Goal: Task Accomplishment & Management: Use online tool/utility

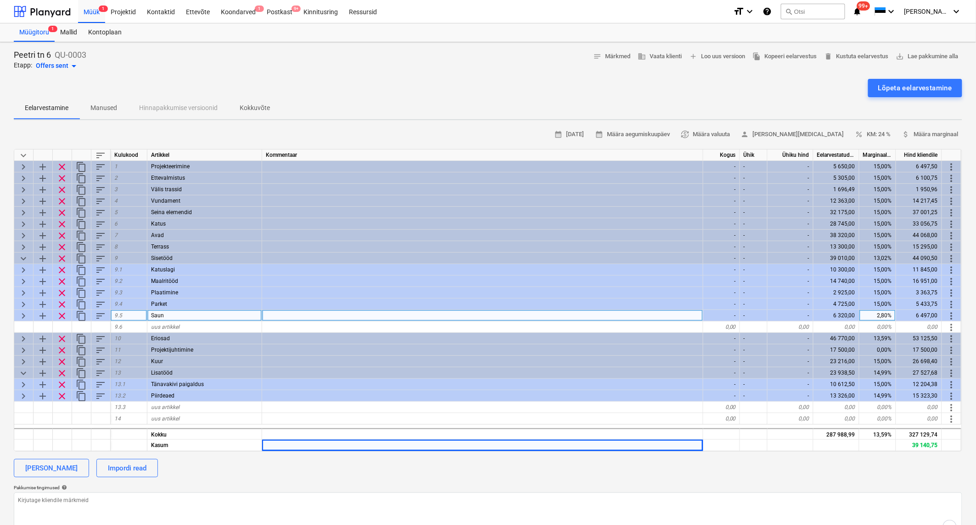
click at [22, 314] on span "keyboard_arrow_right" at bounding box center [23, 316] width 11 height 11
type textarea "x"
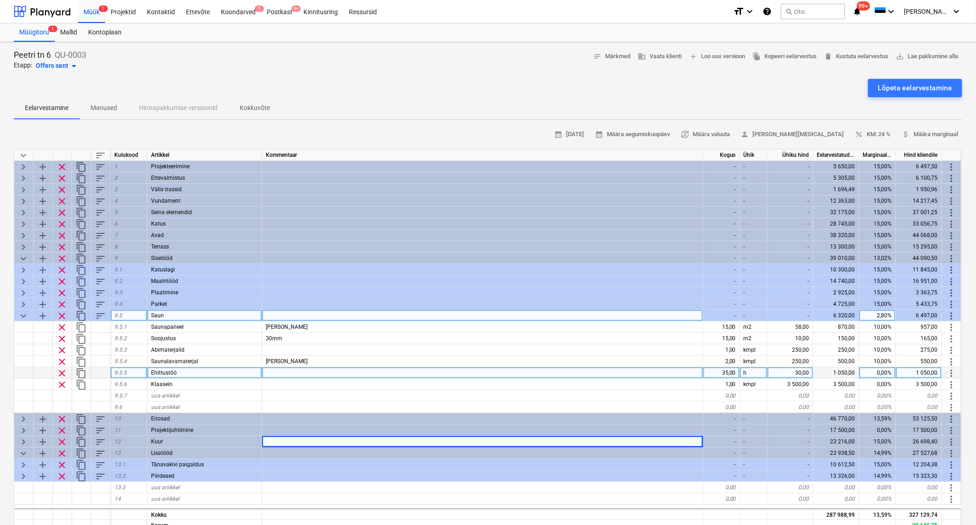
click at [217, 372] on div "Ehittustöö" at bounding box center [204, 373] width 115 height 11
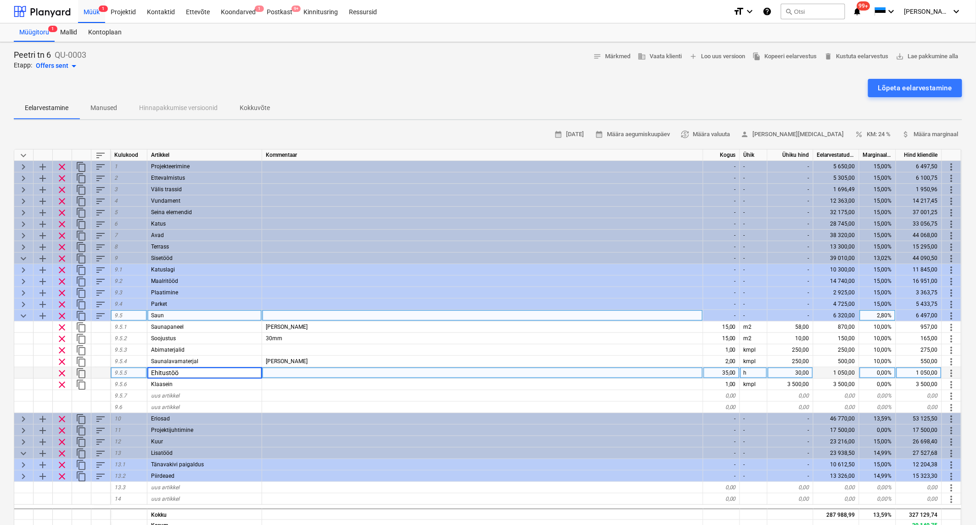
type input "Ehitustööd"
click at [268, 395] on div at bounding box center [482, 396] width 441 height 11
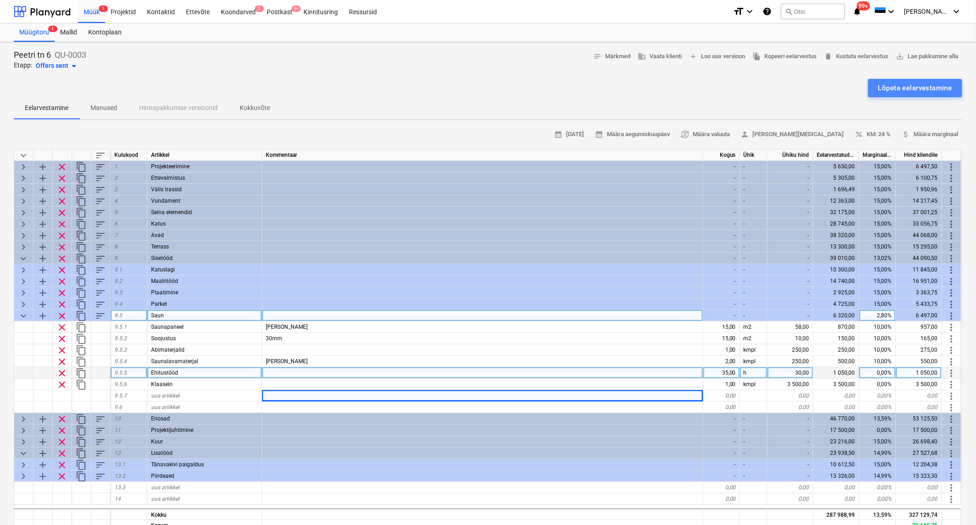
click at [887, 90] on div "Lõpeta eelarvestamine" at bounding box center [915, 88] width 74 height 12
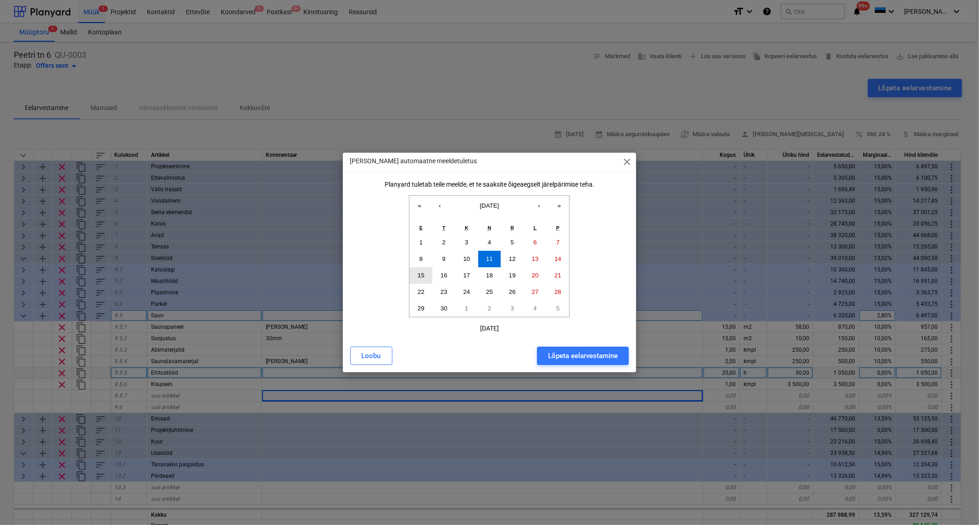
click at [414, 277] on button "15" at bounding box center [420, 276] width 23 height 17
click at [581, 355] on div "Lõpeta eelarvestamine" at bounding box center [583, 356] width 70 height 12
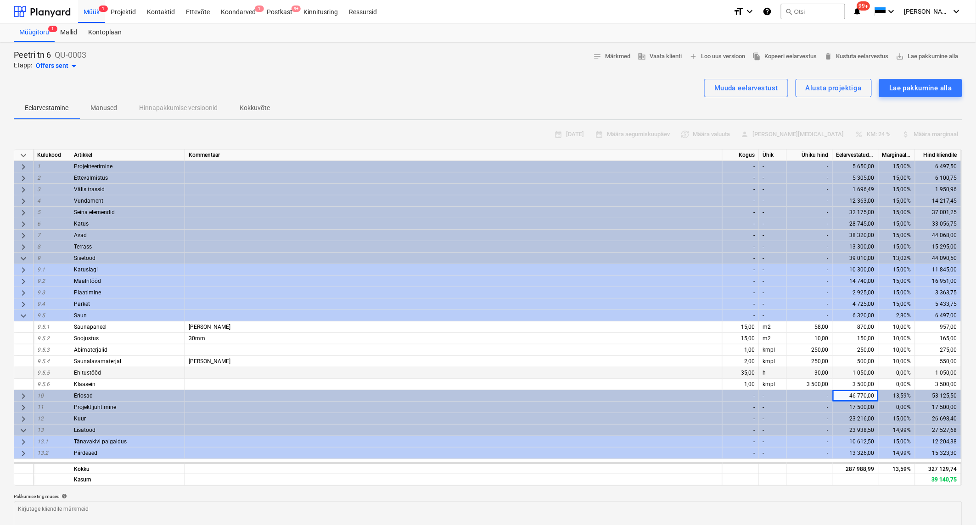
click at [24, 313] on span "keyboard_arrow_down" at bounding box center [23, 316] width 11 height 11
type textarea "x"
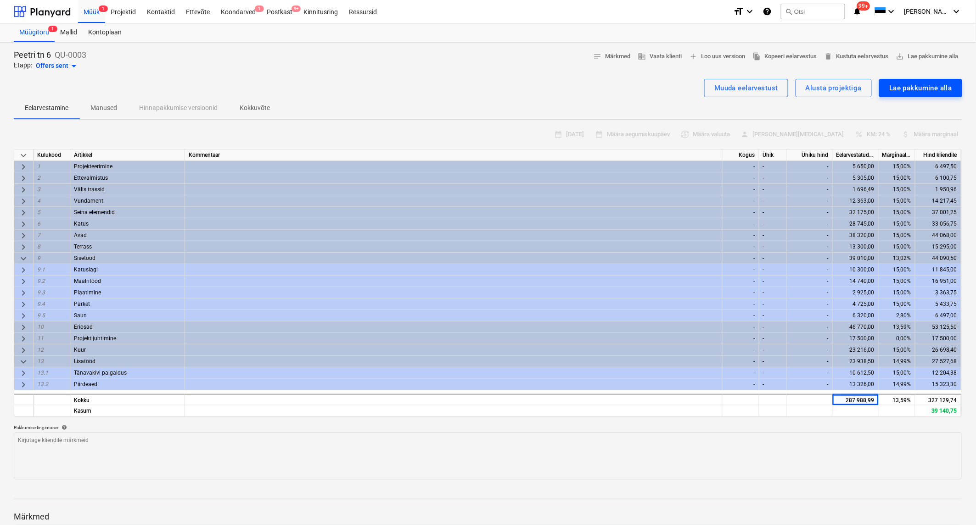
click at [942, 92] on div "Lae pakkumine alla" at bounding box center [920, 88] width 63 height 12
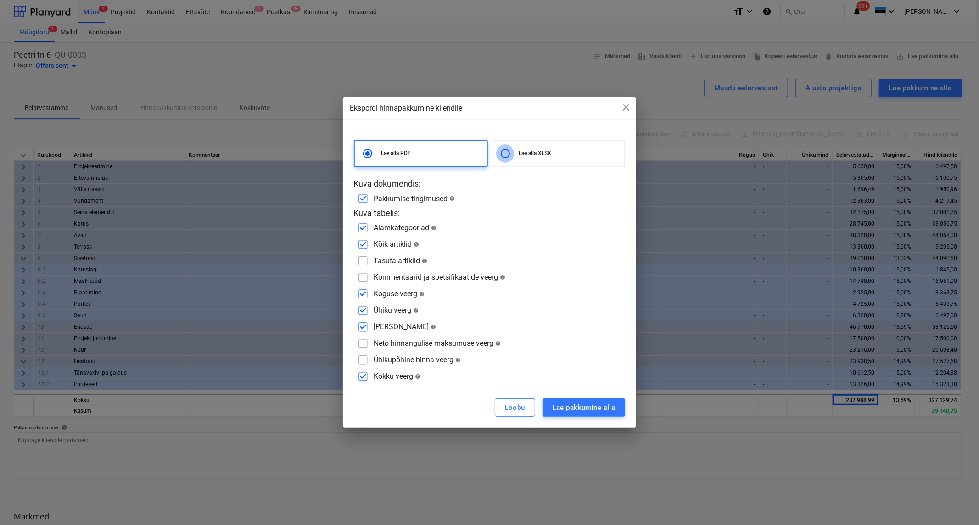
click at [503, 154] on input "radio" at bounding box center [505, 154] width 18 height 18
radio input "true"
radio input "false"
checkbox input "false"
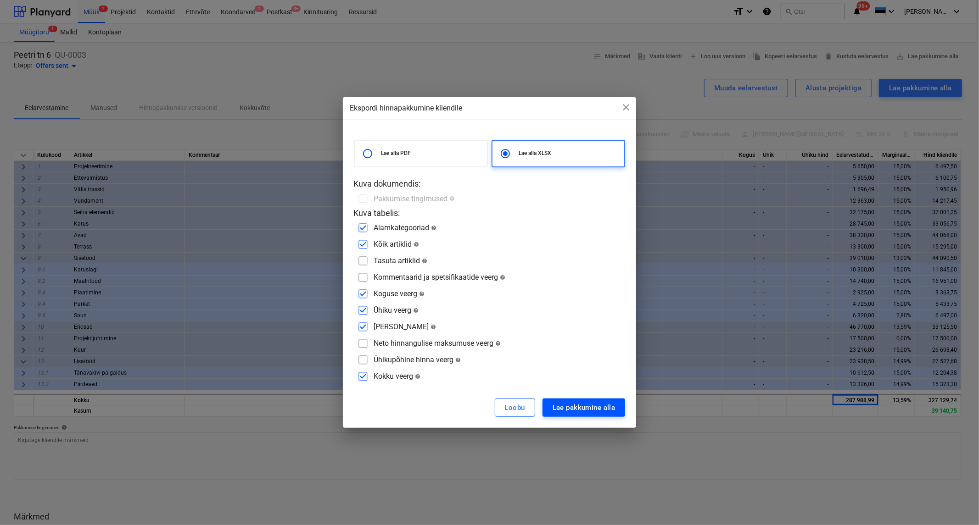
click at [588, 404] on div "Lae pakkumine alla" at bounding box center [584, 408] width 63 height 12
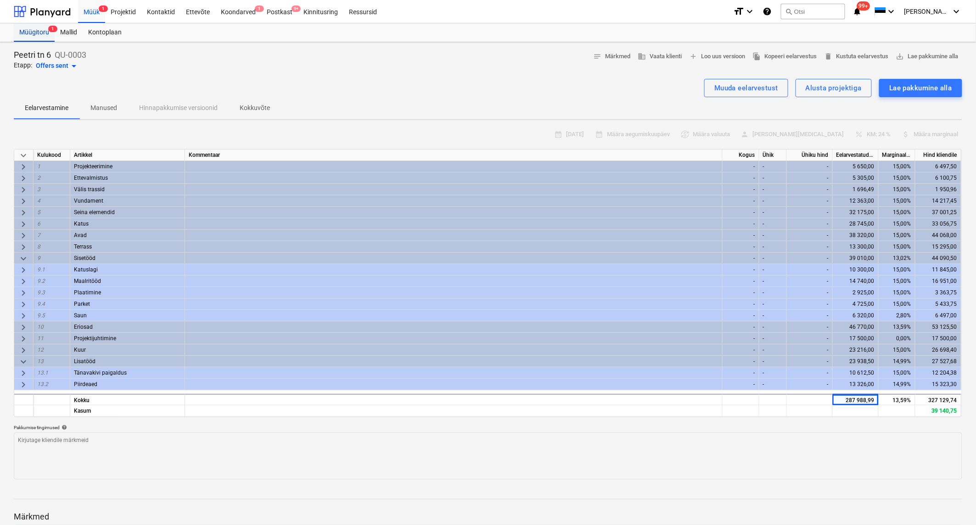
click at [34, 28] on div "Müügitoru 1" at bounding box center [34, 32] width 41 height 18
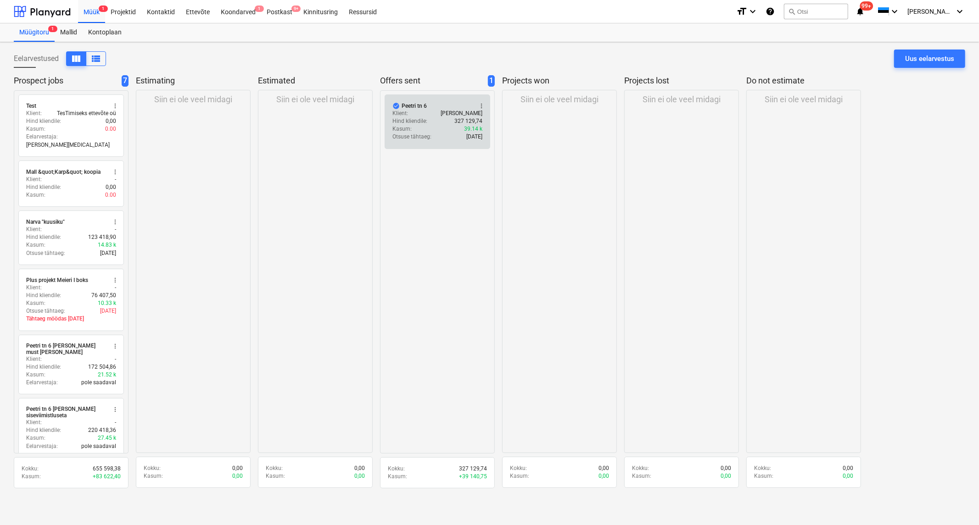
click at [420, 106] on div "Peetri tn 6" at bounding box center [414, 105] width 25 height 7
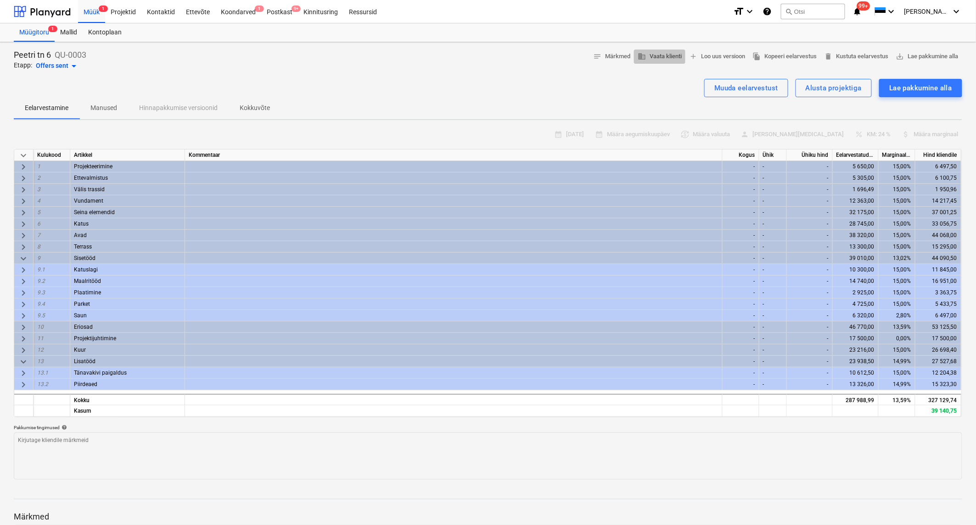
click at [655, 53] on span "business Vaata klienti" at bounding box center [659, 56] width 44 height 11
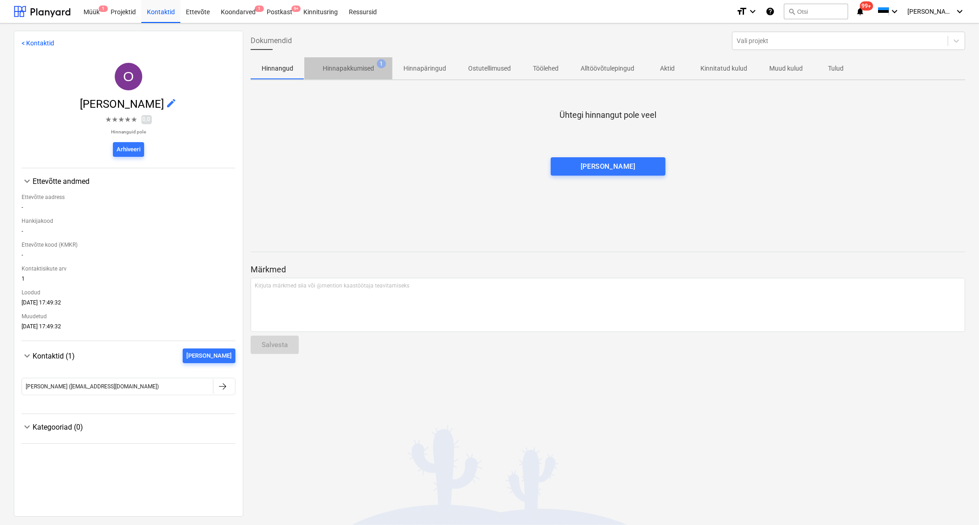
click at [359, 64] on p "Hinnapakkumised" at bounding box center [348, 69] width 51 height 10
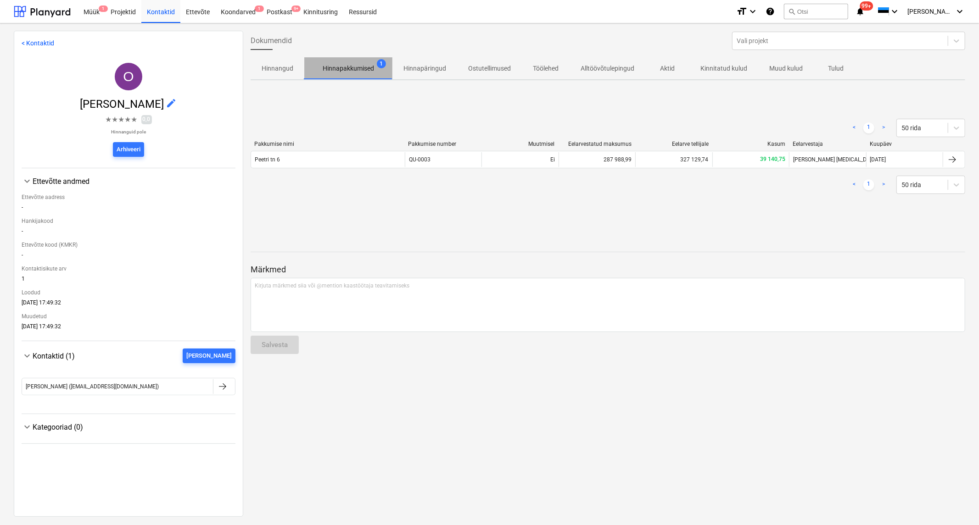
click at [348, 64] on p "Hinnapakkumised" at bounding box center [348, 69] width 51 height 10
click at [92, 9] on div "Müük 1" at bounding box center [91, 11] width 27 height 23
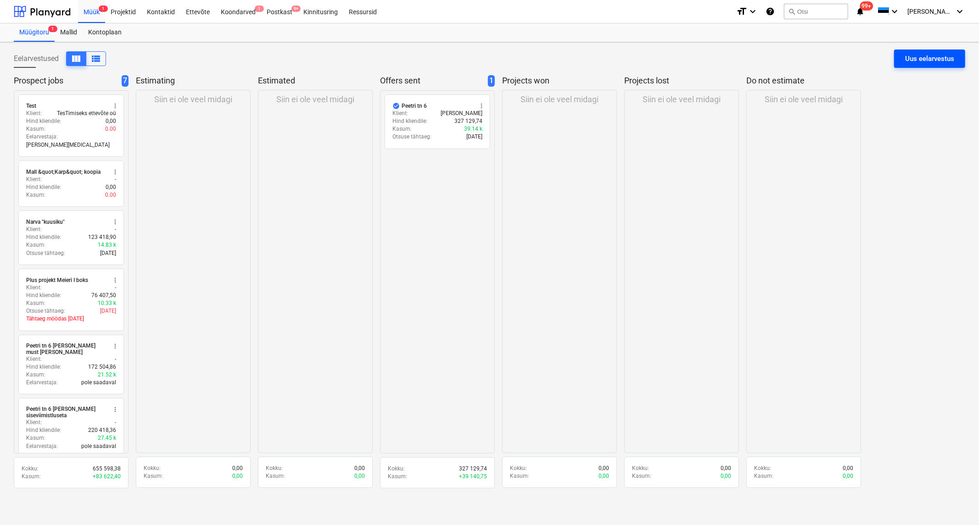
click at [928, 58] on div "Uus eelarvestus" at bounding box center [929, 59] width 49 height 12
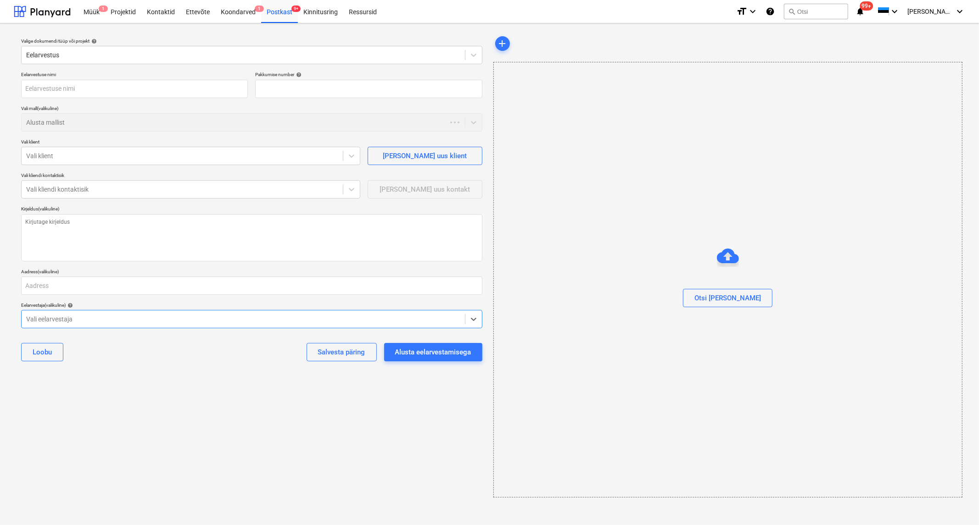
type textarea "x"
type input "QU-0014"
click at [79, 92] on input "text" at bounding box center [134, 89] width 227 height 18
click at [86, 51] on div at bounding box center [243, 54] width 434 height 9
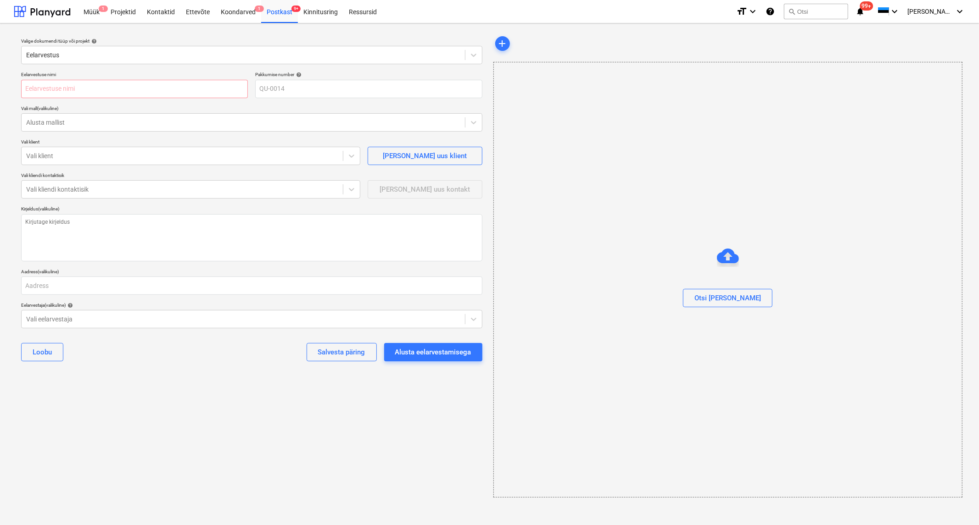
click at [162, 78] on p "Eelarvestuse nimi" at bounding box center [134, 76] width 227 height 8
click at [162, 86] on input "text" at bounding box center [134, 89] width 227 height 18
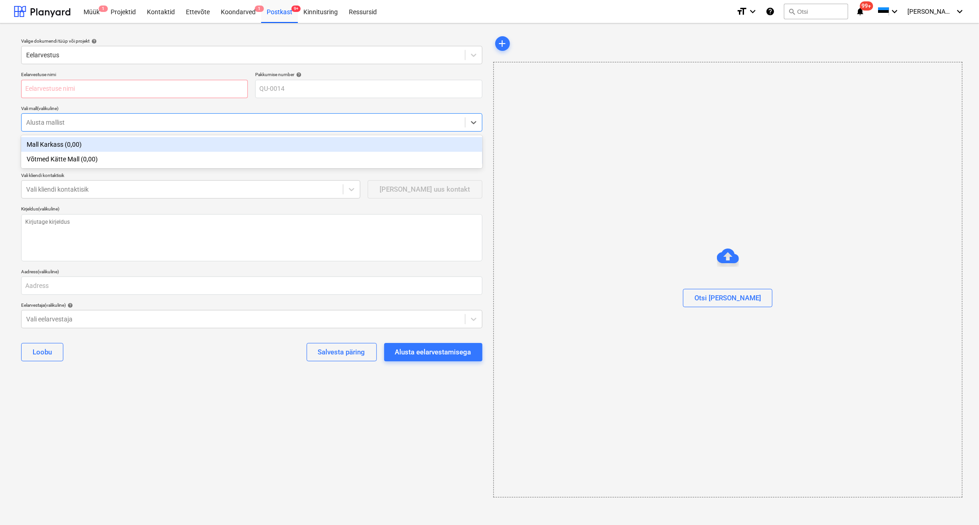
click at [158, 122] on div at bounding box center [243, 122] width 434 height 9
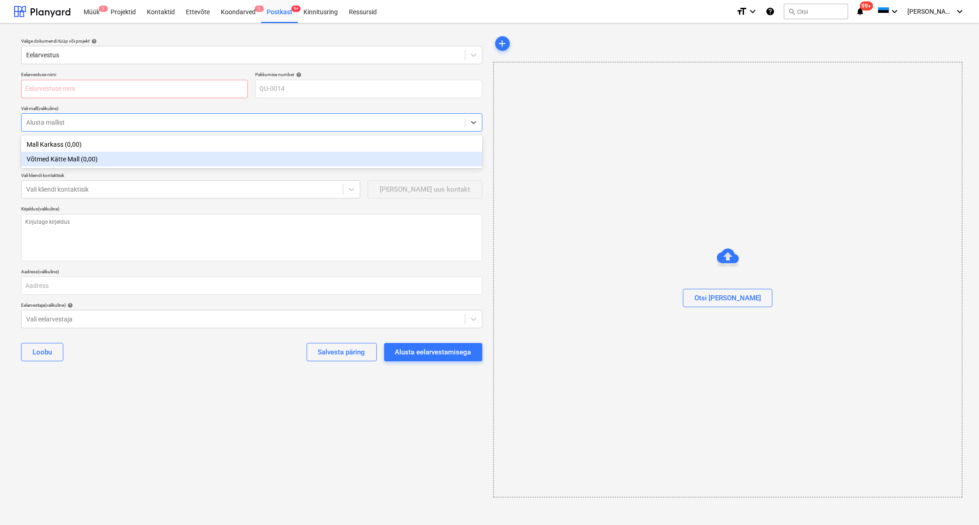
click at [114, 162] on div "Võtmed Kätte Mall (0,00)" at bounding box center [251, 159] width 461 height 15
type textarea "x"
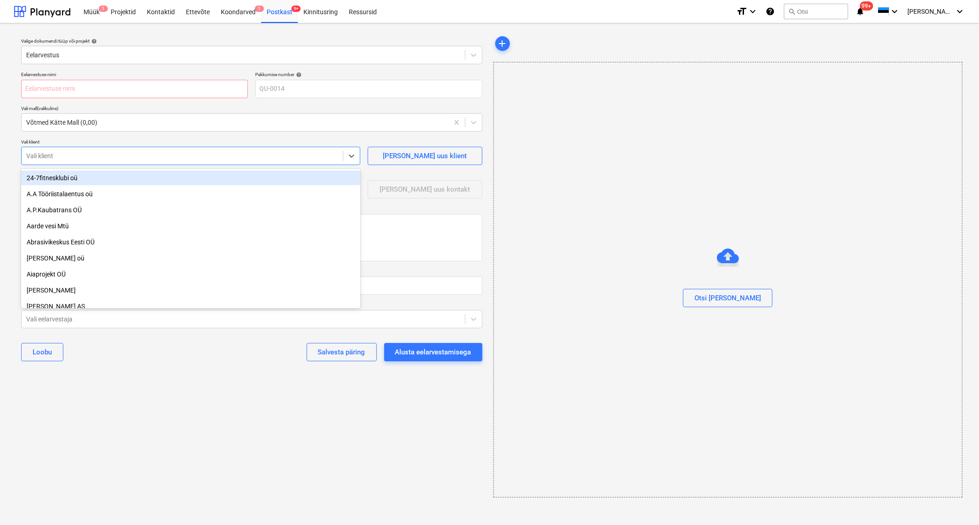
click at [114, 162] on div "Vali klient" at bounding box center [182, 156] width 321 height 13
type input "ole"
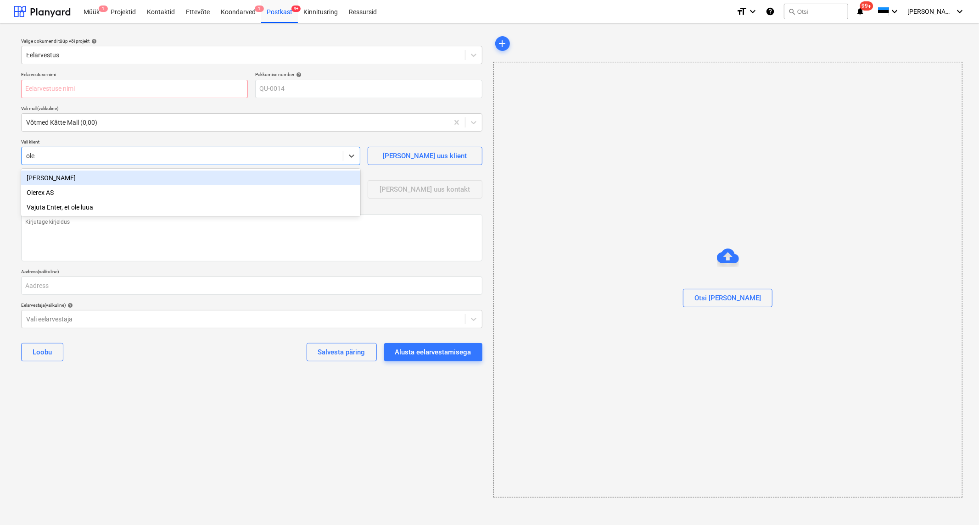
click at [75, 183] on div "[PERSON_NAME]" at bounding box center [190, 178] width 339 height 15
type textarea "x"
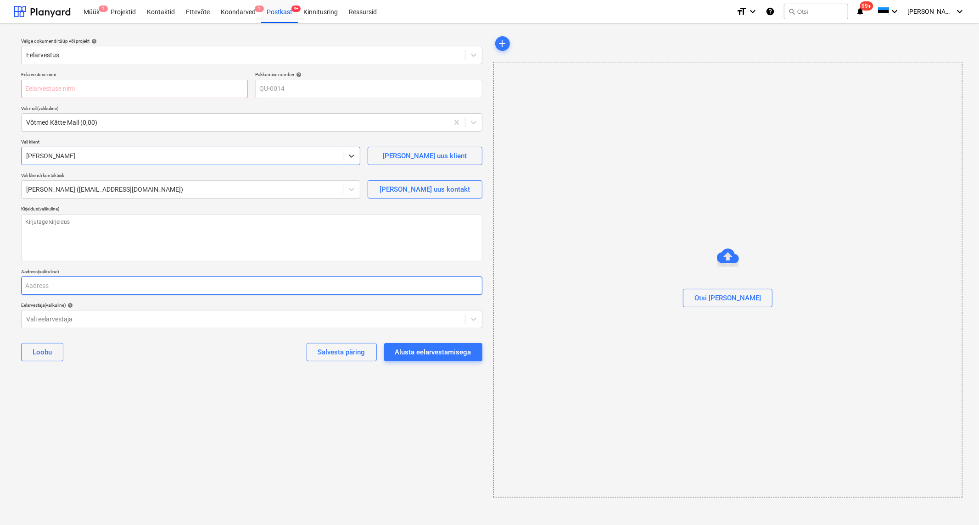
click at [121, 279] on input "text" at bounding box center [251, 286] width 461 height 18
type textarea "x"
type input "P"
type textarea "x"
type input "Pe"
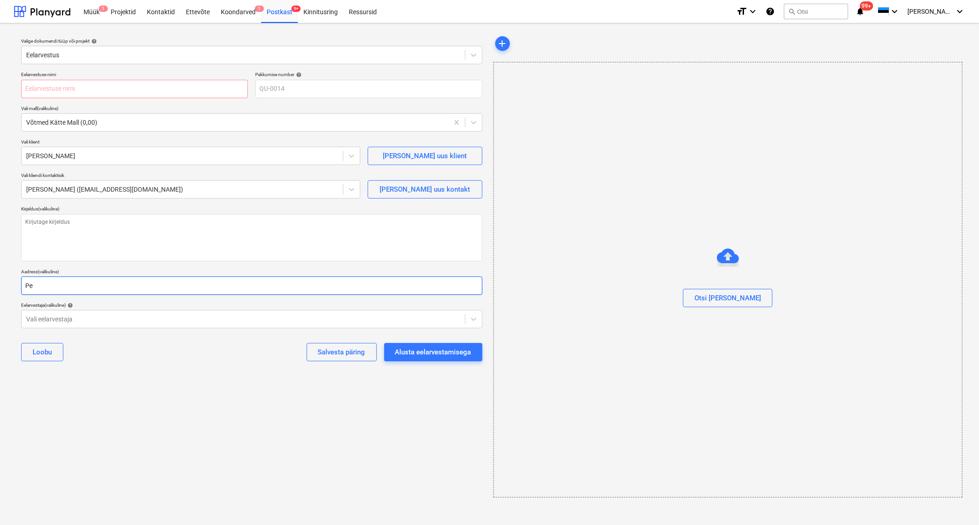
type textarea "x"
type input "Pee"
type textarea "x"
type input "Peet"
type textarea "x"
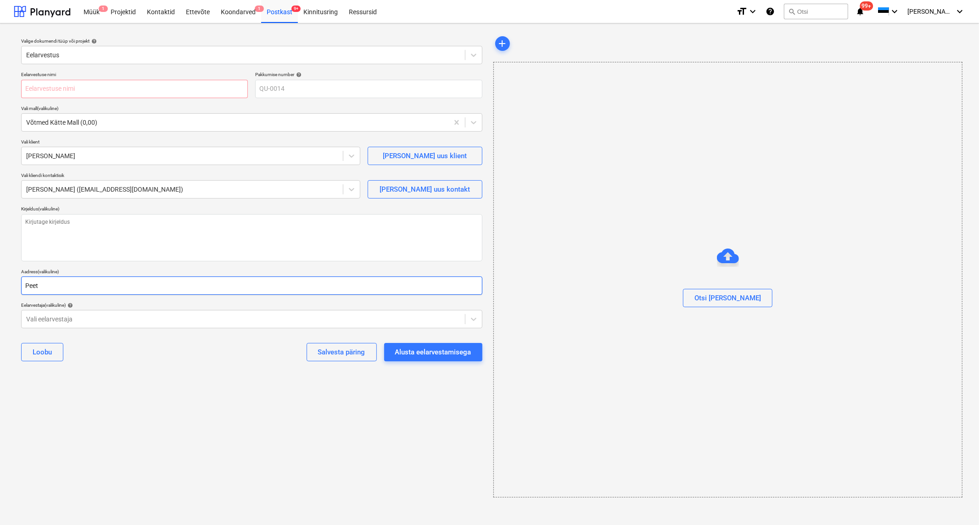
type input "Peetr"
type textarea "x"
type input "Peetri"
type textarea "x"
type input "Peetri"
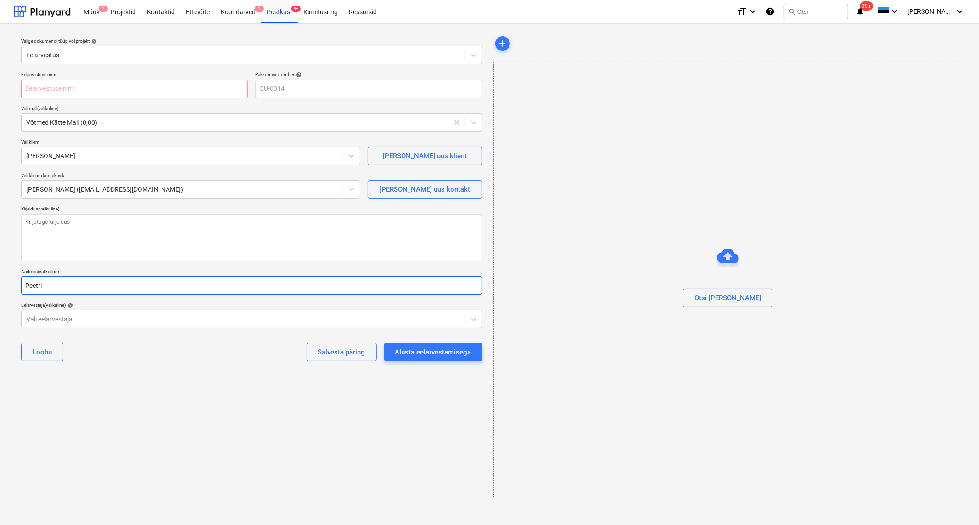
type textarea "x"
type input "Peetri n"
type textarea "x"
type input "Peetri nt"
type textarea "x"
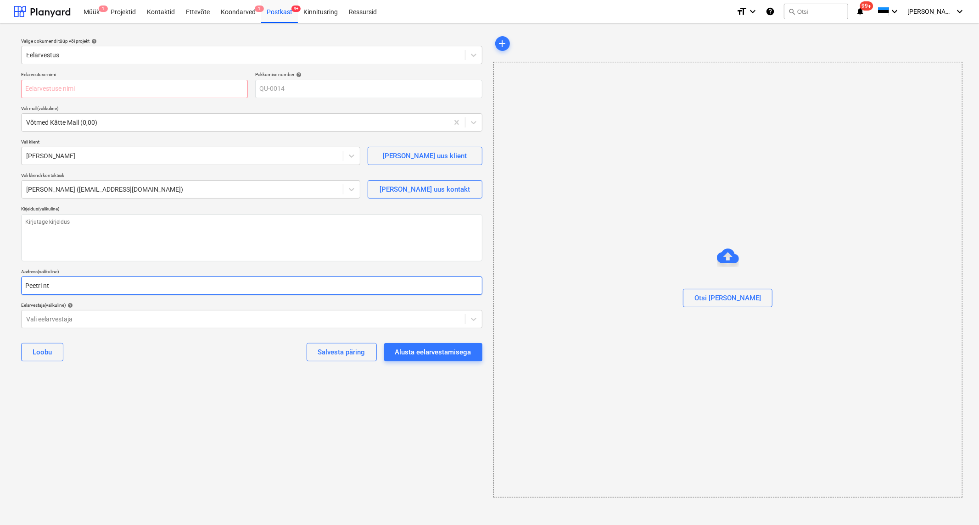
type input "Peetri n"
type textarea "x"
type input "Peetri"
type textarea "x"
type input "Peetri t"
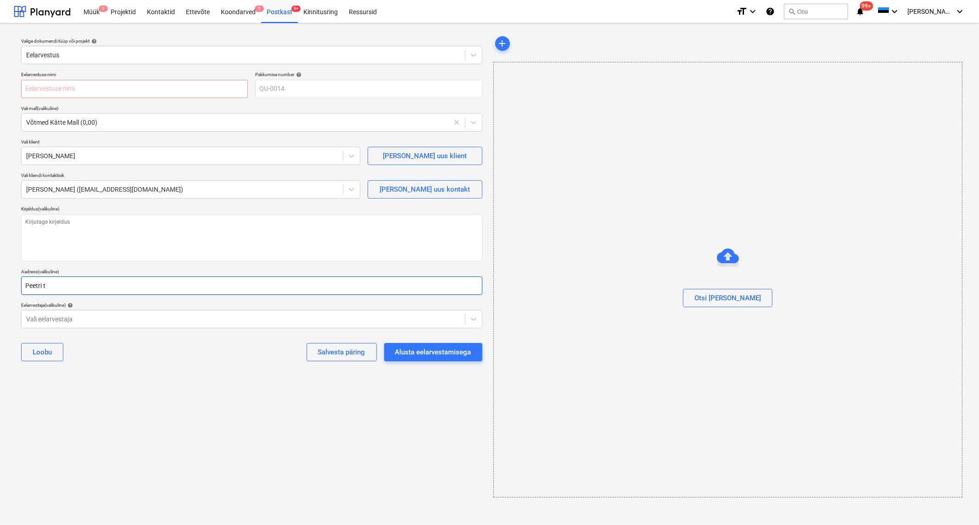
type textarea "x"
type input "Peetri tn"
type textarea "x"
type input "Peetri tn"
type textarea "x"
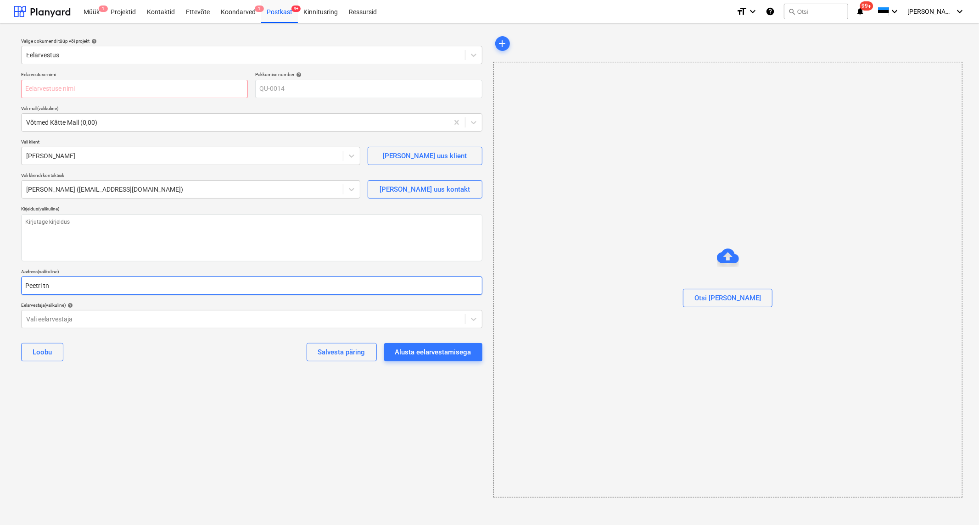
type input "Peetri tn 6"
type textarea "x"
type input "Peetri tn 6"
type textarea "x"
type input "Peetri tn 6 )"
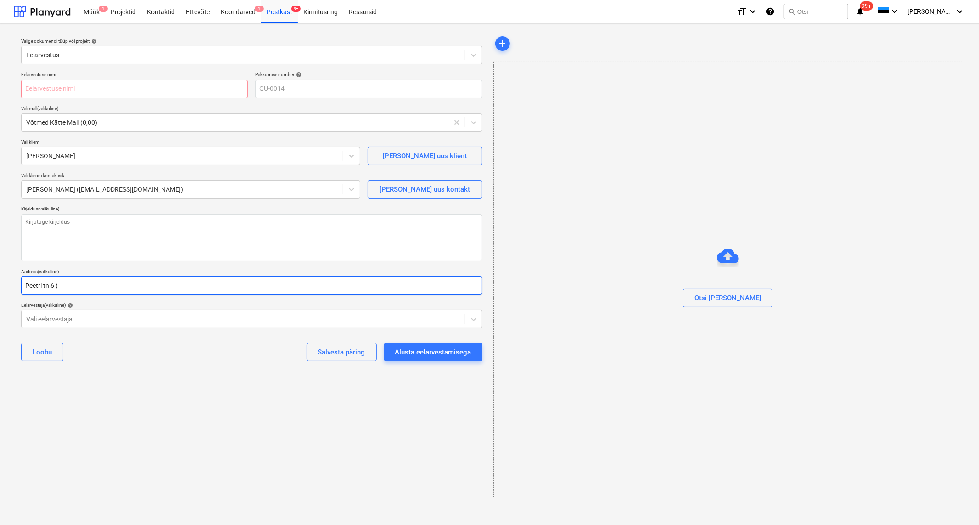
type textarea "x"
type input "Peetri tn 6 )õ"
type textarea "x"
type input "Peetri tn 6 )õi"
type textarea "x"
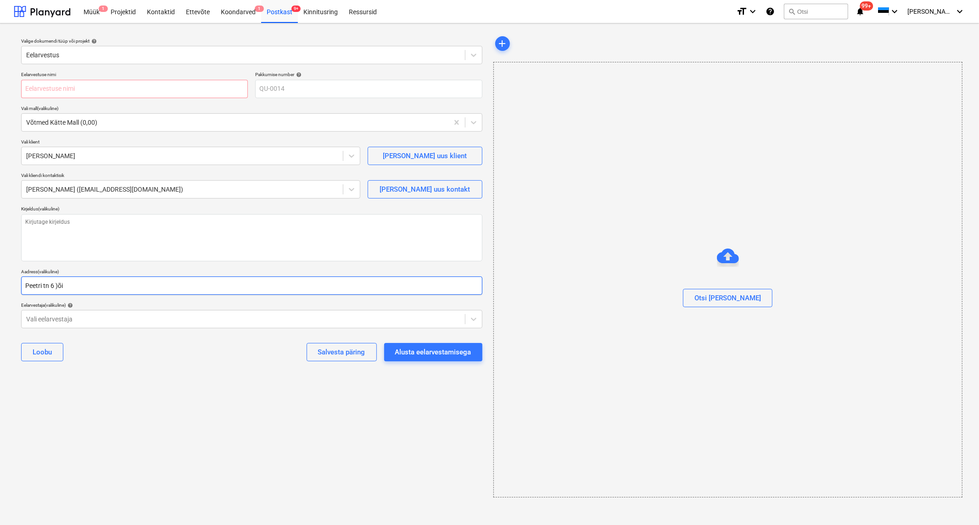
type input "Peetri tn 6 )õig"
type textarea "x"
type input "Peetri tn 6 )õige"
type textarea "x"
type input "Peetri tn 6 )õig"
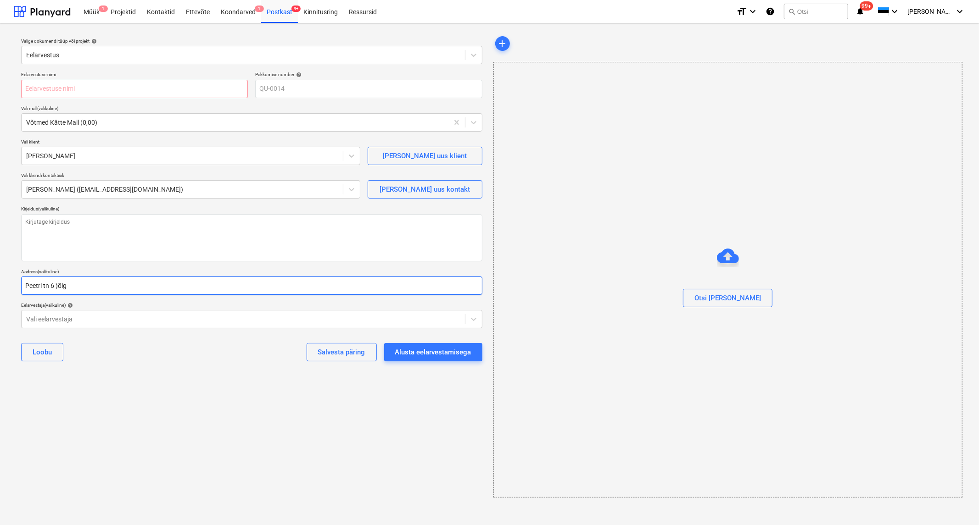
type textarea "x"
type input "Peetri tn 6 )õi"
type textarea "x"
type input "Peetri tn 6 )õ"
type textarea "x"
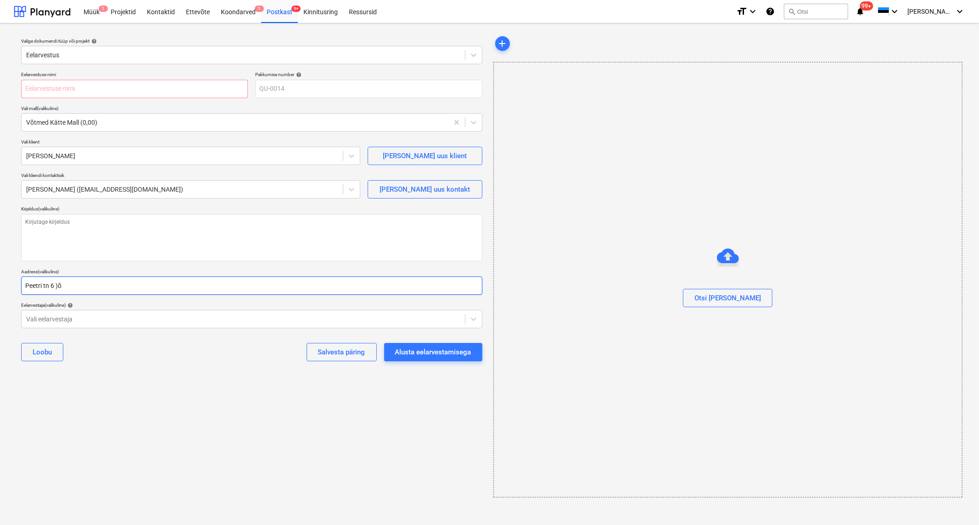
type input "Peetri tn 6 )"
type textarea "x"
type input "Peetri tn 6"
type textarea "x"
type input "Peetri tn 6 ("
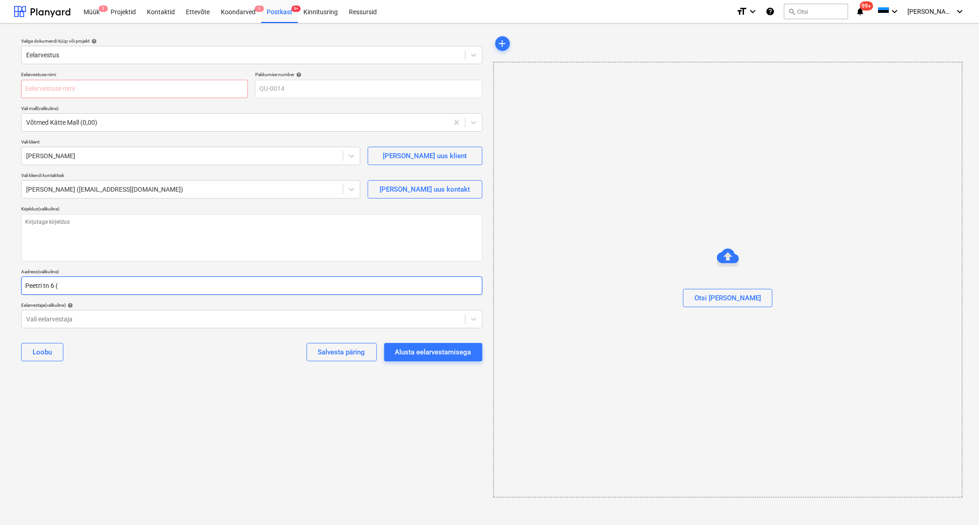
type textarea "x"
type input "Peetri tn 6 (õ"
type textarea "x"
type input "Peetri tn 6 (õi"
type textarea "x"
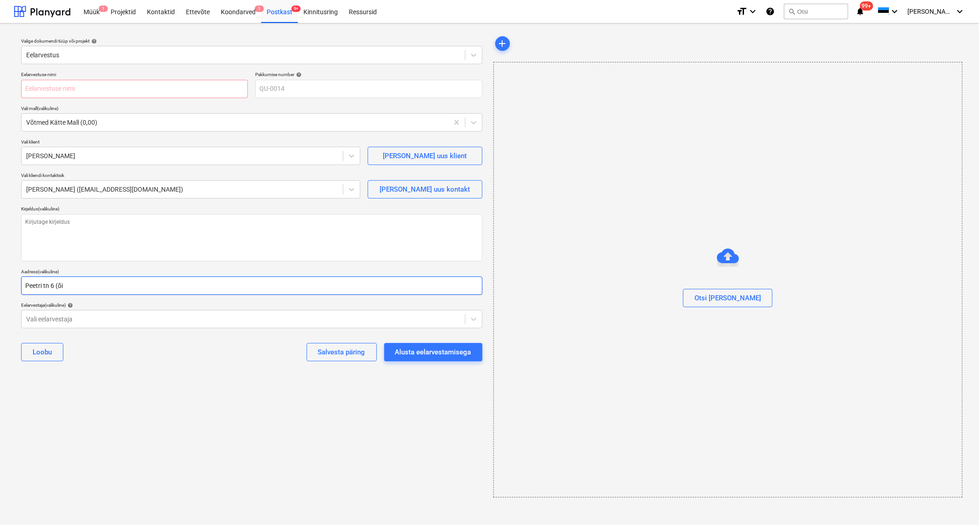
type input "Peetri tn 6 (õig"
type textarea "x"
type input "Peetri tn 6 (õige"
type textarea "x"
type input "Peetri tn 6 (õige)"
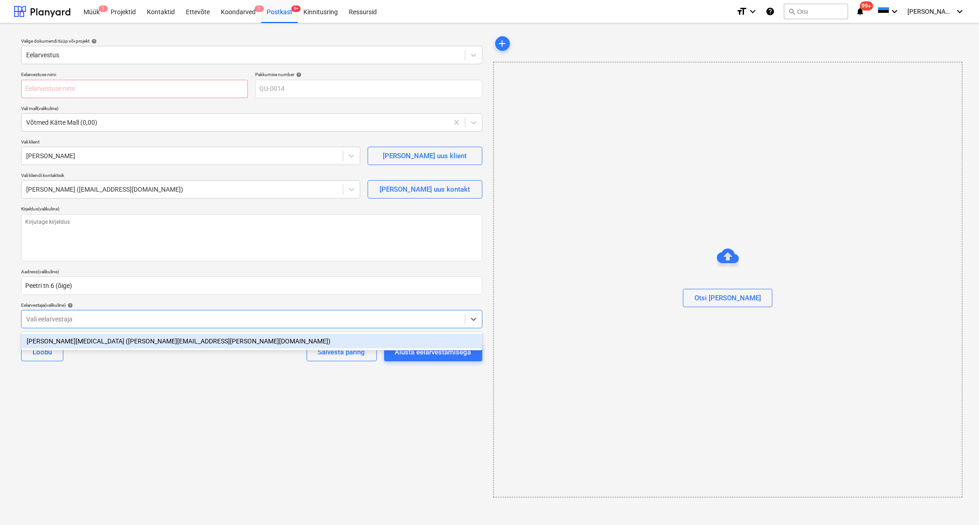
click at [93, 318] on div at bounding box center [243, 319] width 434 height 9
click at [89, 343] on div "[PERSON_NAME][MEDICAL_DATA] ([PERSON_NAME][EMAIL_ADDRESS][PERSON_NAME][DOMAIN_N…" at bounding box center [251, 341] width 461 height 15
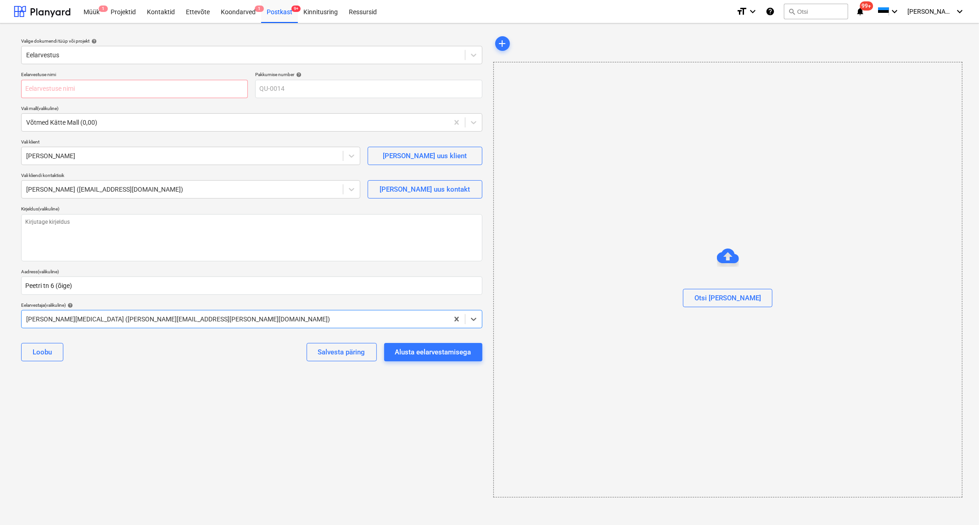
click at [418, 354] on div "Alusta eelarvestamisega" at bounding box center [433, 352] width 76 height 12
click at [124, 92] on input "text" at bounding box center [134, 89] width 227 height 18
type textarea "x"
type input "P"
type textarea "x"
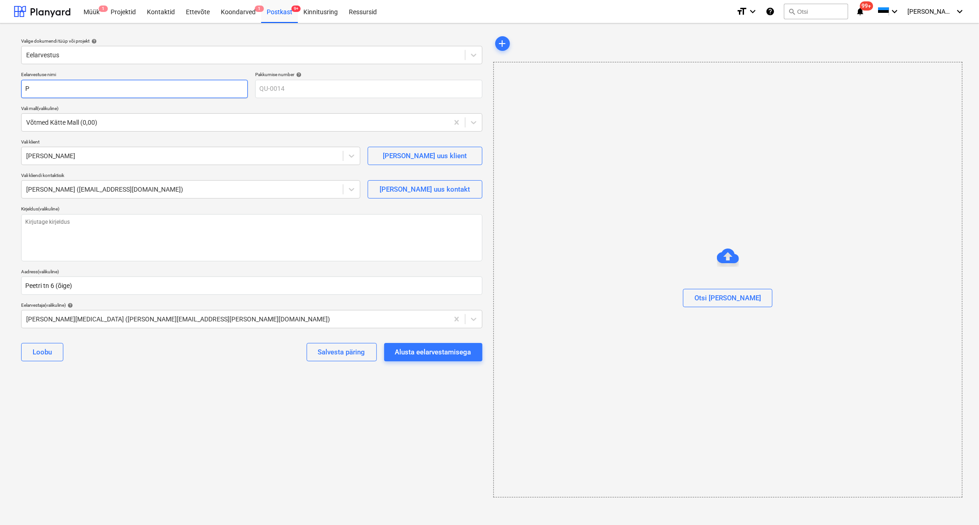
type input "Pe"
type textarea "x"
type input "Pee"
type textarea "x"
type input "Peet"
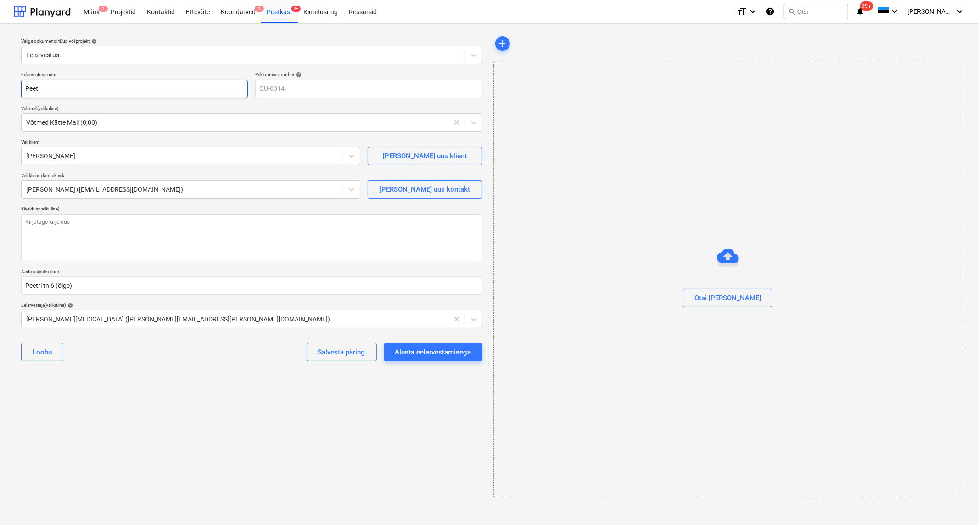
type textarea "x"
type input "Peetr"
type textarea "x"
type input "Peetri"
type textarea "x"
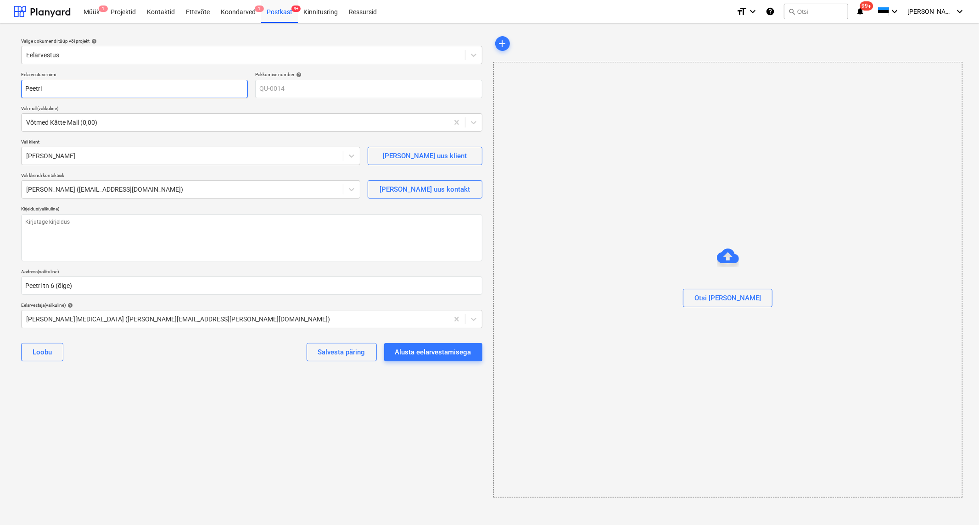
type input "Peetri"
type textarea "x"
type input "Peetri t"
type textarea "x"
type input "Peetri tn"
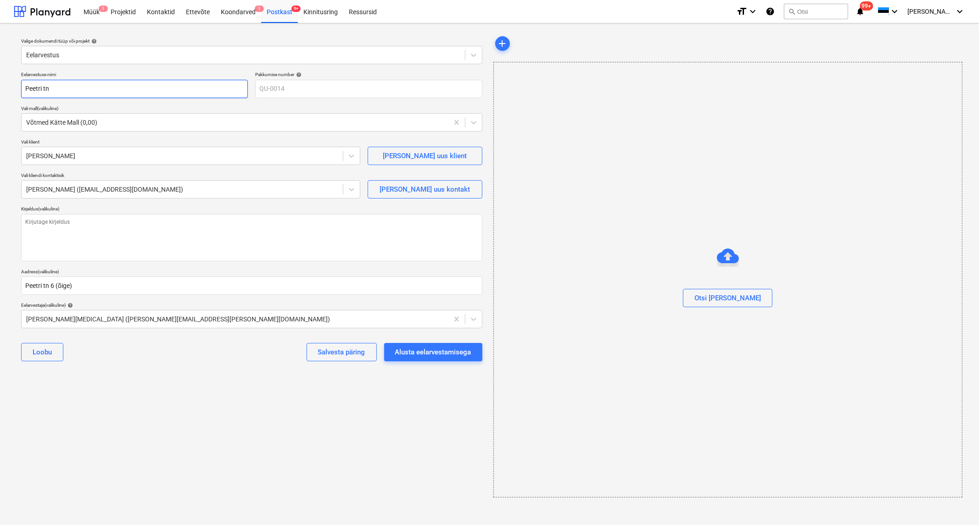
type textarea "x"
type input "Peetri tn"
type textarea "x"
type input "Peetri tn 6"
type textarea "x"
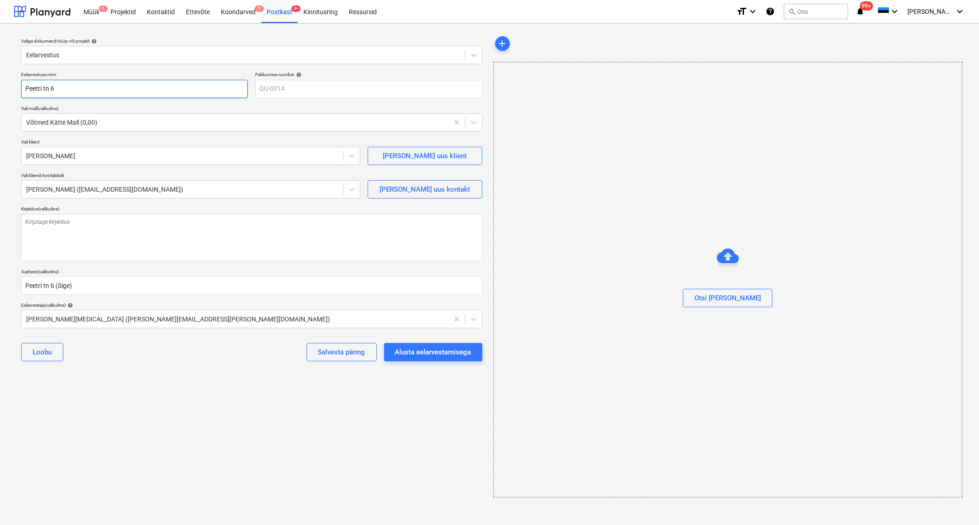
type input "Peetri tn 6,"
type textarea "x"
type input "Peetri tn 6,"
type textarea "x"
type input "Peetri tn 6, v"
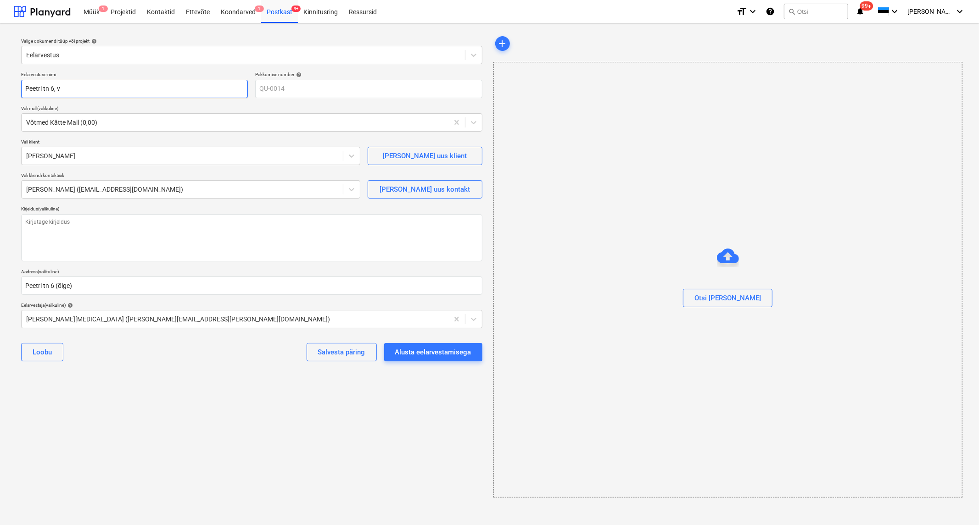
type textarea "x"
type input "Peetri tn 6, võ"
type textarea "x"
type input "Peetri tn 6, võtm"
type textarea "x"
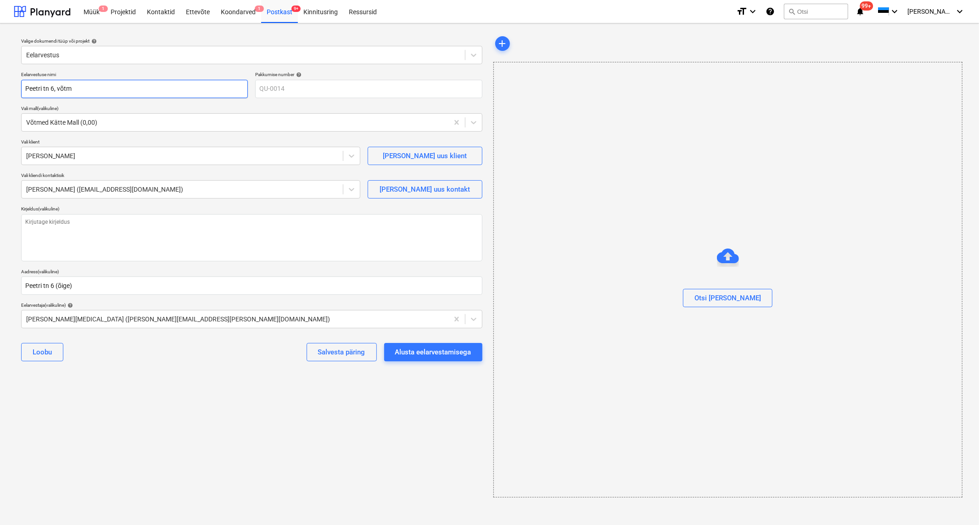
type input "Peetri tn 6, võtme"
type textarea "x"
type input "Peetri tn 6, võtm"
type textarea "x"
type input "Peetri tn 6, võt"
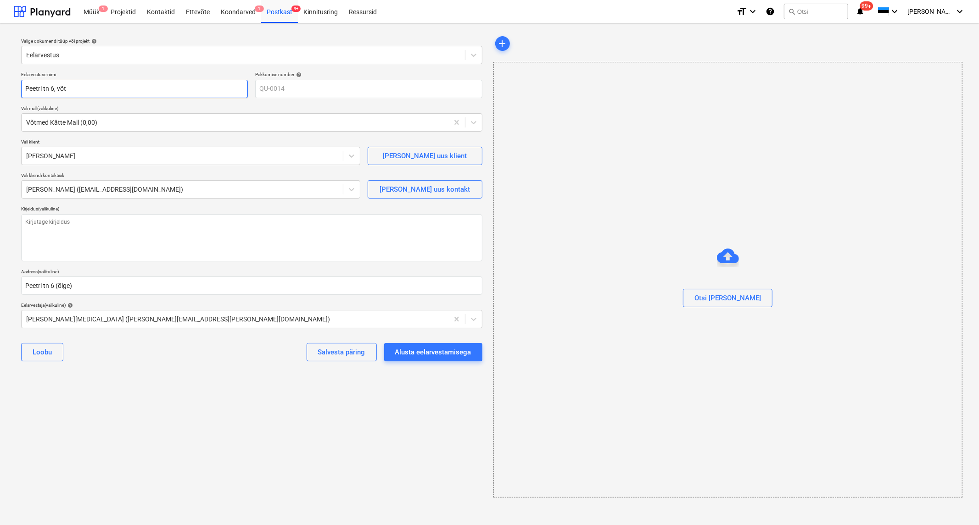
type textarea "x"
type input "Peetri tn 6, võ"
type textarea "x"
type input "Peetri tn 6, v"
type textarea "x"
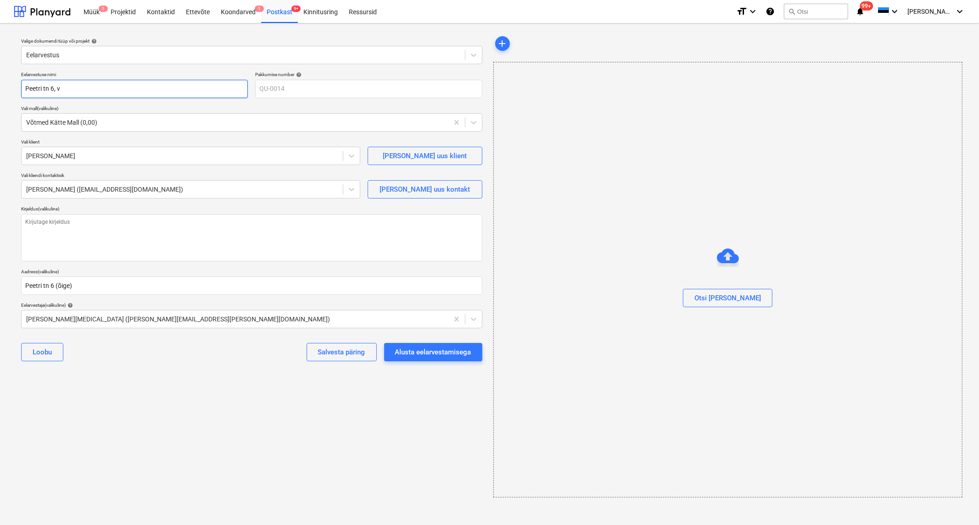
type input "Peetri tn 6,"
type textarea "x"
type input "Peetri tn 6,"
type textarea "x"
type input "Peetri tn 6"
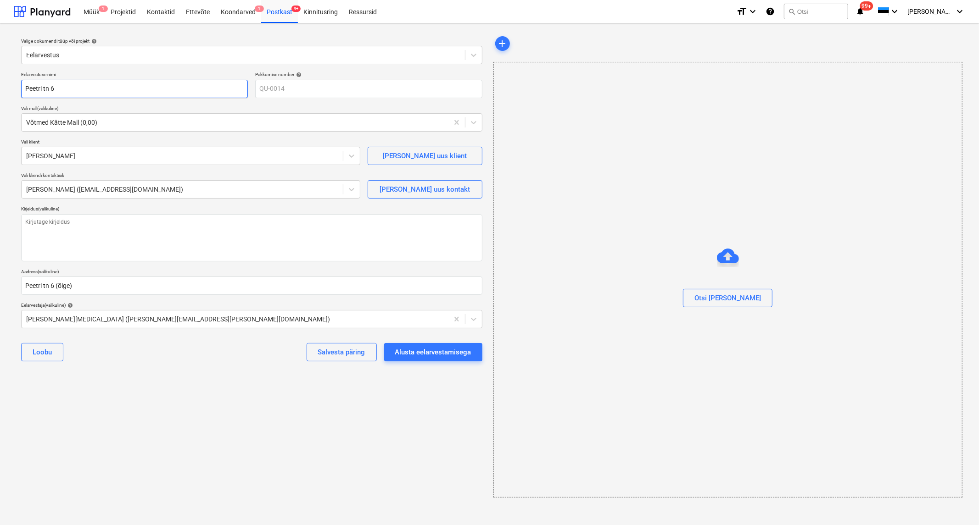
type textarea "x"
type input "Peetri tn 6,"
type textarea "x"
type input "Peetri tn 6,"
type textarea "x"
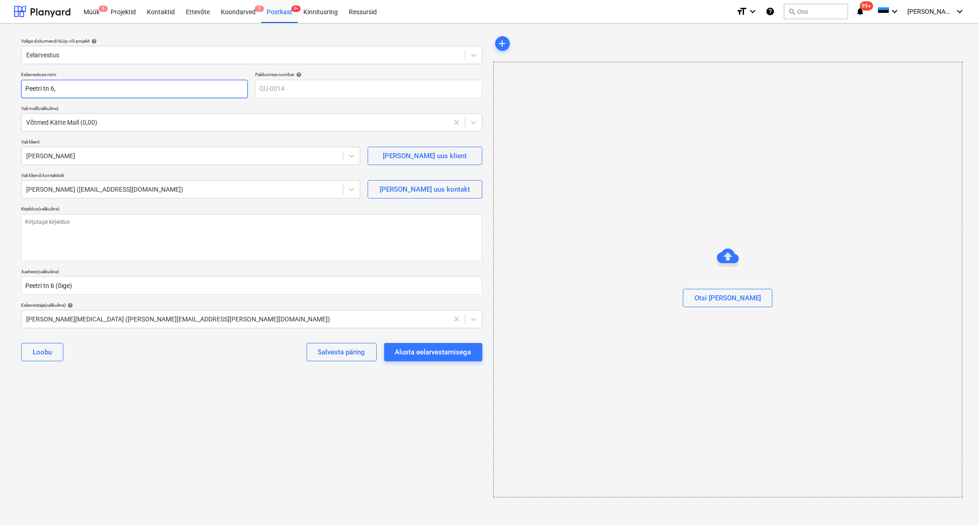
type input "Peetri tn 6, l"
type textarea "x"
type input "Peetri tn 6, le"
type textarea "x"
type input "Peetri tn 6, lep"
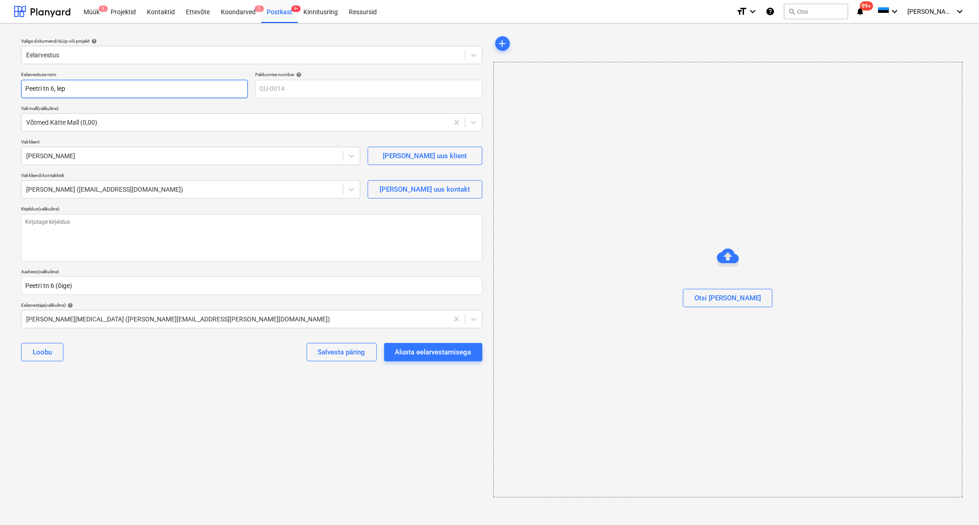
type textarea "x"
type input "Peetri tn 6, lepi"
type textarea "x"
type input "Peetri tn 6, lepin"
type textarea "x"
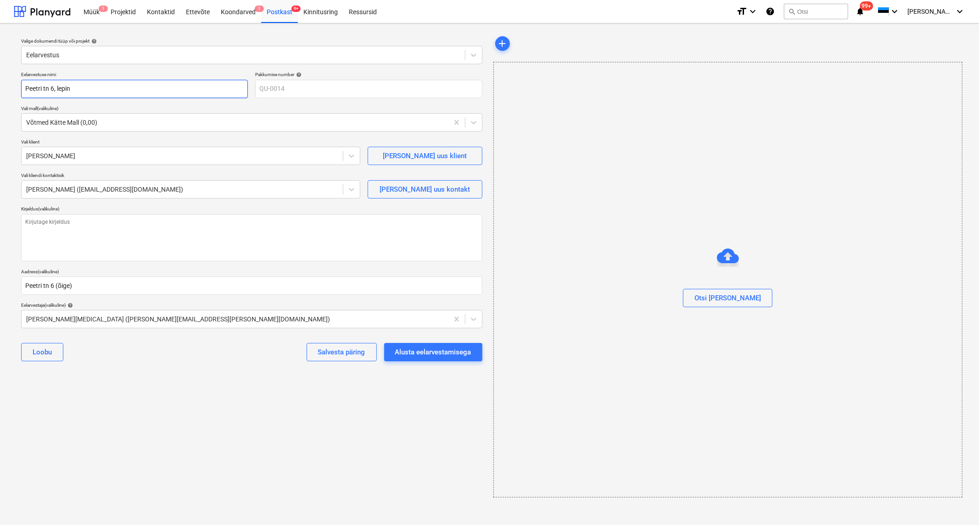
type input "Peetri tn 6, lepinu"
type textarea "x"
type input "Peetri tn 6, lepinug"
type textarea "x"
type input "Peetri tn 6, lepinug"
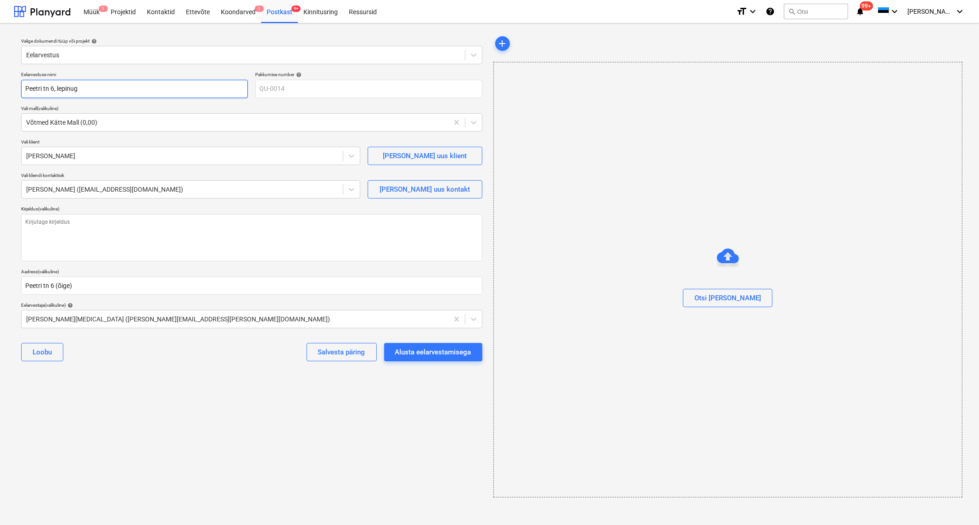
type textarea "x"
type input "Peetri tn 6, lepinug"
type textarea "x"
type input "Peetri tn 6, lepinu"
type textarea "x"
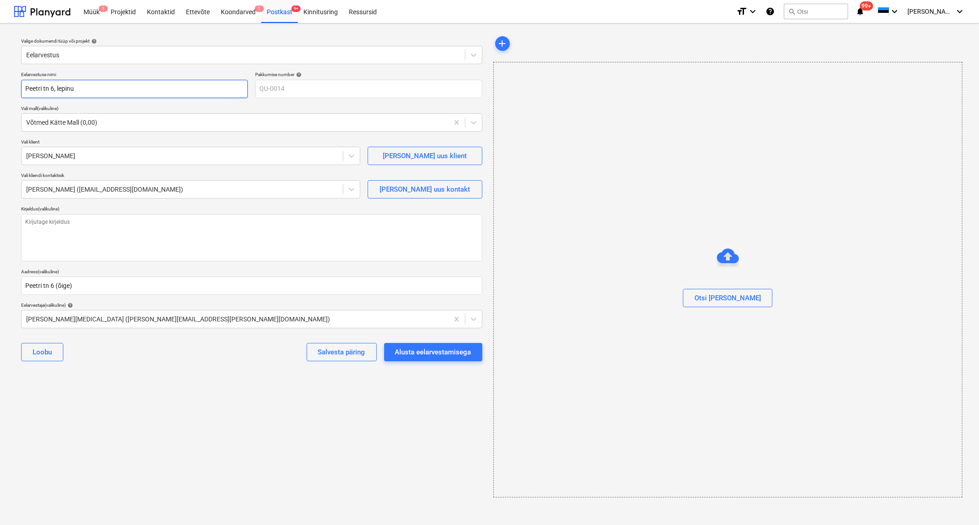
type input "Peetri tn 6, lepin"
type textarea "x"
type input "Peetri tn 6, lepi"
type textarea "x"
type input "Peetri tn 6, lep"
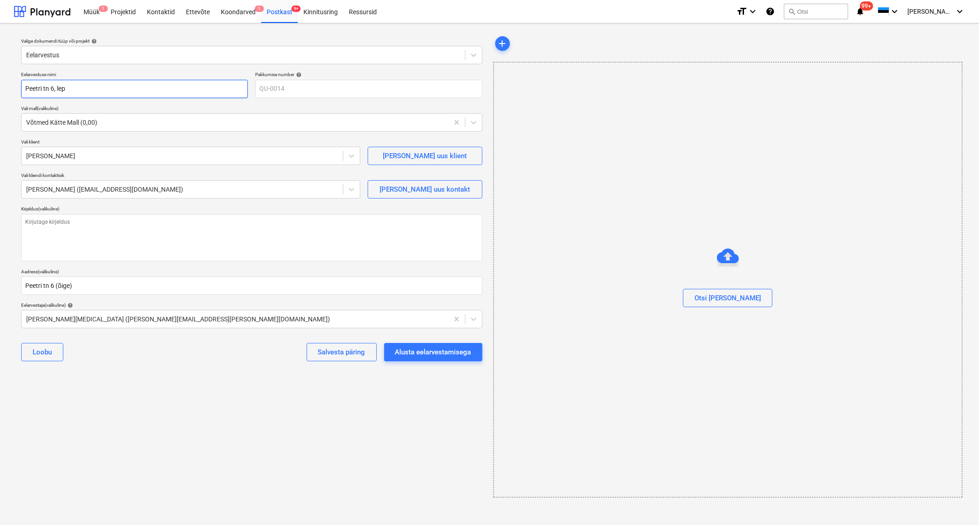
type textarea "x"
type input "Peetri tn 6, le"
type textarea "x"
type input "Peetri tn 6, l"
type textarea "x"
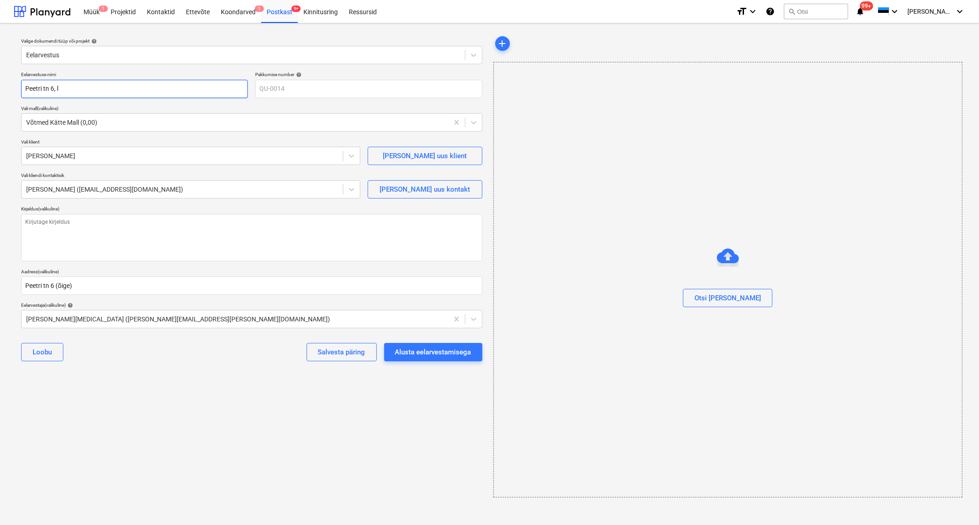
type input "Peetri tn 6,"
type textarea "x"
type input "Peetri tn 6,"
type textarea "x"
type input "Peetri tn 6"
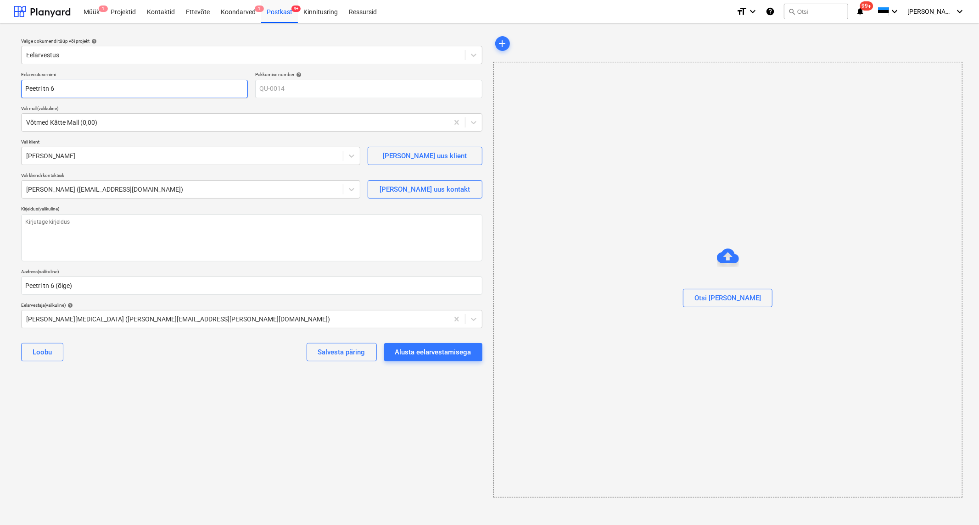
type textarea "x"
type input "Peetri tn 6"
type textarea "x"
type input "Peetri tn 6 v"
type textarea "x"
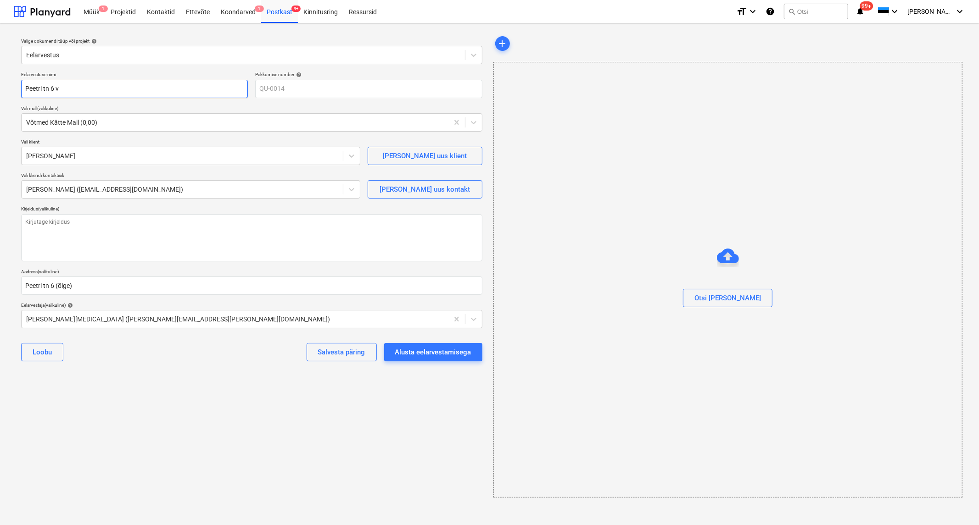
type input "Peetri tn 6 võ"
type textarea "x"
type input "Peetri tn 6 võt"
type textarea "x"
type input "Peetri tn 6 võtm"
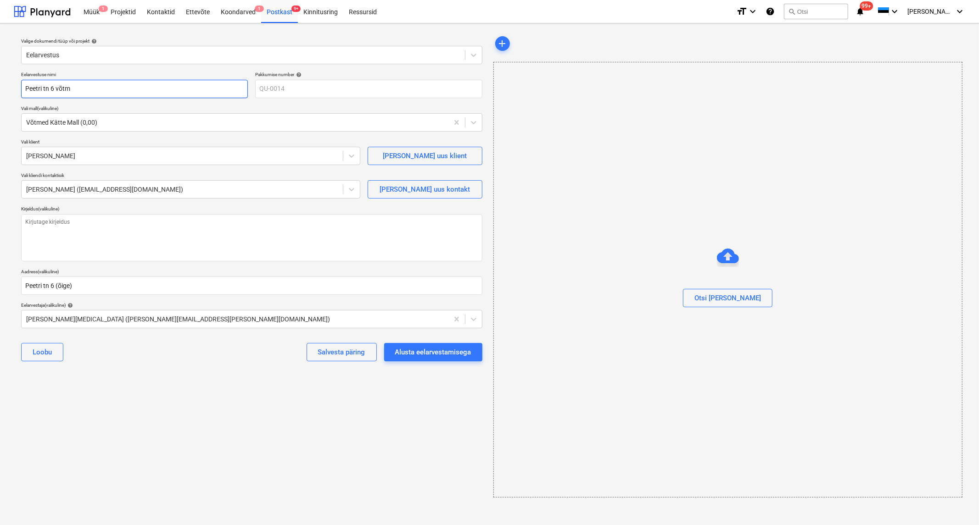
type textarea "x"
type input "Peetri tn 6 võtme"
type textarea "x"
type input "Peetri tn 6 võtmed"
type textarea "x"
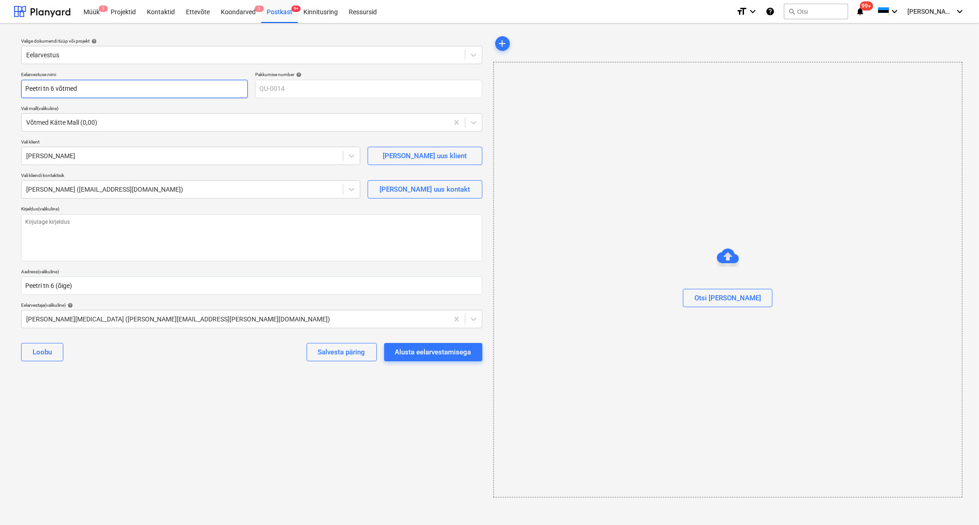
type input "Peetri tn 6 võtmed"
type textarea "x"
type input "Peetri tn 6 võtmed k"
type textarea "x"
type input "Peetri tn 6 võtmed kä"
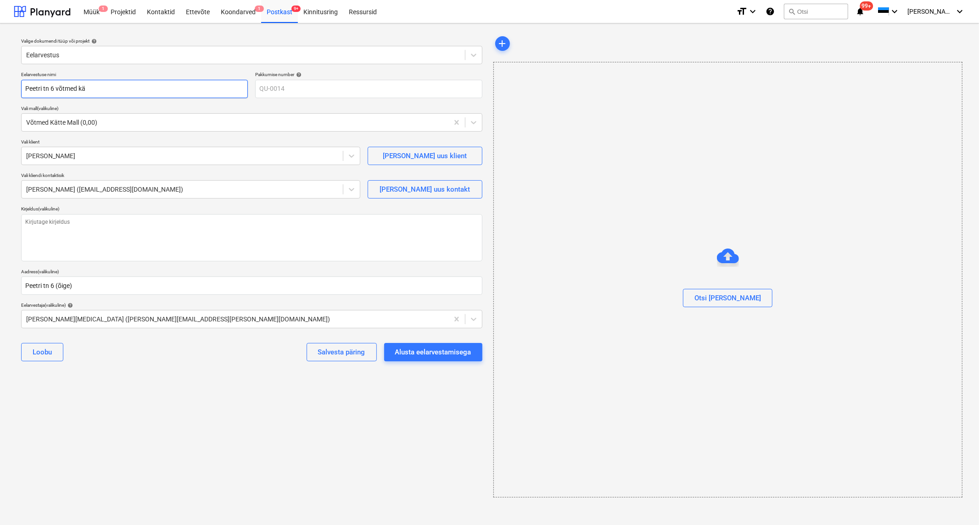
type textarea "x"
type input "Peetri tn 6 võtmed kät"
type textarea "x"
type input "Peetri tn 6 võtmed kätt"
type textarea "x"
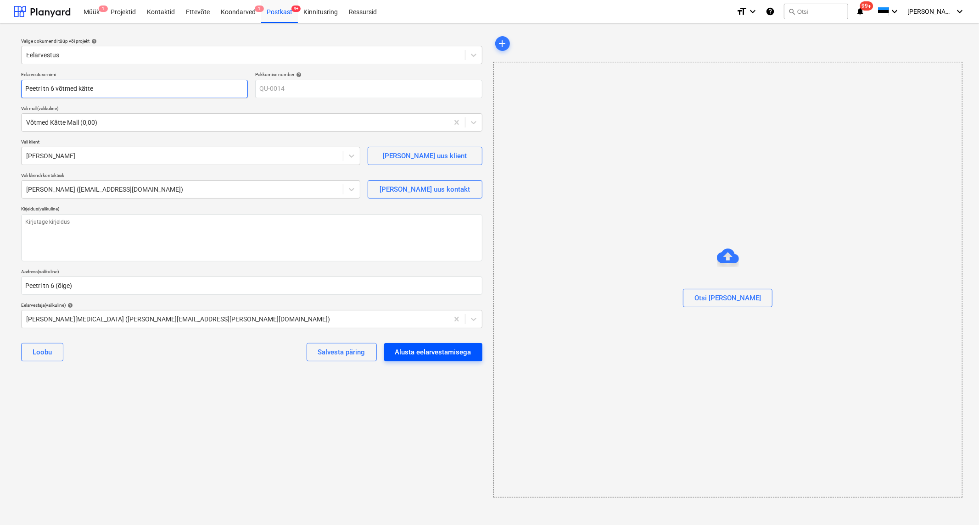
type input "Peetri tn 6 võtmed kätte"
click at [420, 346] on div "Alusta eelarvestamisega" at bounding box center [433, 352] width 76 height 12
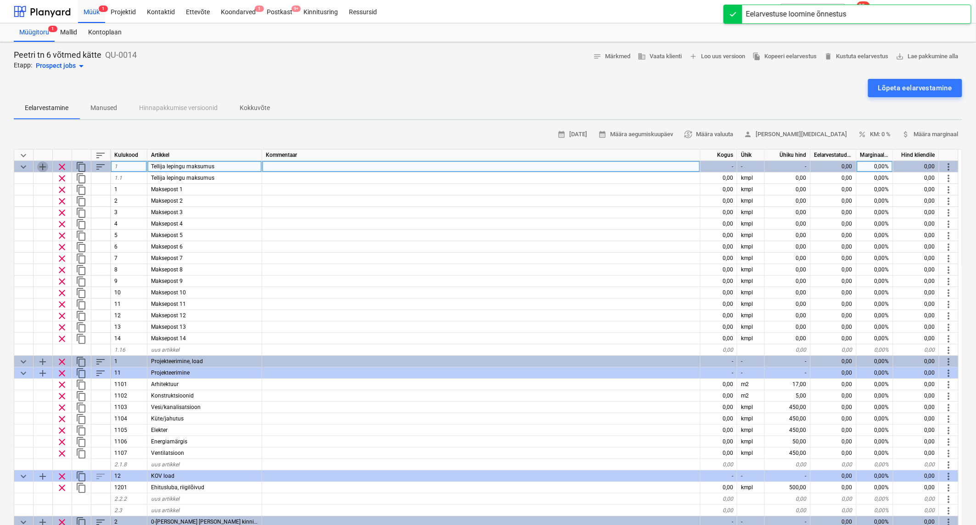
click at [40, 164] on span "add" at bounding box center [42, 167] width 11 height 11
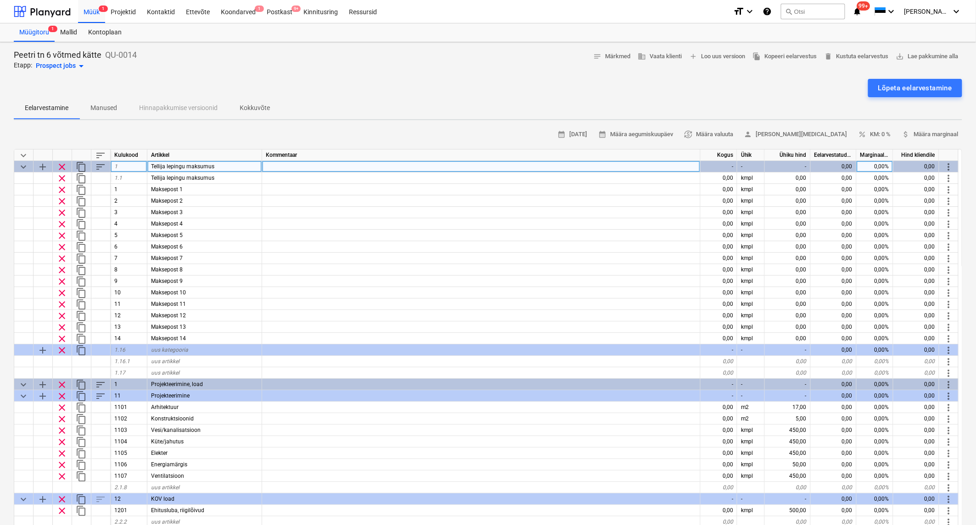
click at [40, 164] on span "add" at bounding box center [42, 167] width 11 height 11
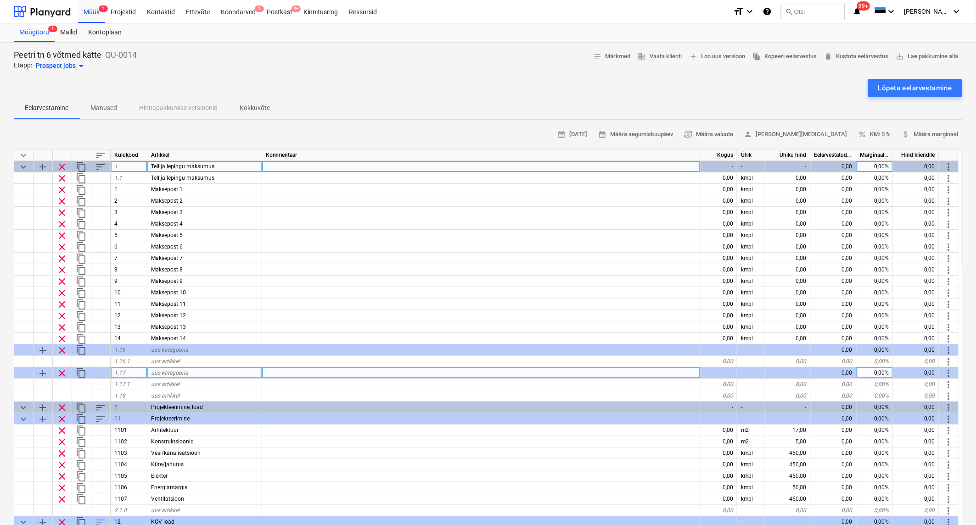
click at [61, 370] on span "clear" at bounding box center [61, 373] width 11 height 11
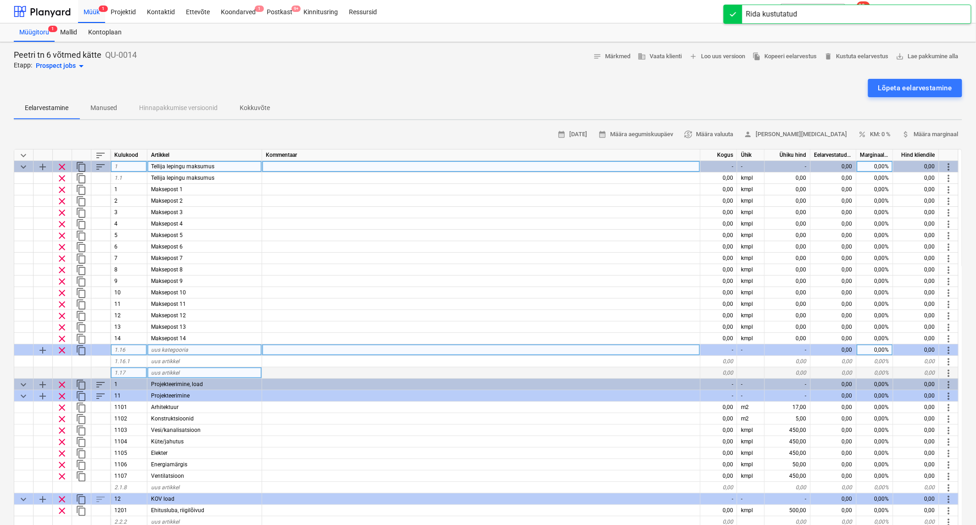
click at [61, 348] on span "clear" at bounding box center [61, 350] width 11 height 11
type textarea "x"
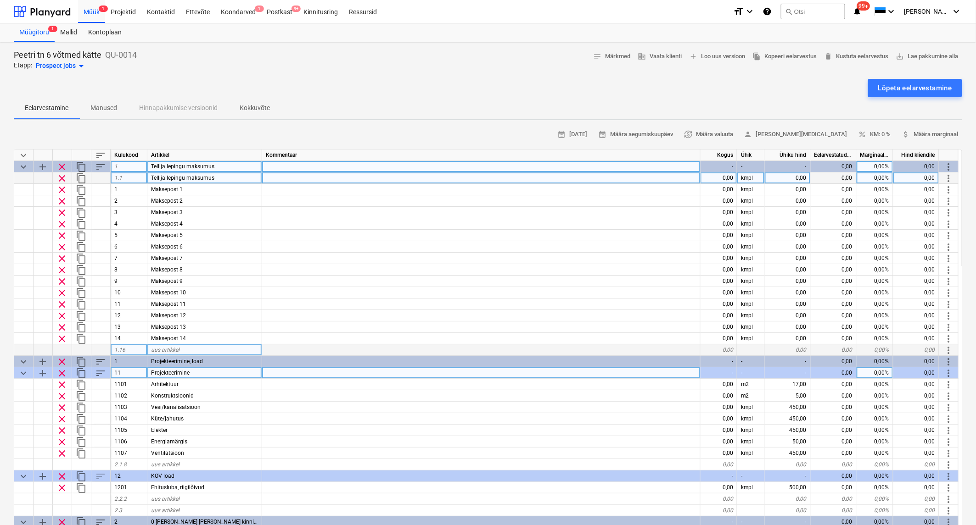
click at [728, 177] on div "0,00" at bounding box center [718, 178] width 37 height 11
type input "1"
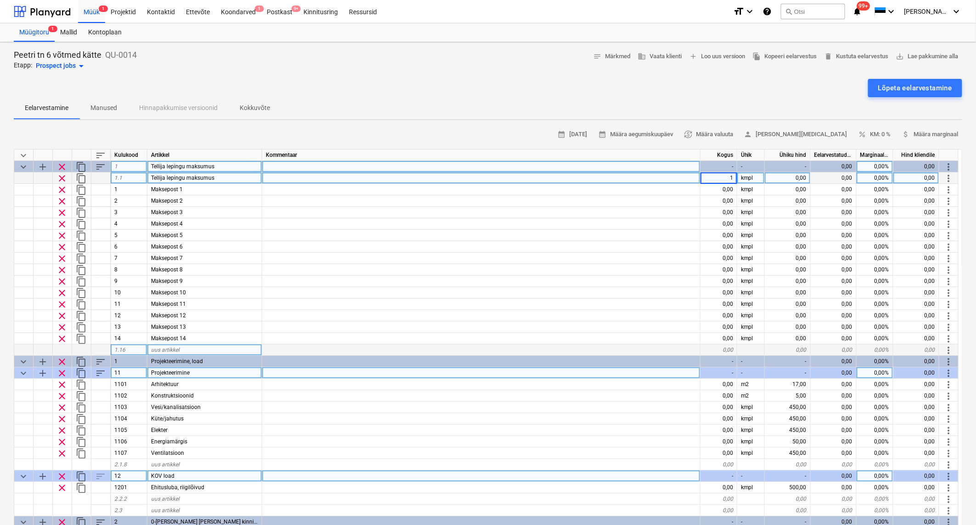
type textarea "x"
click at [781, 180] on div "0,00" at bounding box center [788, 178] width 46 height 11
click at [799, 175] on div "0,00" at bounding box center [788, 178] width 46 height 11
type input "350806"
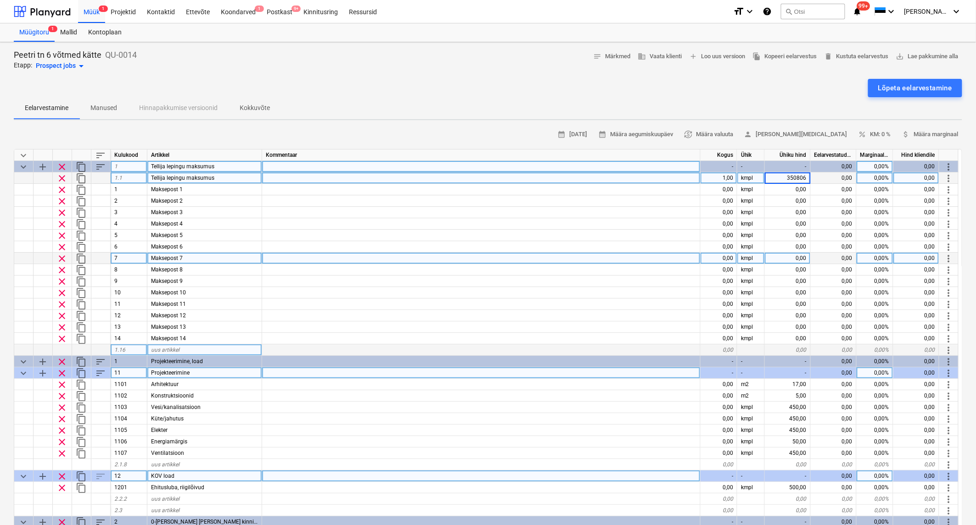
click at [637, 259] on div at bounding box center [481, 258] width 438 height 11
type textarea "x"
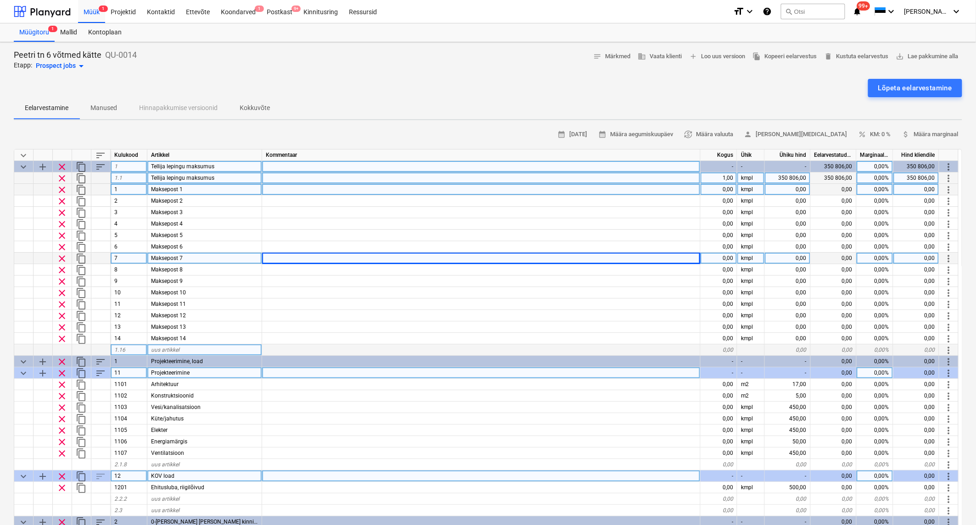
click at [722, 186] on div "0,00" at bounding box center [718, 189] width 37 height 11
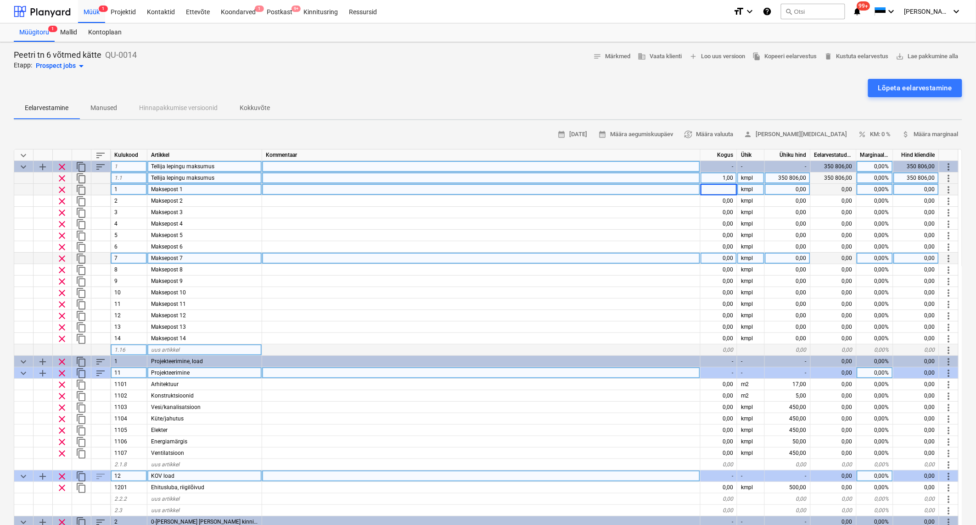
type input "1"
click at [22, 166] on span "keyboard_arrow_down" at bounding box center [23, 167] width 11 height 11
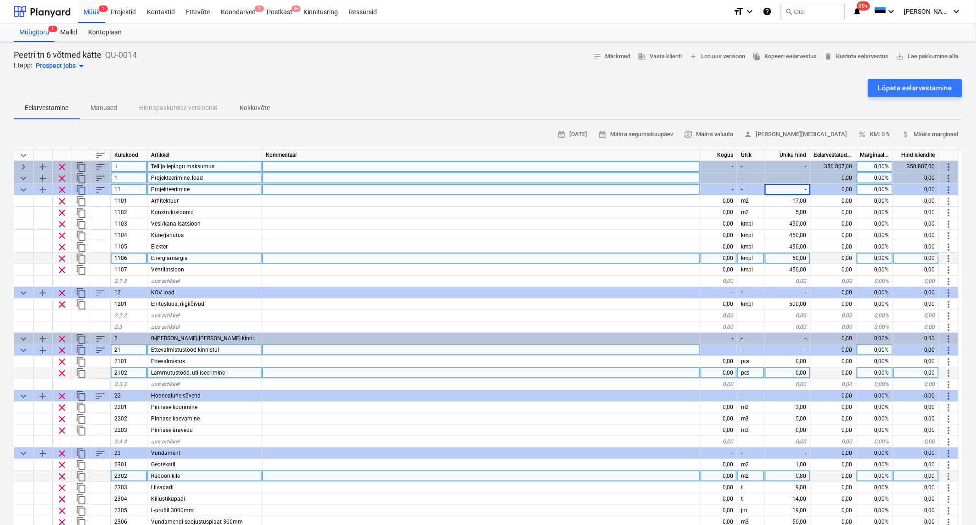
click at [369, 67] on div "Peetri tn 6 võtmed kätte QU-0014 Etapp: Prospect jobs arrow_drop_down notes Mär…" at bounding box center [488, 61] width 948 height 22
click at [23, 174] on span "keyboard_arrow_down" at bounding box center [23, 178] width 11 height 11
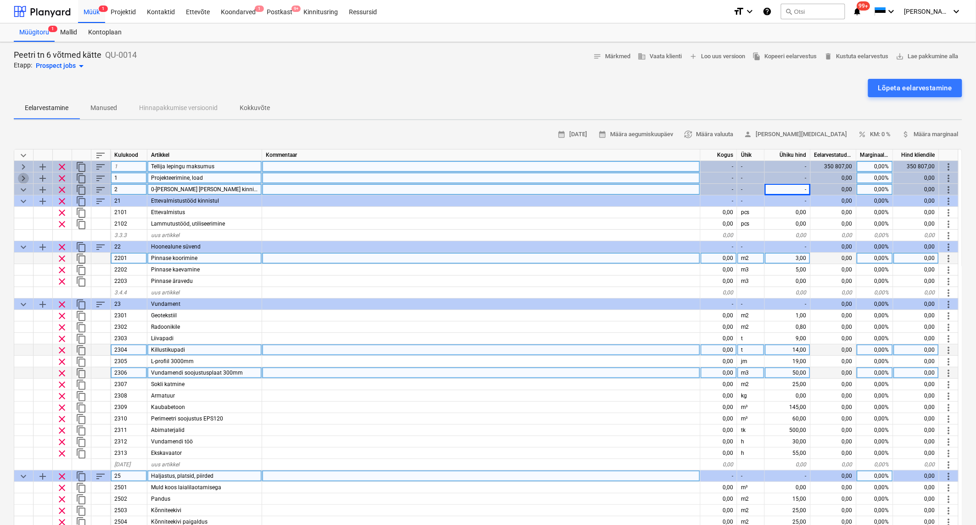
click at [23, 173] on span "keyboard_arrow_right" at bounding box center [23, 178] width 11 height 11
type textarea "x"
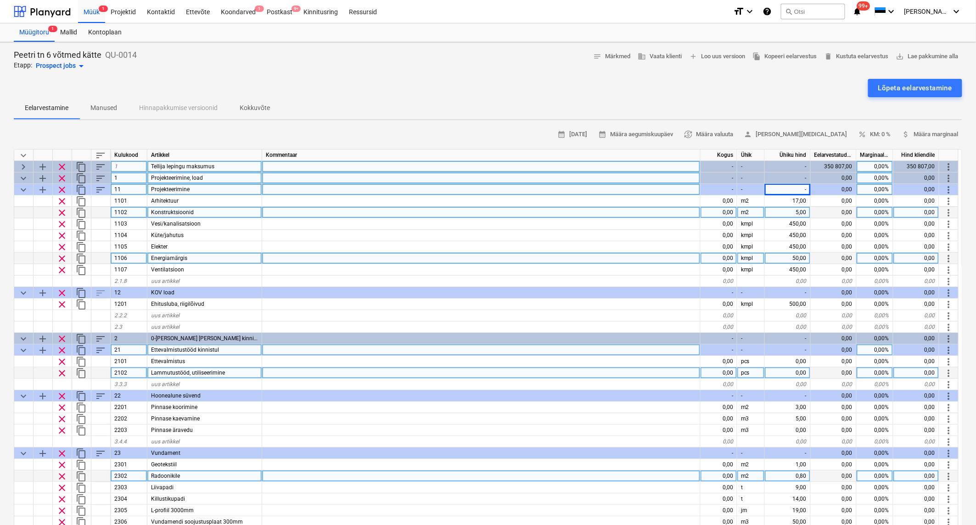
click at [726, 212] on div "0,00" at bounding box center [718, 212] width 37 height 11
type input "1"
type textarea "x"
type input "kmpl"
click at [795, 211] on div "5,00" at bounding box center [788, 212] width 46 height 11
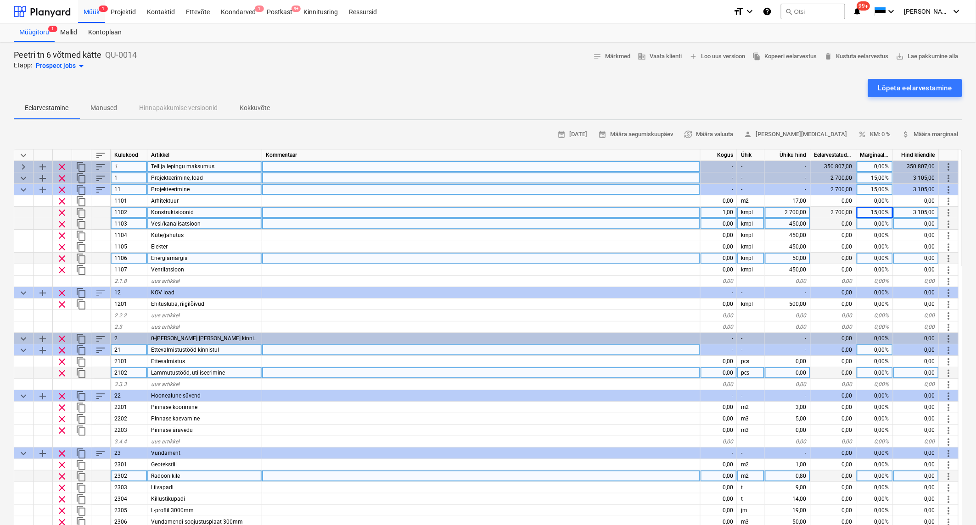
click at [726, 223] on div "0,00" at bounding box center [718, 223] width 37 height 11
click at [792, 224] on div "450,00" at bounding box center [788, 223] width 46 height 11
click at [763, 88] on div "Lõpeta eelarvestamine" at bounding box center [488, 88] width 948 height 18
click at [832, 95] on div "Lõpeta eelarvestamine" at bounding box center [488, 88] width 948 height 18
click at [843, 222] on div "1 000,00" at bounding box center [833, 223] width 46 height 11
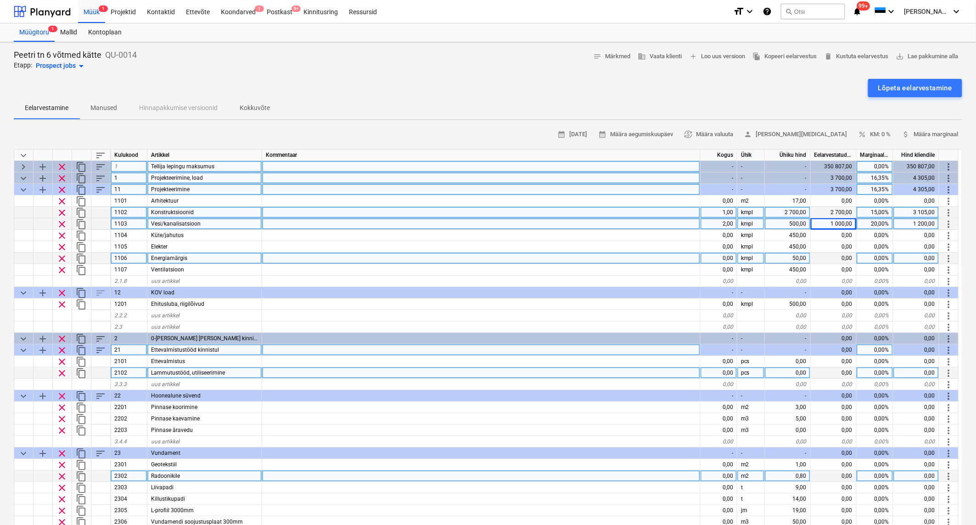
click at [927, 221] on div "1 200,00" at bounding box center [916, 223] width 46 height 11
click at [927, 221] on input "1200" at bounding box center [915, 223] width 45 height 11
click at [853, 256] on div "0,00" at bounding box center [833, 258] width 46 height 11
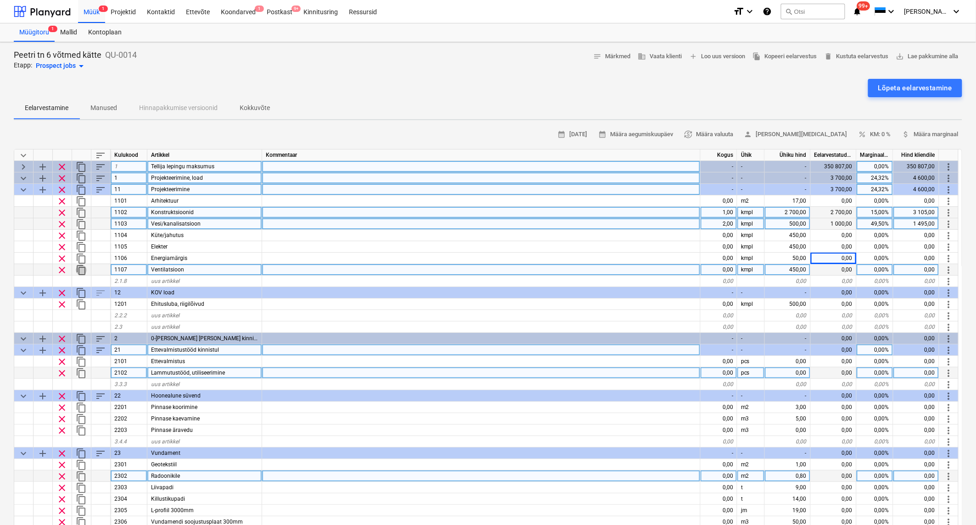
click at [82, 268] on span "content_copy" at bounding box center [81, 270] width 11 height 11
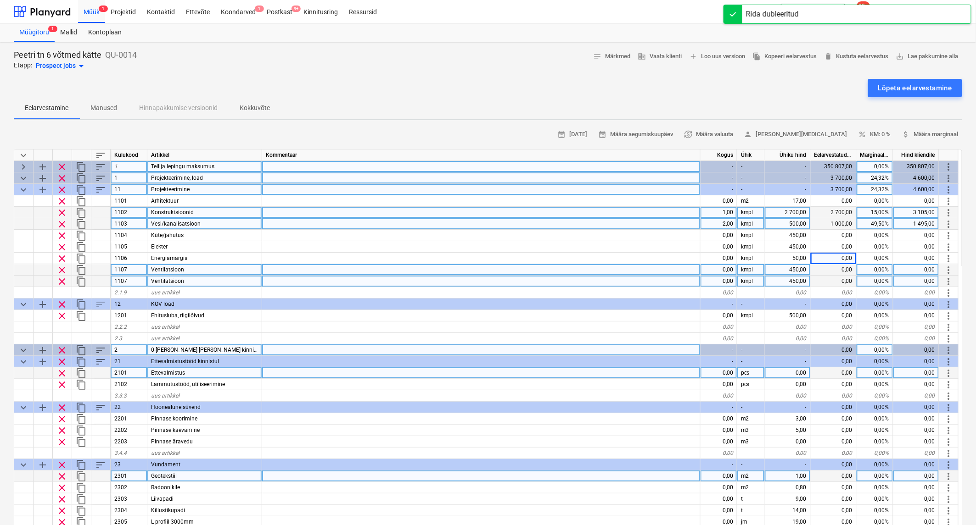
click at [129, 279] on div "1107" at bounding box center [129, 281] width 37 height 11
click at [129, 279] on input "1107" at bounding box center [129, 281] width 36 height 11
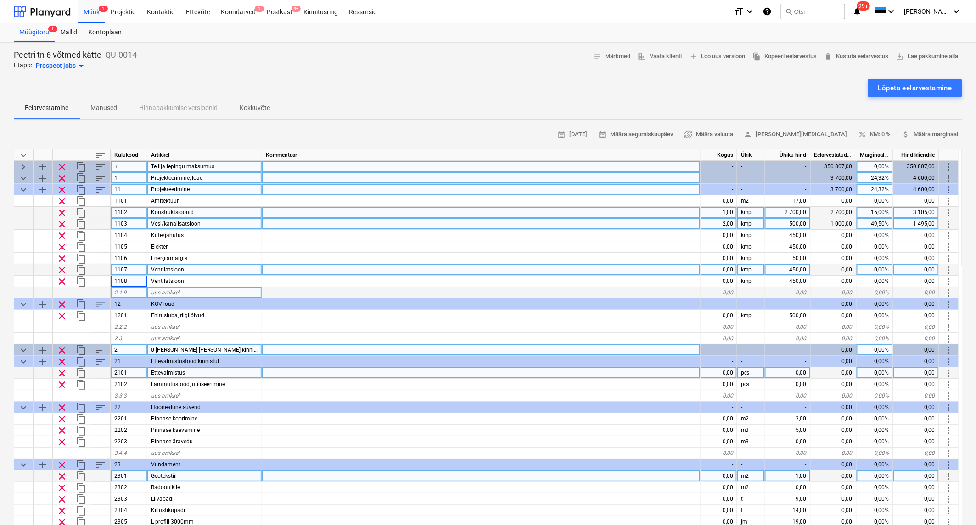
drag, startPoint x: 190, startPoint y: 278, endPoint x: 151, endPoint y: 287, distance: 39.3
click at [151, 287] on div "keyboard_arrow_down sort Kulukood Artikkel Kommentaar Kogus Ühik Ühiku hind Eel…" at bounding box center [488, 359] width 948 height 420
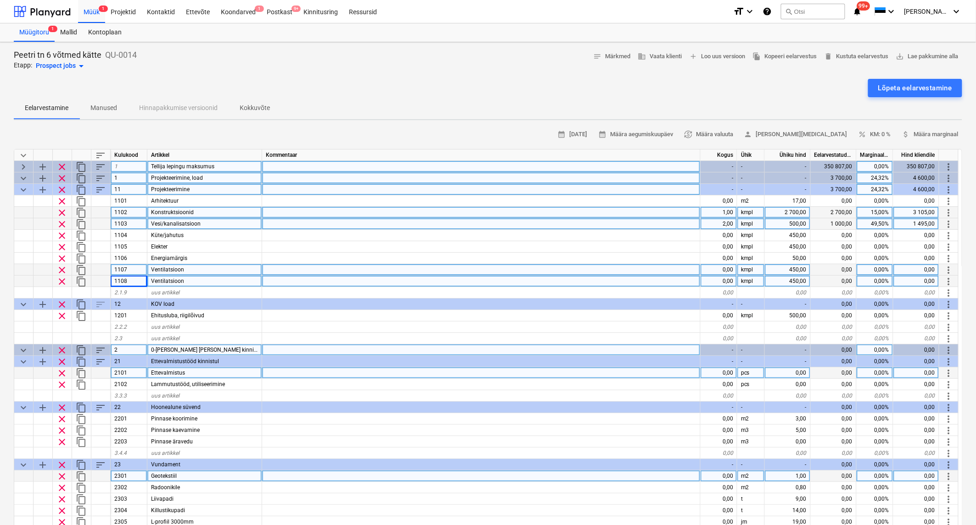
click at [185, 280] on div "Ventilatsioon" at bounding box center [204, 281] width 115 height 11
click at [722, 277] on div "0,00" at bounding box center [718, 281] width 37 height 11
click at [790, 281] on div "450,00" at bounding box center [788, 281] width 46 height 11
click at [880, 279] on div "0,00%" at bounding box center [874, 281] width 37 height 11
click at [727, 268] on div "0,00" at bounding box center [718, 269] width 37 height 11
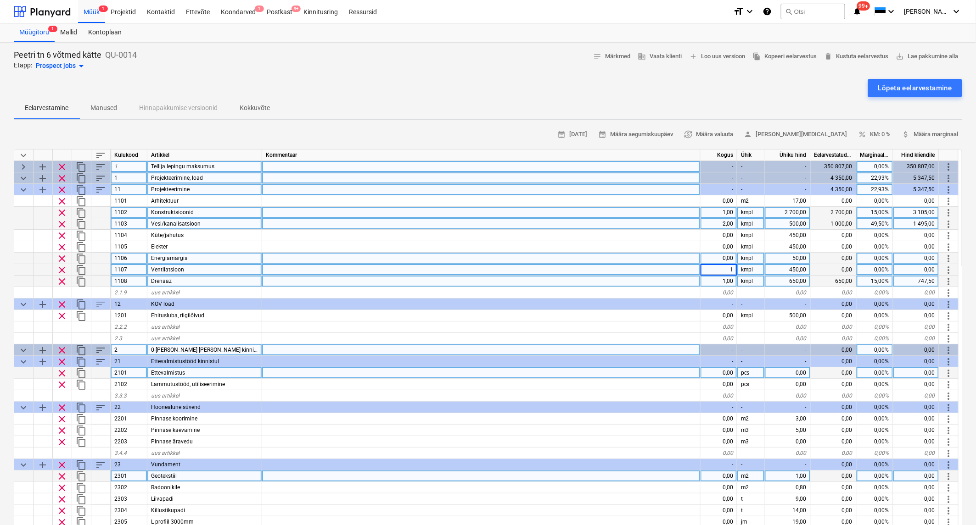
click at [796, 257] on div "50,00" at bounding box center [788, 258] width 46 height 11
click at [790, 269] on div "450,00" at bounding box center [788, 269] width 46 height 11
click at [882, 268] on div "0,00%" at bounding box center [874, 269] width 37 height 11
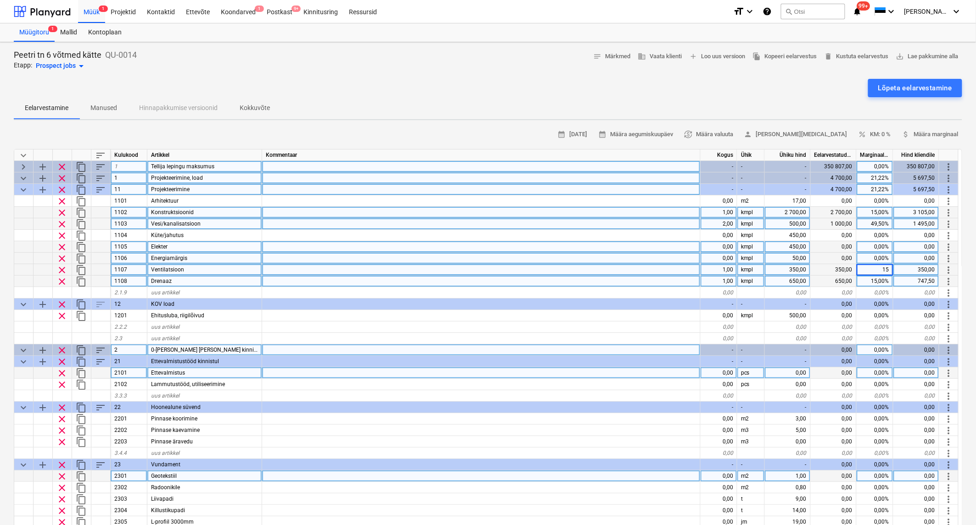
click at [723, 245] on div "0,00" at bounding box center [718, 246] width 37 height 11
click at [794, 245] on div "450,00" at bounding box center [788, 246] width 46 height 11
click at [796, 264] on div "350,00" at bounding box center [788, 269] width 46 height 11
click at [879, 245] on div "0,00%" at bounding box center [874, 246] width 37 height 11
click at [696, 222] on div at bounding box center [481, 223] width 438 height 11
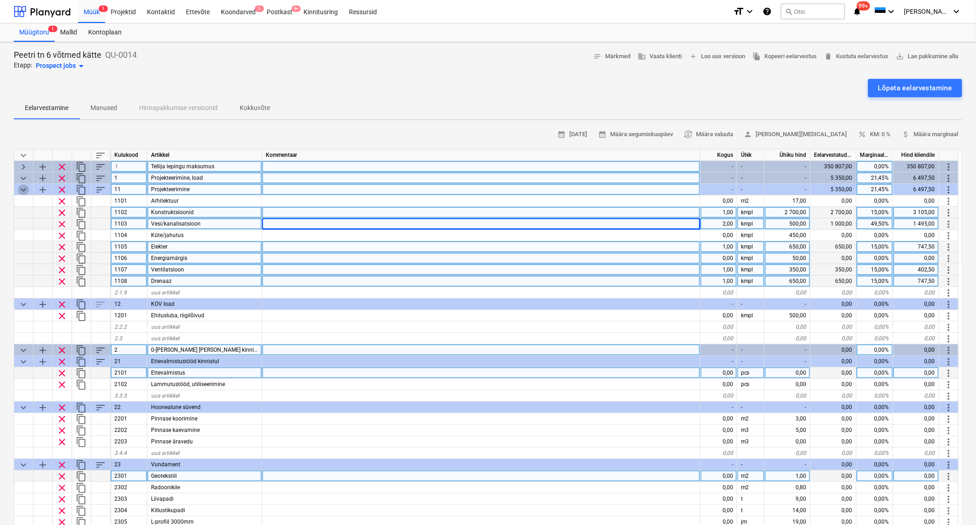
click at [24, 190] on span "keyboard_arrow_down" at bounding box center [23, 189] width 11 height 11
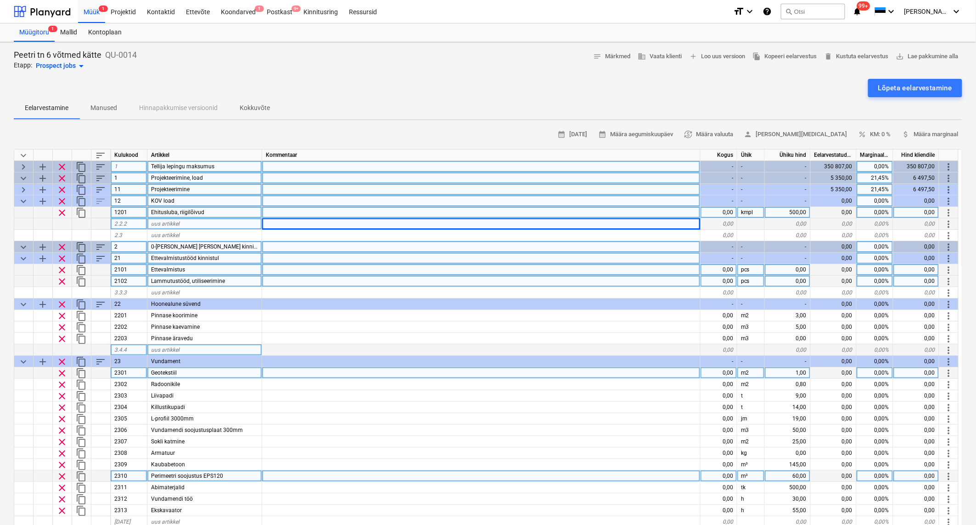
click at [23, 200] on span "keyboard_arrow_down" at bounding box center [23, 201] width 11 height 11
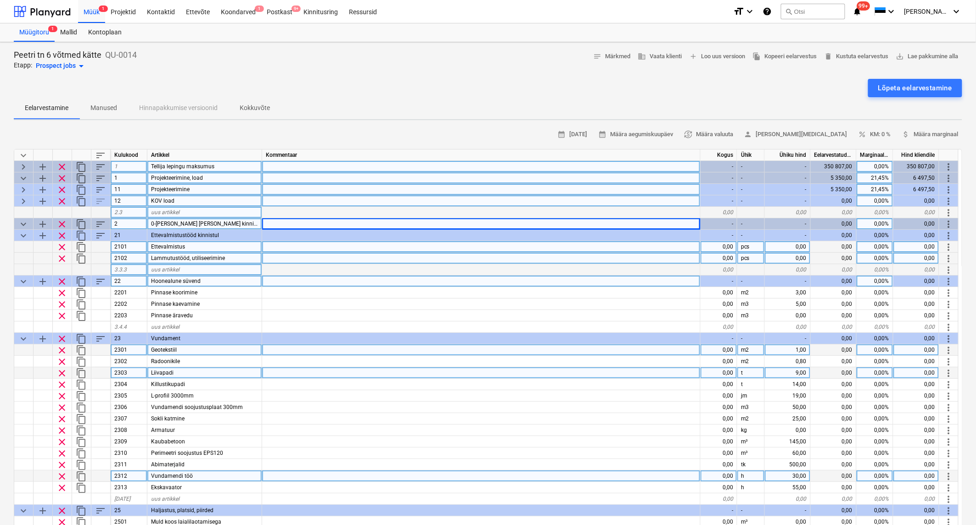
click at [19, 221] on span "keyboard_arrow_down" at bounding box center [23, 224] width 11 height 11
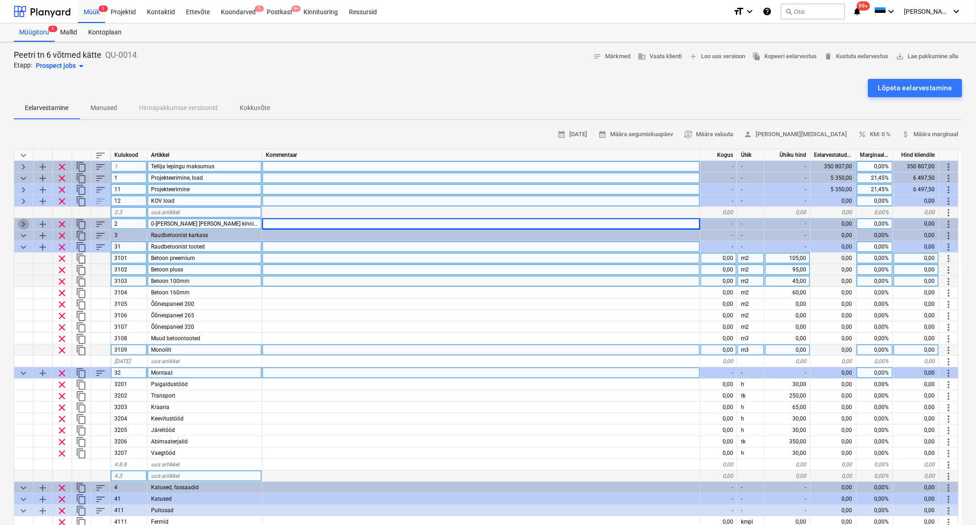
click at [19, 221] on span "keyboard_arrow_right" at bounding box center [23, 224] width 11 height 11
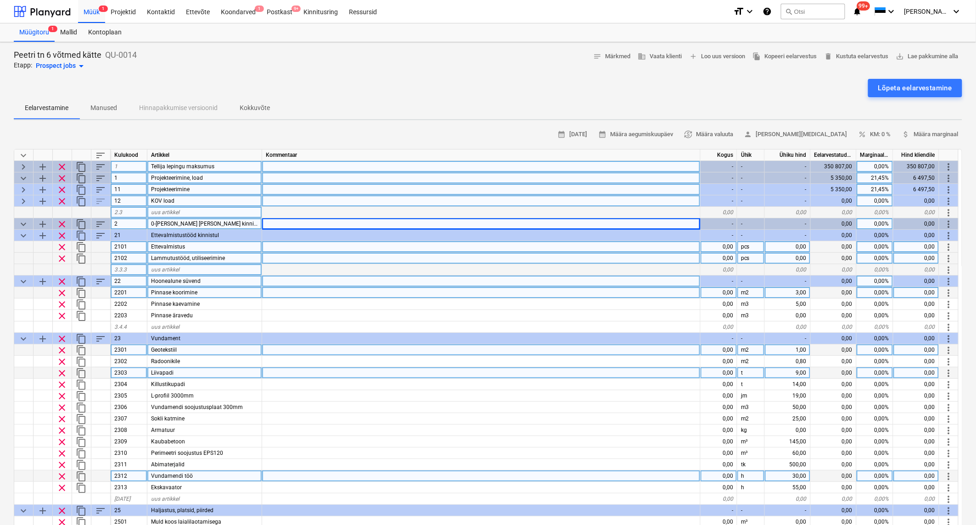
click at [726, 291] on div "0,00" at bounding box center [718, 292] width 37 height 11
click at [720, 290] on div "20,00" at bounding box center [718, 292] width 37 height 11
click at [792, 291] on div "60,00" at bounding box center [788, 292] width 46 height 11
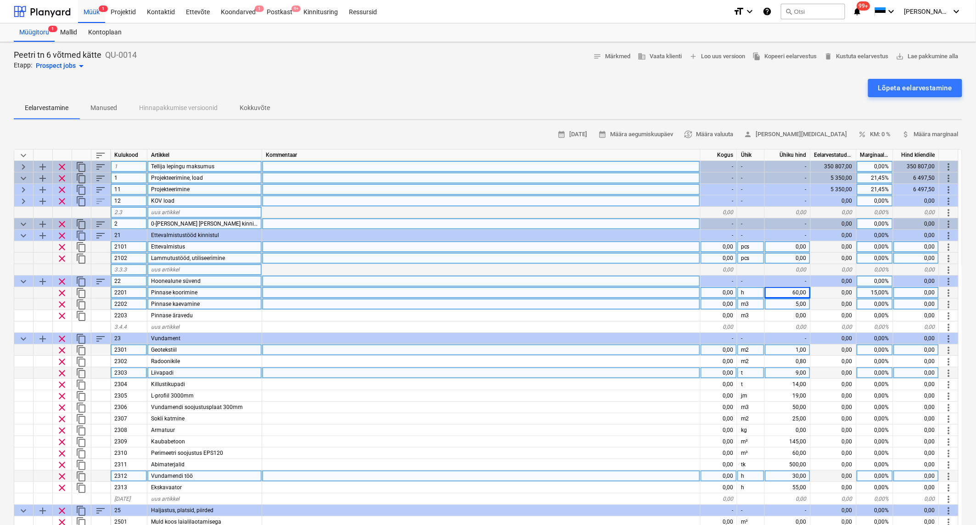
click at [720, 303] on div "0,00" at bounding box center [718, 304] width 37 height 11
click at [749, 304] on div "m3" at bounding box center [751, 304] width 28 height 11
click at [641, 303] on div at bounding box center [481, 304] width 438 height 11
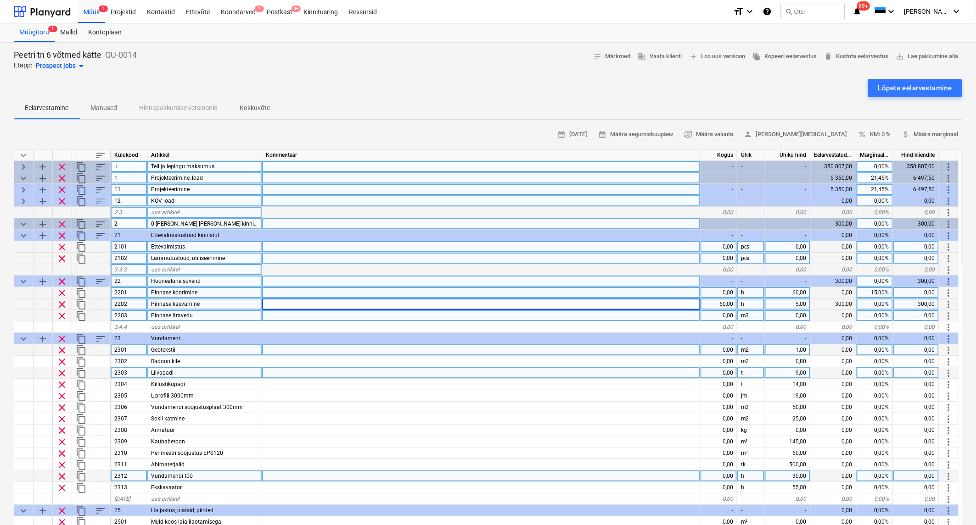
click at [356, 318] on div at bounding box center [481, 315] width 438 height 11
click at [22, 277] on span "keyboard_arrow_down" at bounding box center [23, 281] width 11 height 11
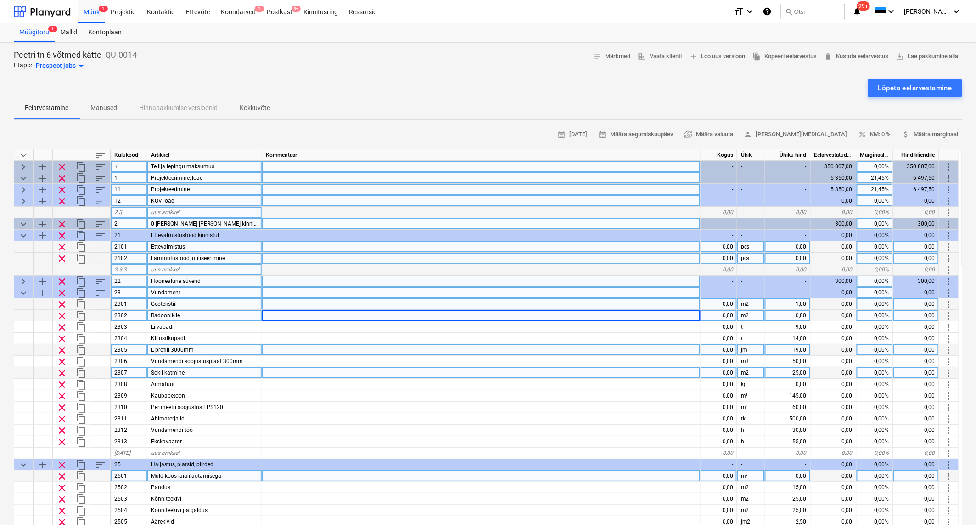
click at [716, 304] on div "0,00" at bounding box center [718, 304] width 37 height 11
click at [801, 305] on div "1,00" at bounding box center [788, 304] width 46 height 11
click at [884, 303] on div "0,00%" at bounding box center [874, 304] width 37 height 11
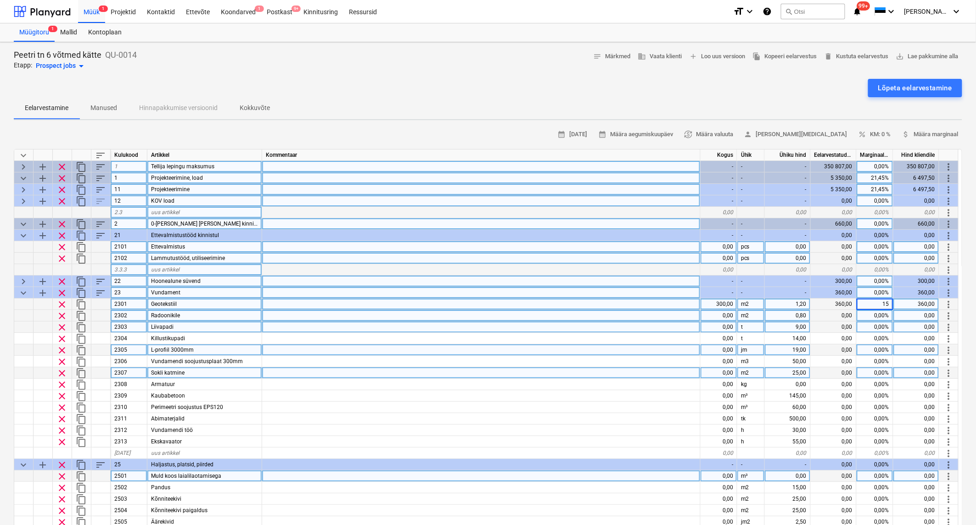
click at [727, 327] on div "0,00" at bounding box center [718, 327] width 37 height 11
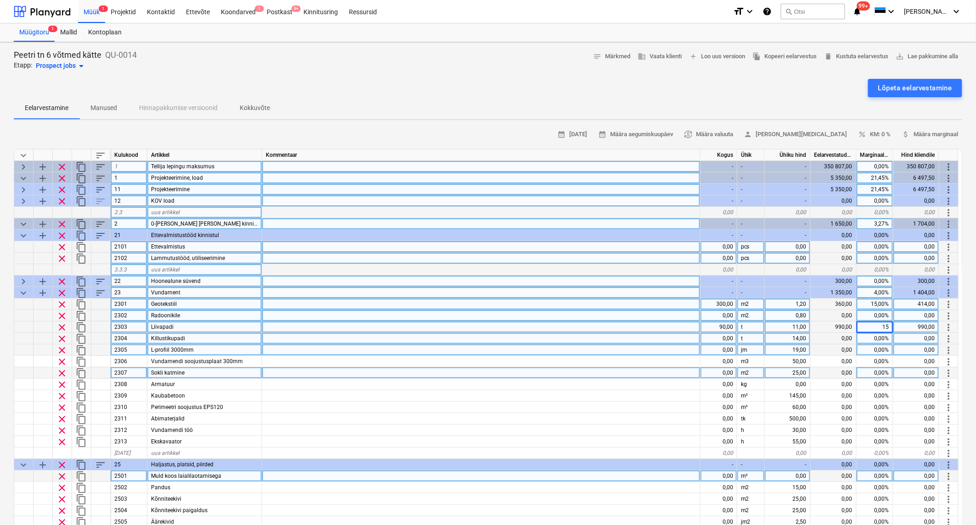
click at [724, 337] on div "0,00" at bounding box center [718, 338] width 37 height 11
click at [724, 348] on div "0,00" at bounding box center [718, 350] width 37 height 11
click at [711, 345] on div "28,00" at bounding box center [718, 350] width 37 height 11
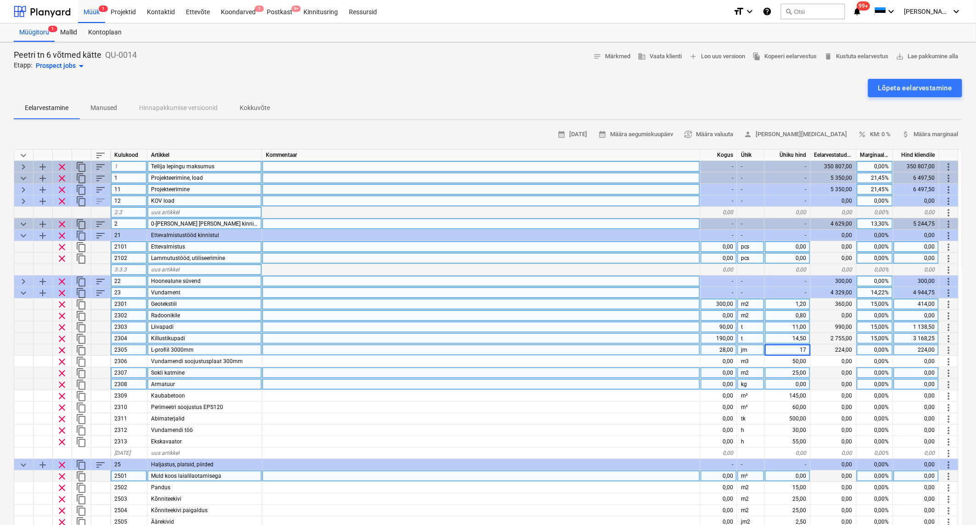
click at [790, 383] on div "0,00" at bounding box center [788, 384] width 46 height 11
click at [837, 370] on div "0,00" at bounding box center [833, 373] width 46 height 11
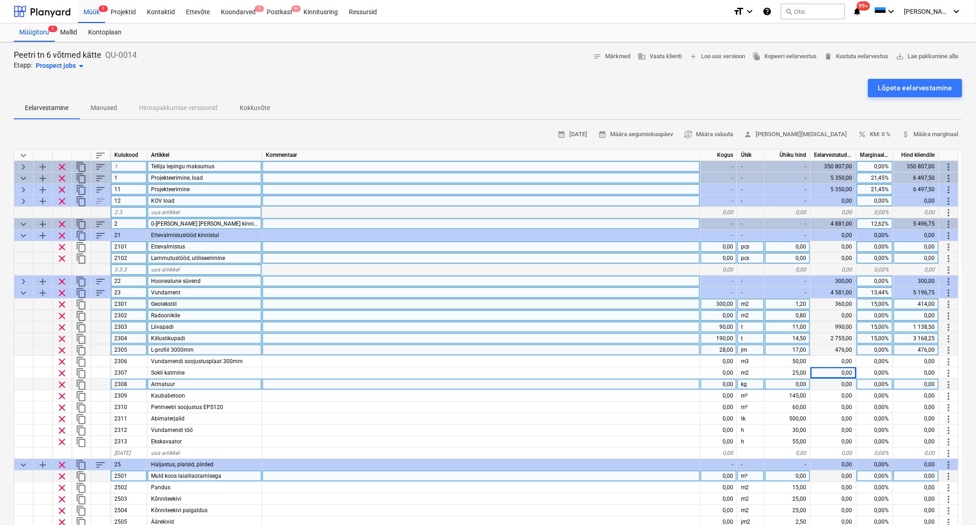
click at [718, 350] on div "28,00" at bounding box center [718, 350] width 37 height 11
click at [725, 382] on div "0,00" at bounding box center [718, 384] width 37 height 11
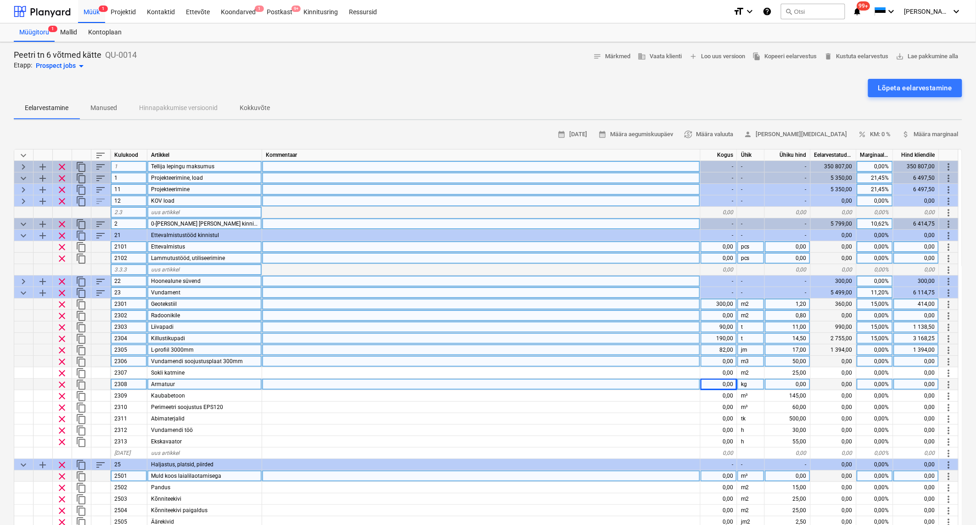
click at [726, 360] on div "0,00" at bounding box center [718, 361] width 37 height 11
click at [873, 361] on div "0,00%" at bounding box center [874, 361] width 37 height 11
click at [724, 383] on div "0,00" at bounding box center [718, 384] width 37 height 11
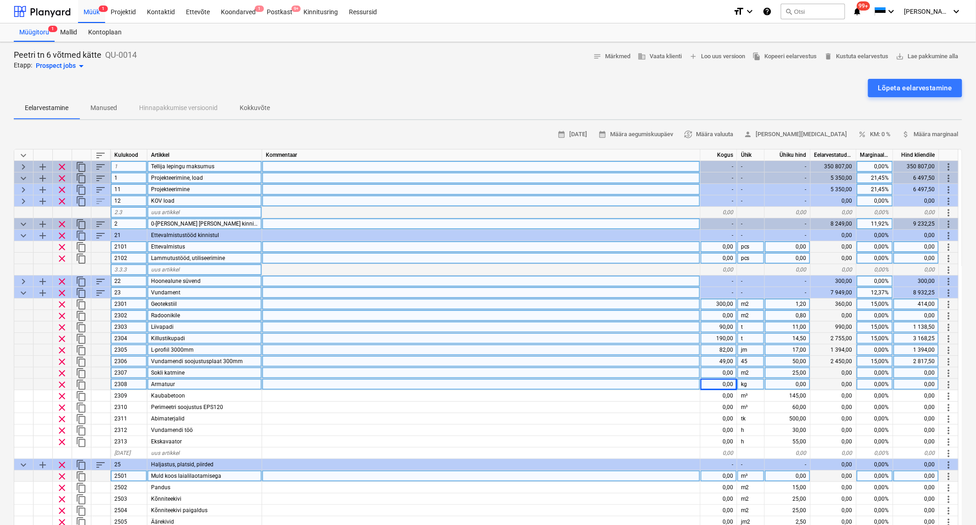
click at [720, 371] on div "0,00" at bounding box center [718, 373] width 37 height 11
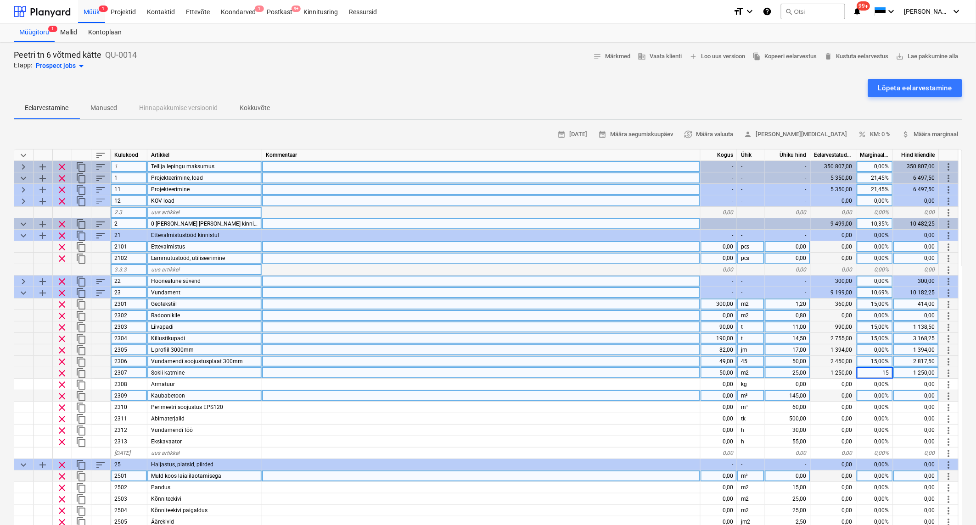
click at [726, 396] on div "0,00" at bounding box center [718, 396] width 37 height 11
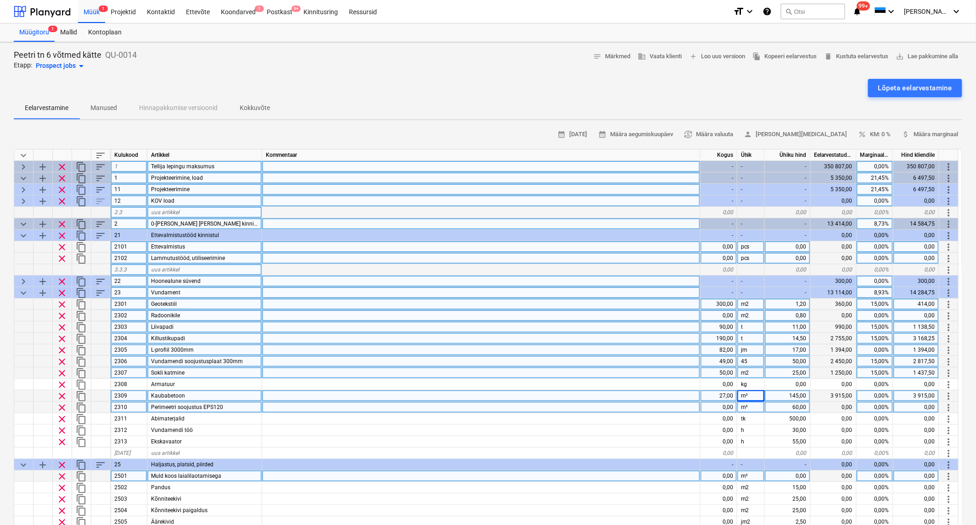
click at [727, 405] on div "0,00" at bounding box center [718, 407] width 37 height 11
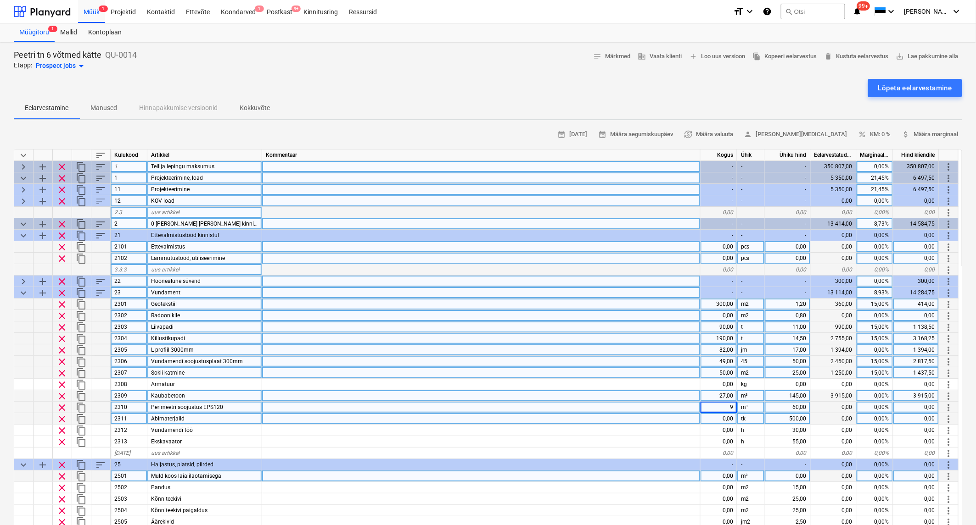
click at [727, 419] on div "0,00" at bounding box center [718, 418] width 37 height 11
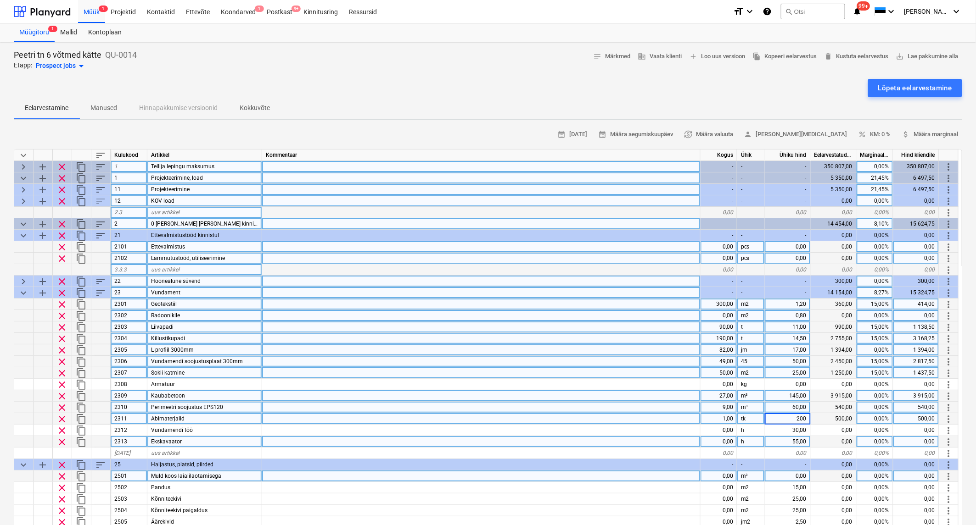
click at [732, 436] on div "0,00" at bounding box center [718, 441] width 37 height 11
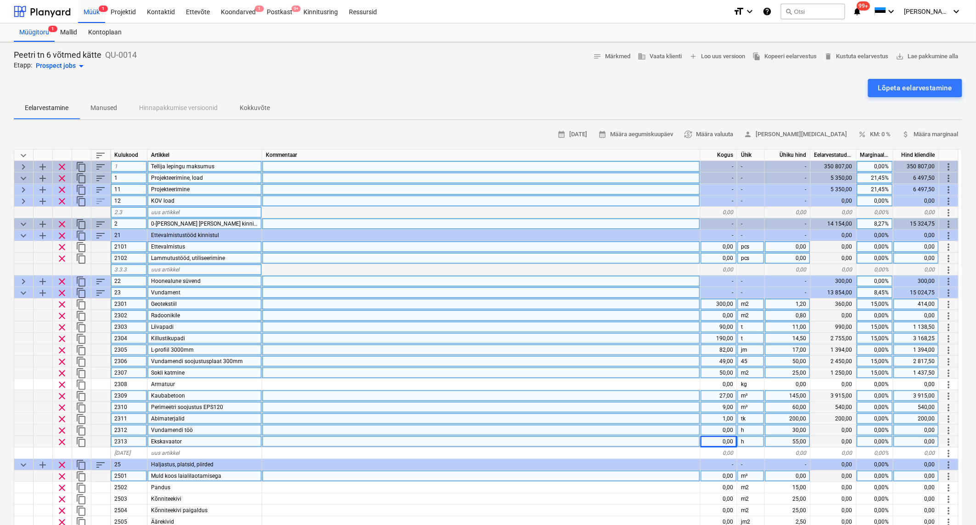
click at [730, 429] on div "0,00" at bounding box center [718, 430] width 37 height 11
click at [722, 444] on div "0,00" at bounding box center [718, 441] width 37 height 11
click at [798, 441] on div "55,00" at bounding box center [788, 441] width 46 height 11
click at [878, 347] on div "0,00%" at bounding box center [874, 350] width 37 height 11
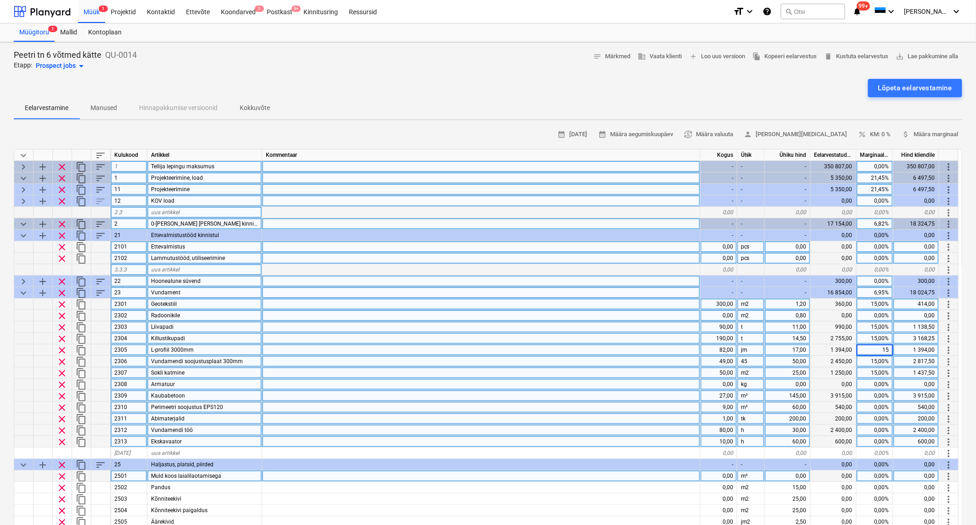
click at [883, 382] on div "0,00%" at bounding box center [874, 384] width 37 height 11
click at [878, 395] on div "0,00%" at bounding box center [874, 396] width 37 height 11
click at [883, 405] on div "0,00%" at bounding box center [874, 407] width 37 height 11
click at [879, 417] on div "0,00%" at bounding box center [874, 418] width 37 height 11
click at [879, 428] on div "0,00%" at bounding box center [874, 430] width 37 height 11
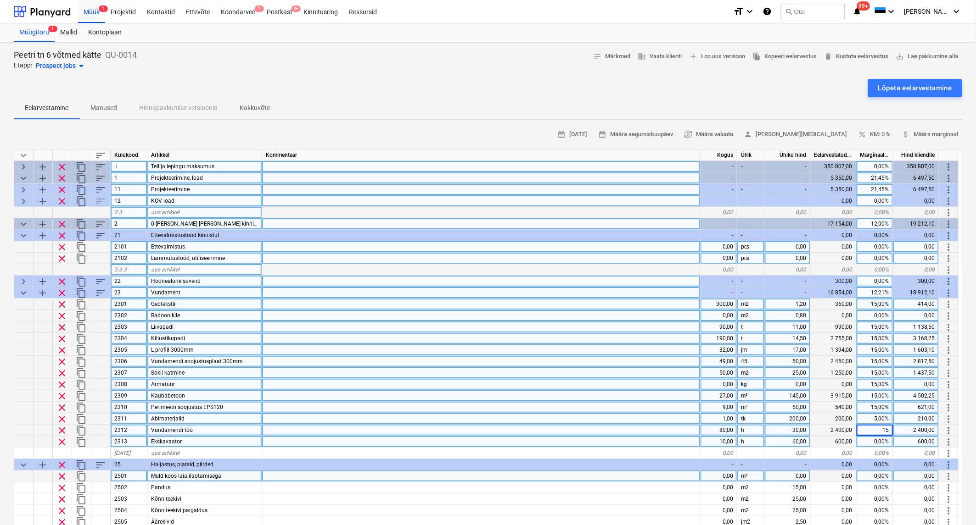
click at [877, 444] on div "0,00%" at bounding box center [874, 441] width 37 height 11
click at [674, 411] on div at bounding box center [481, 407] width 438 height 11
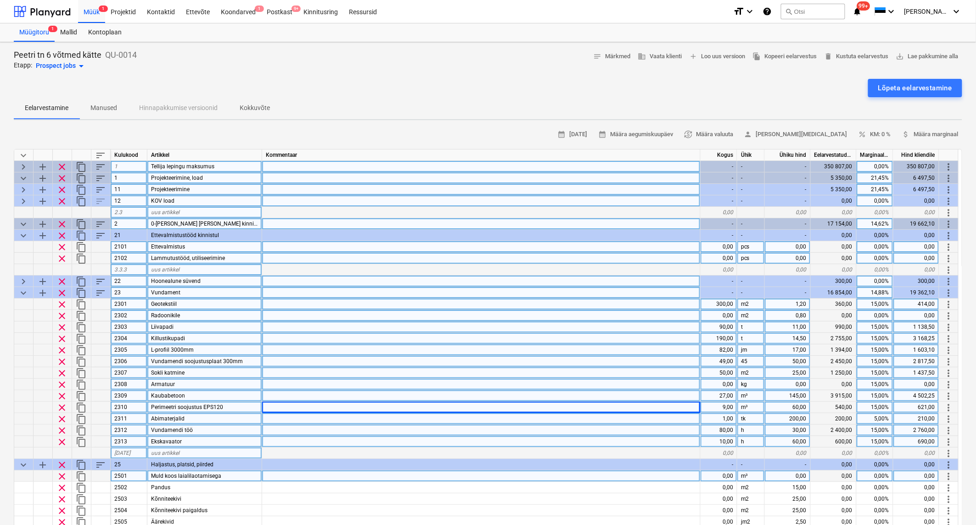
click at [188, 450] on div "uus artikkel" at bounding box center [204, 453] width 115 height 11
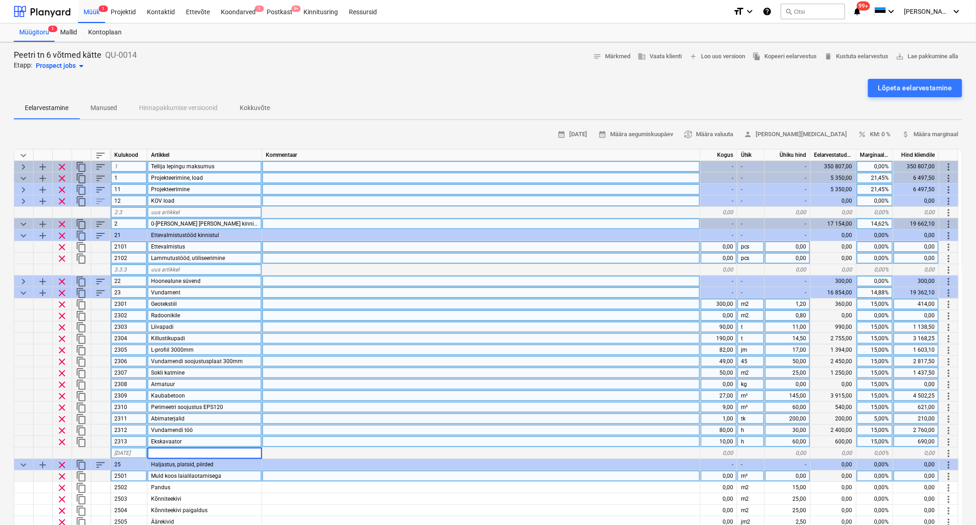
click at [79, 438] on span "content_copy" at bounding box center [81, 442] width 11 height 11
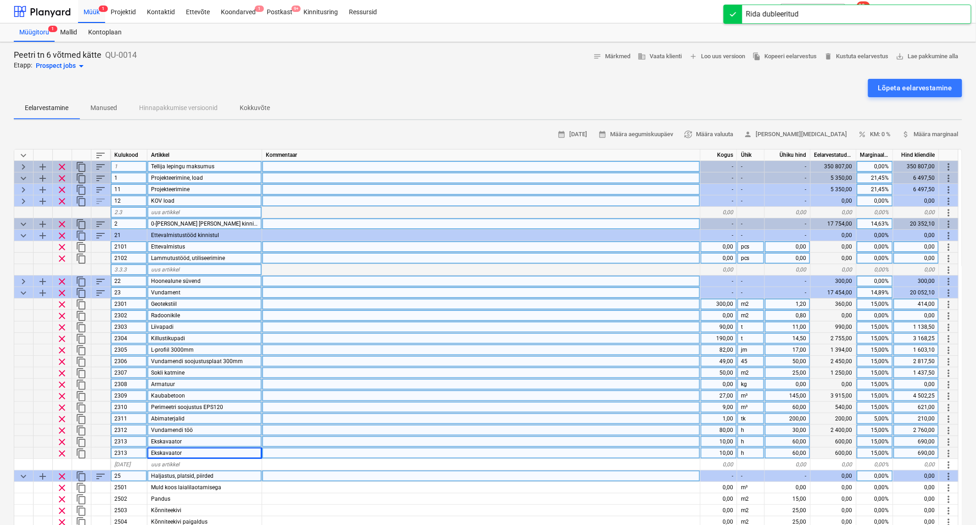
click at [154, 453] on span "Ekskavaator" at bounding box center [166, 453] width 31 height 6
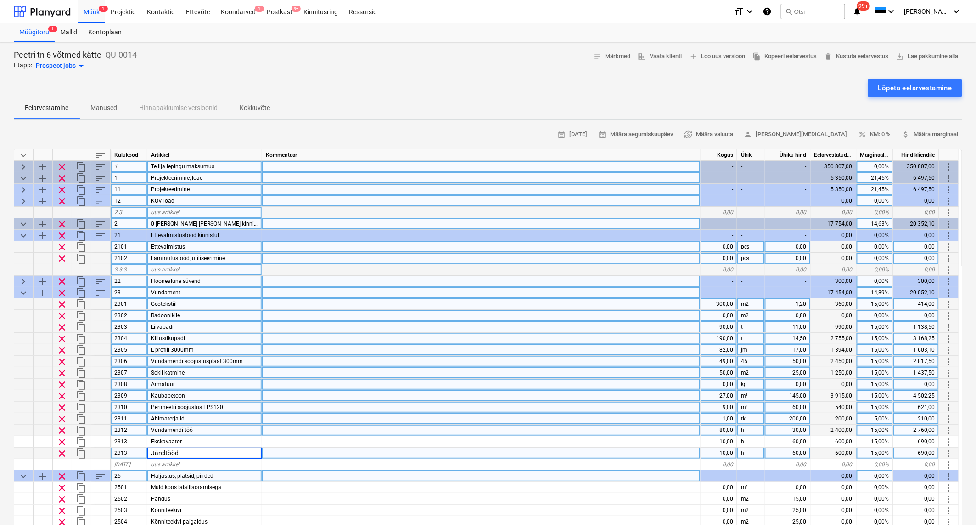
click at [131, 452] on div "2313" at bounding box center [129, 453] width 37 height 11
click at [131, 452] on input "2313" at bounding box center [129, 453] width 36 height 11
click at [725, 450] on div "10,00" at bounding box center [718, 453] width 37 height 11
click at [675, 414] on div at bounding box center [481, 418] width 438 height 11
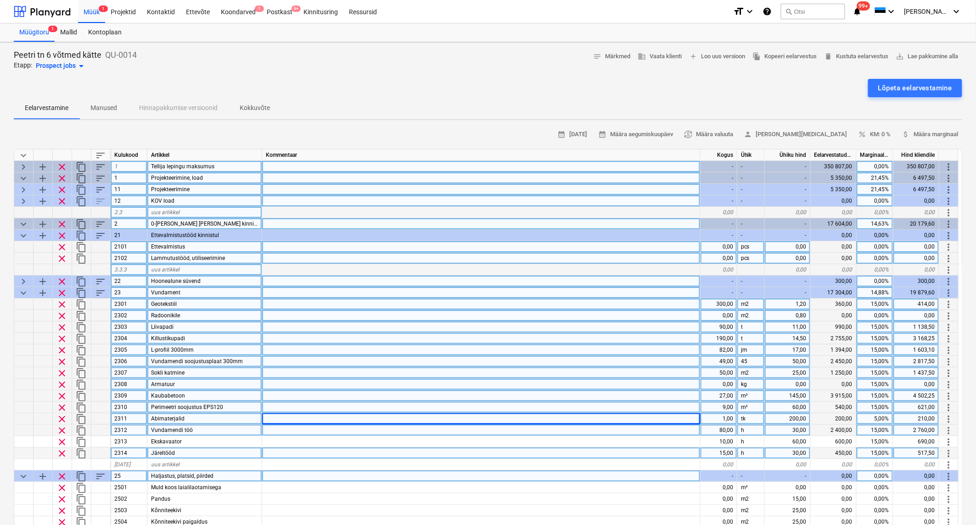
click at [720, 313] on div "0,00" at bounding box center [718, 315] width 37 height 11
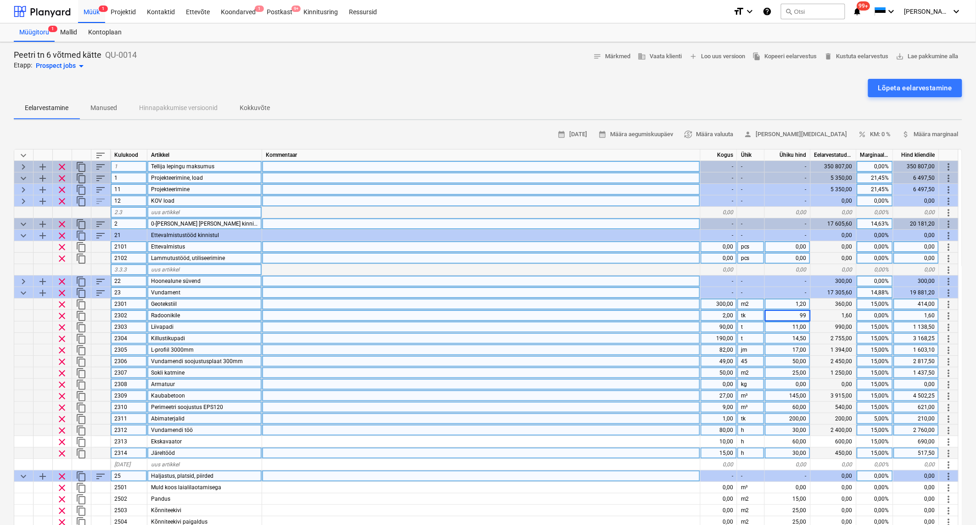
click at [642, 349] on div at bounding box center [481, 350] width 438 height 11
click at [878, 313] on div "0,00%" at bounding box center [874, 315] width 37 height 11
click at [877, 419] on div "5,00%" at bounding box center [874, 418] width 37 height 11
click at [619, 347] on div at bounding box center [481, 350] width 438 height 11
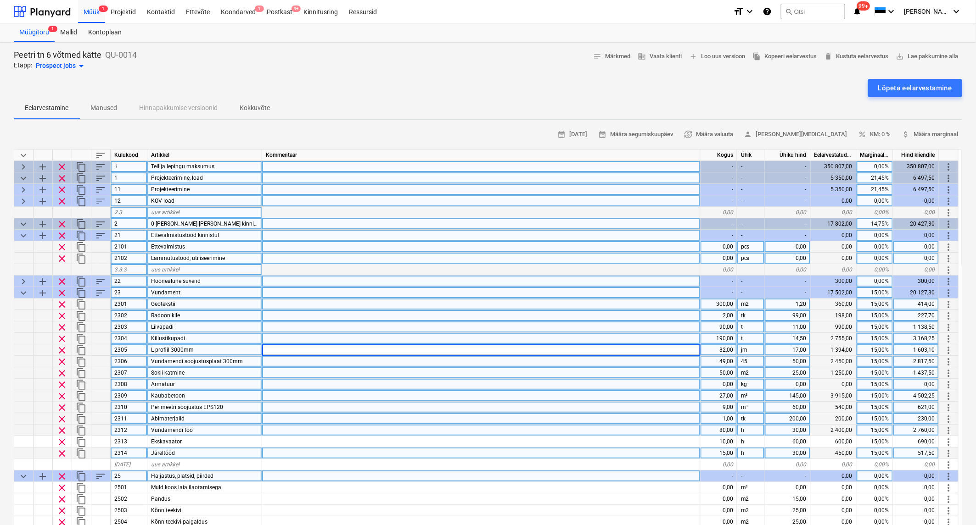
click at [23, 230] on span "keyboard_arrow_down" at bounding box center [23, 235] width 11 height 11
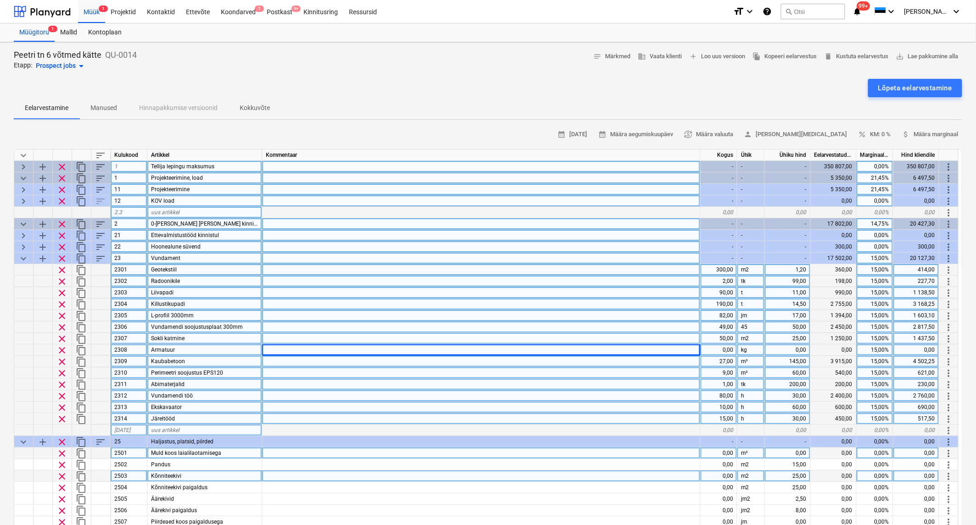
click at [24, 255] on span "keyboard_arrow_down" at bounding box center [23, 258] width 11 height 11
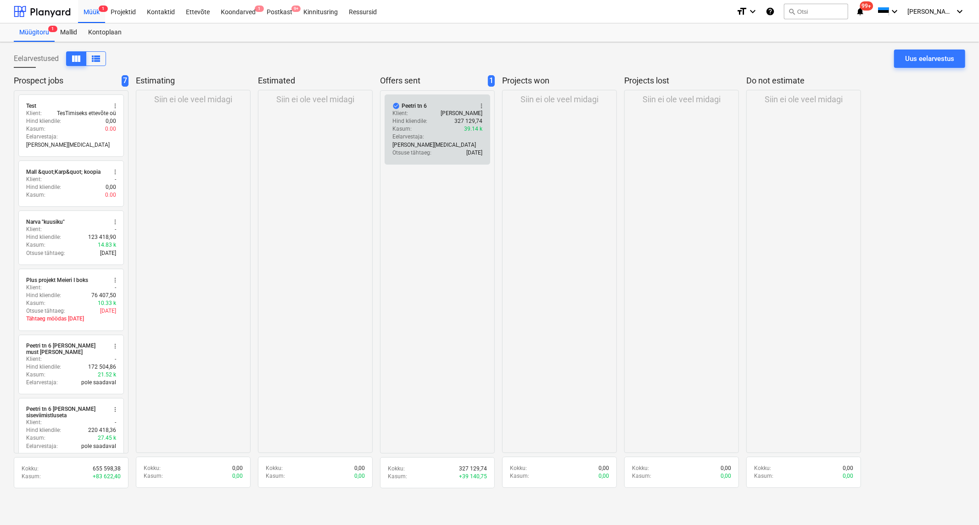
click at [425, 113] on div "Klient : Oleg" at bounding box center [437, 114] width 90 height 8
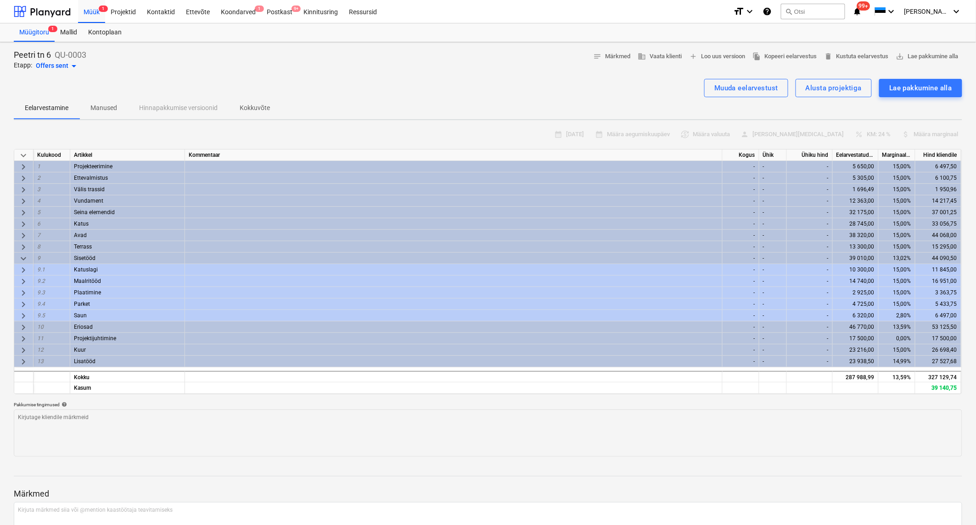
click at [26, 165] on span "keyboard_arrow_right" at bounding box center [23, 167] width 11 height 11
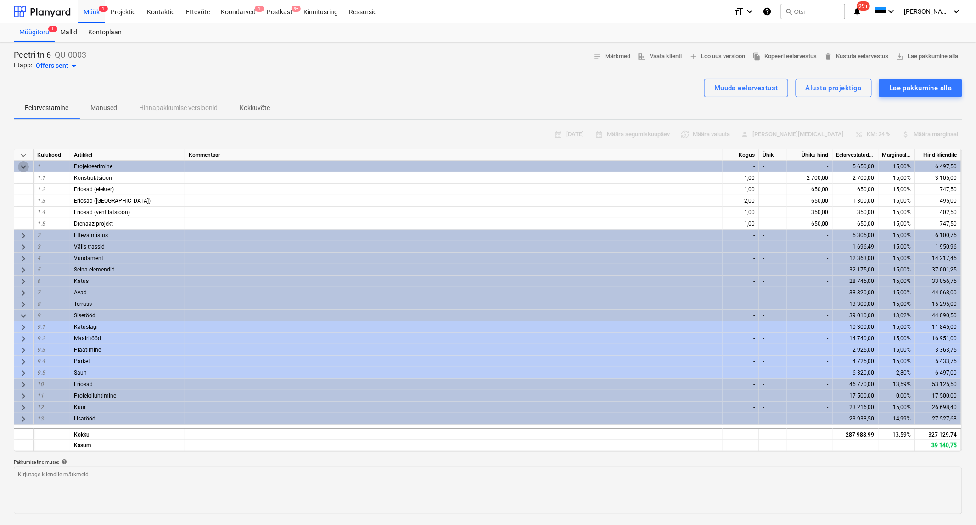
click at [21, 163] on span "keyboard_arrow_down" at bounding box center [23, 167] width 11 height 11
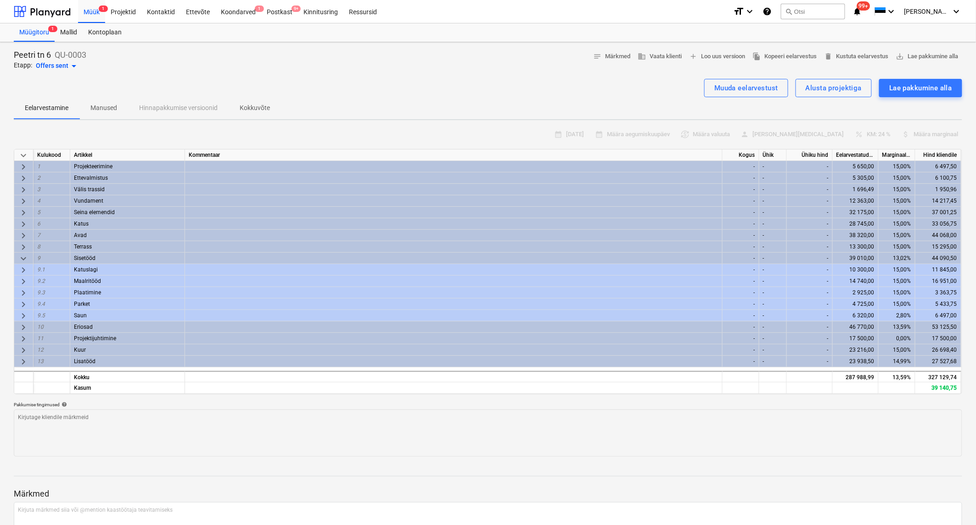
click at [21, 176] on span "keyboard_arrow_right" at bounding box center [23, 178] width 11 height 11
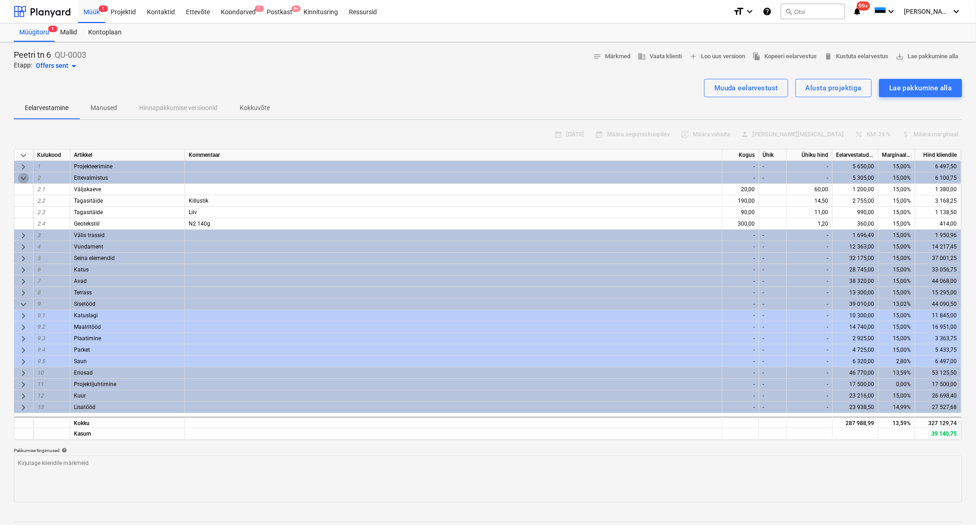
click at [23, 175] on span "keyboard_arrow_down" at bounding box center [23, 178] width 11 height 11
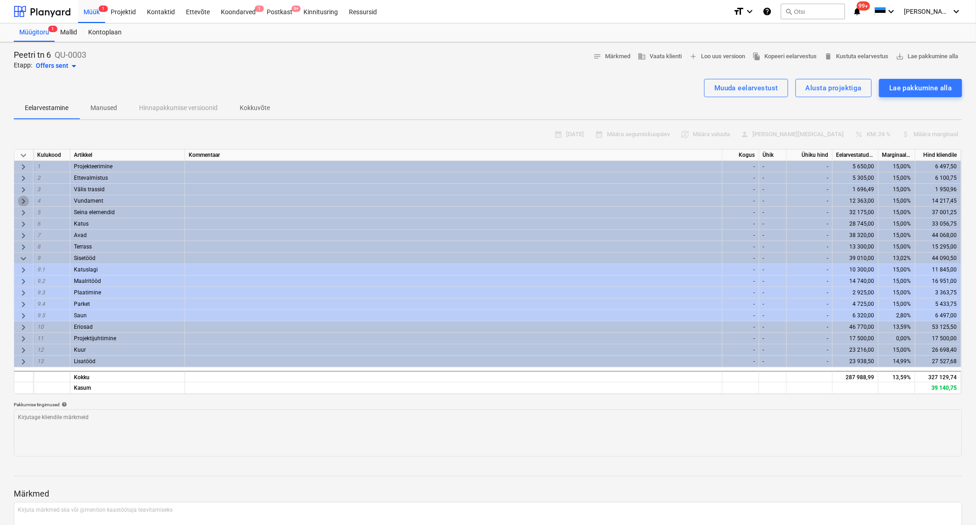
click at [21, 199] on span "keyboard_arrow_right" at bounding box center [23, 201] width 11 height 11
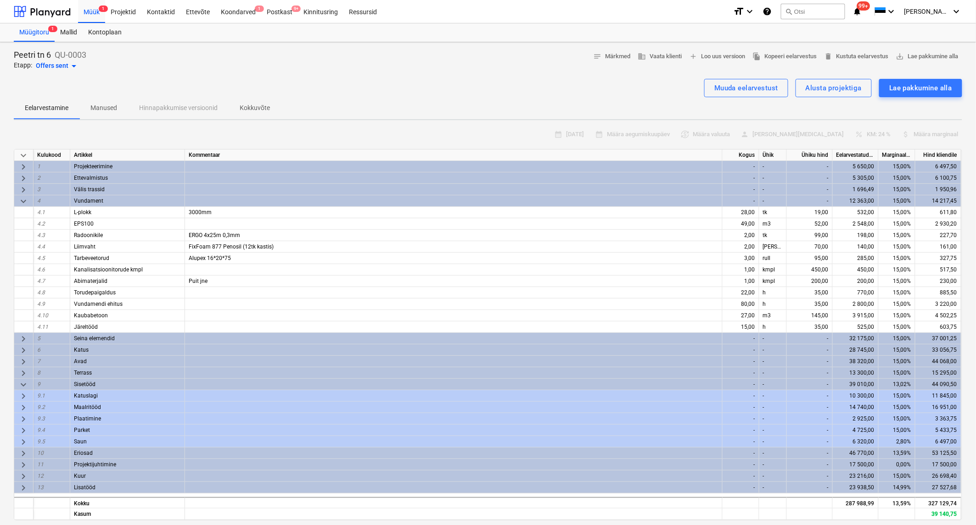
scroll to position [51, 0]
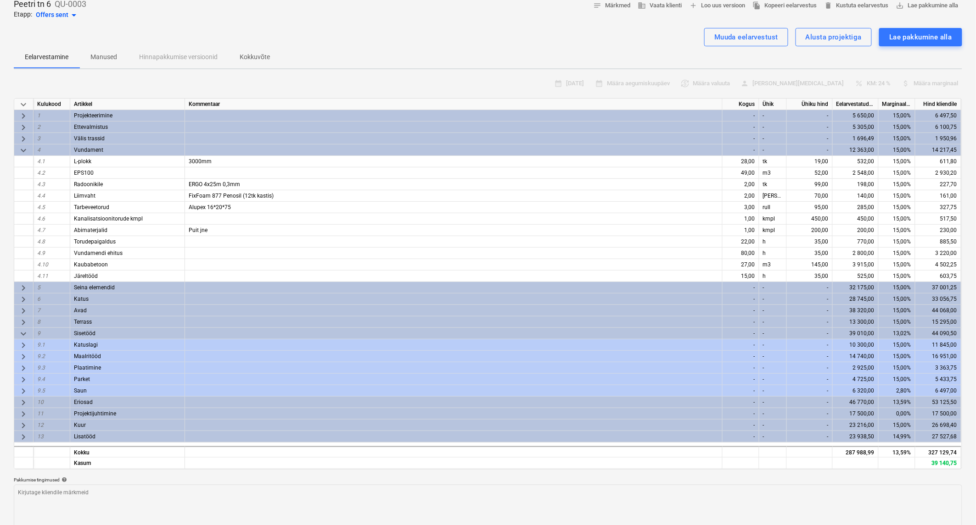
click at [20, 277] on span "keyboard_arrow_right" at bounding box center [23, 437] width 11 height 11
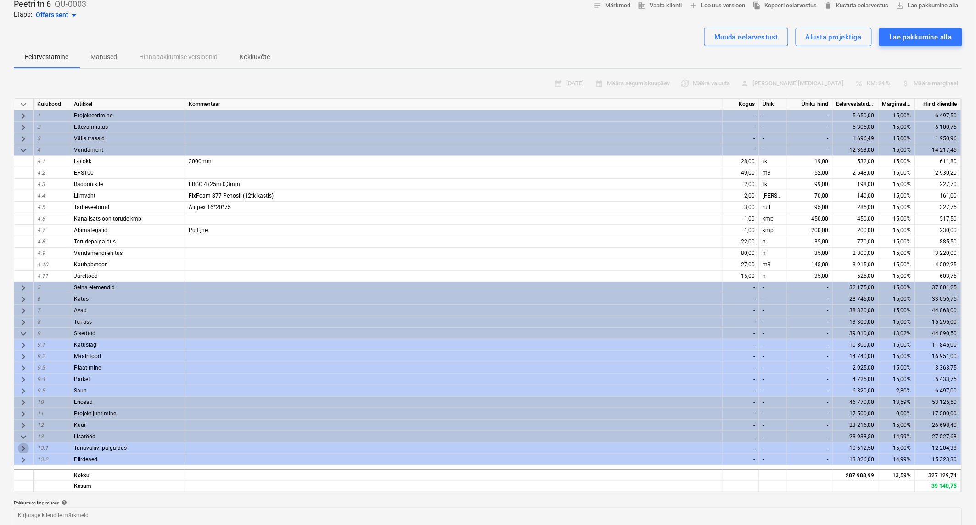
click at [25, 277] on span "keyboard_arrow_right" at bounding box center [23, 448] width 11 height 11
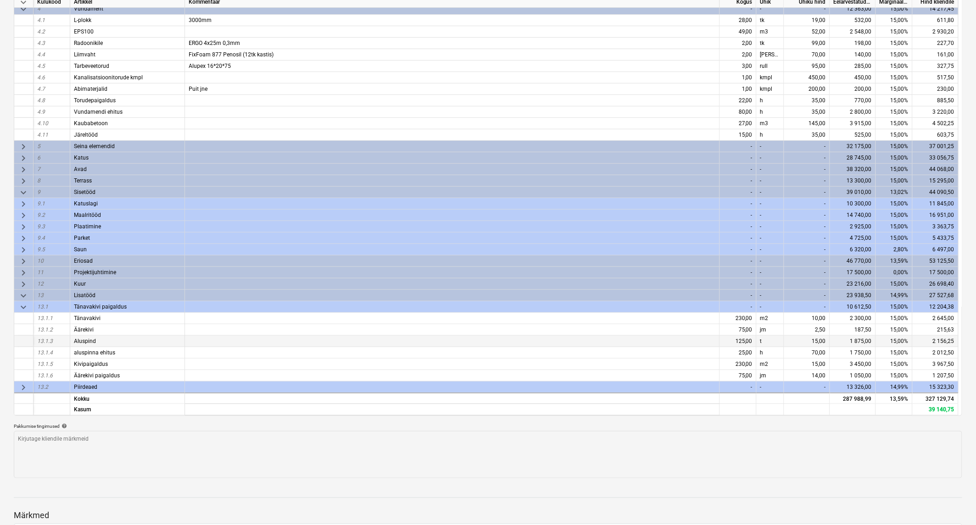
scroll to position [204, 0]
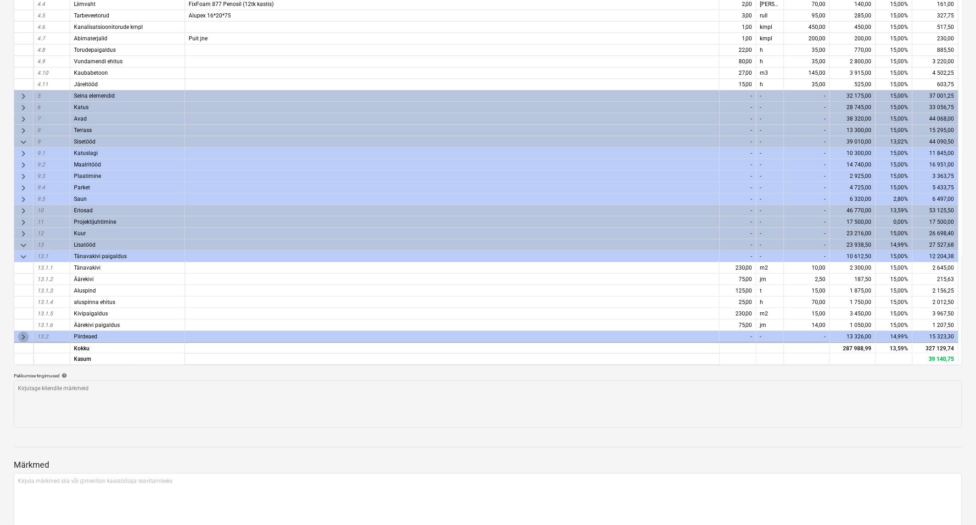
click at [21, 277] on span "keyboard_arrow_right" at bounding box center [23, 337] width 11 height 11
click at [24, 277] on span "keyboard_arrow_down" at bounding box center [23, 337] width 11 height 11
click at [24, 277] on span "keyboard_arrow_right" at bounding box center [23, 337] width 11 height 11
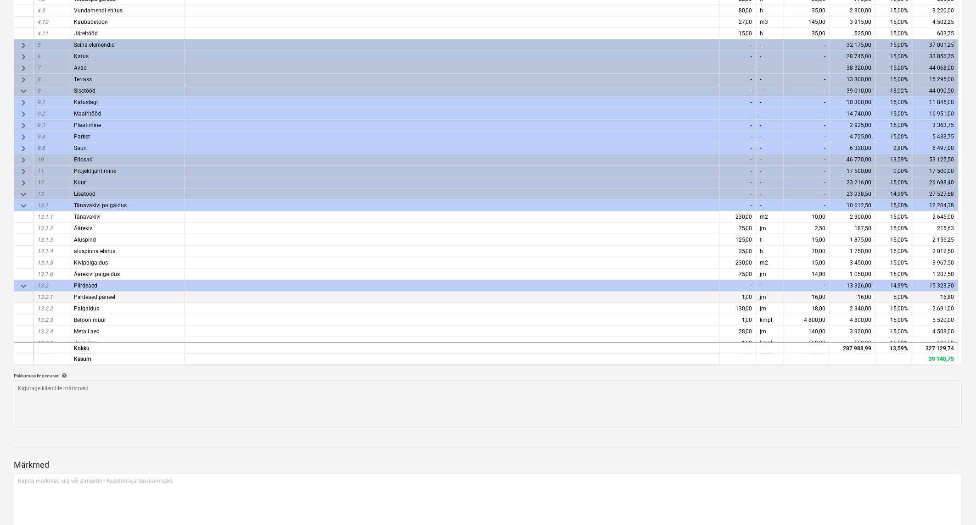
scroll to position [108, 0]
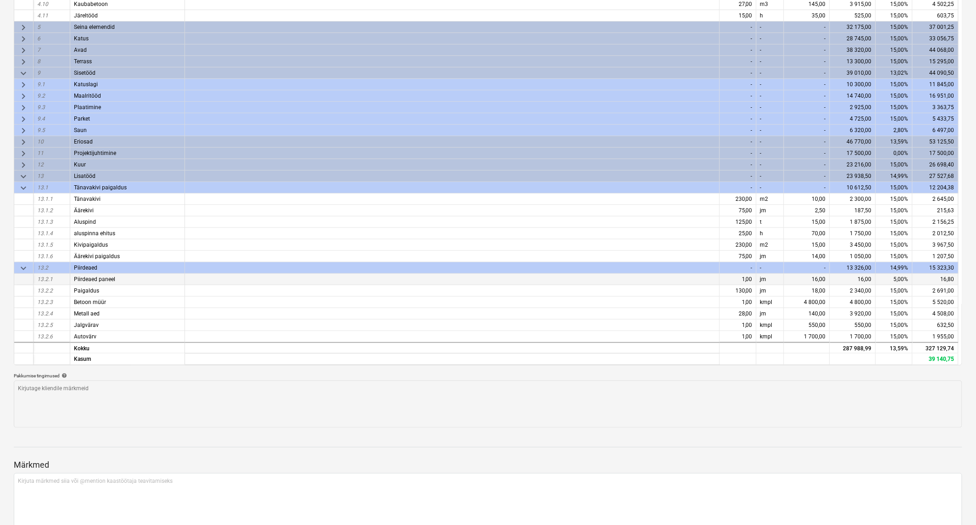
click at [99, 277] on span "Piirdeaed paneel" at bounding box center [94, 279] width 41 height 6
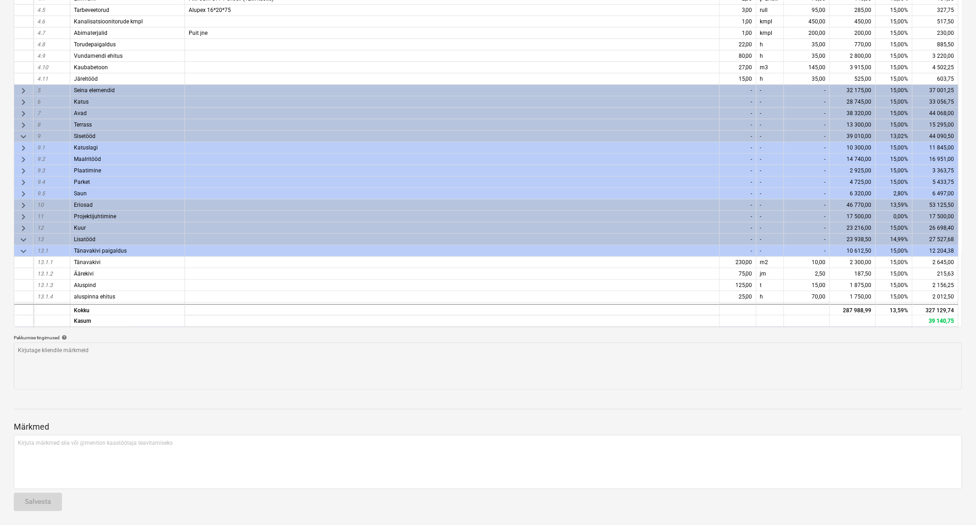
scroll to position [6, 0]
click at [23, 223] on span "keyboard_arrow_right" at bounding box center [23, 228] width 11 height 11
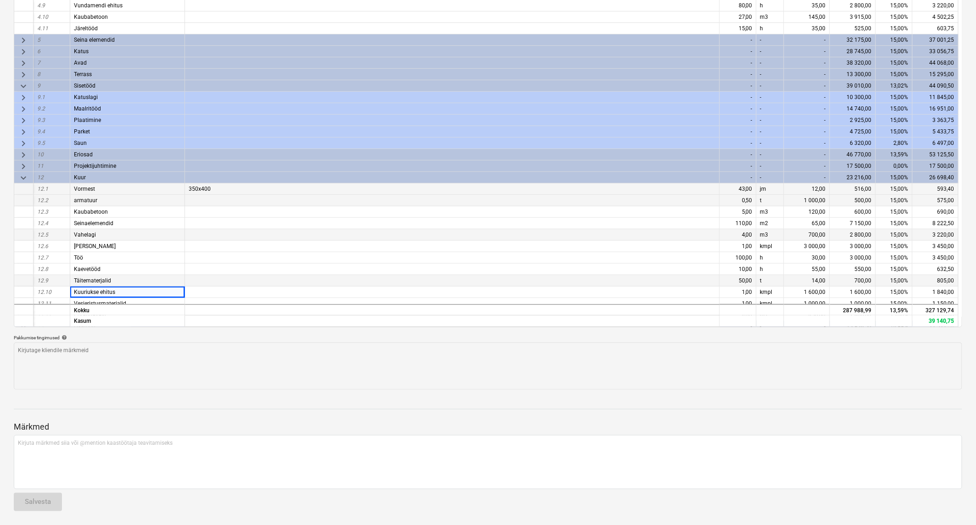
scroll to position [108, 0]
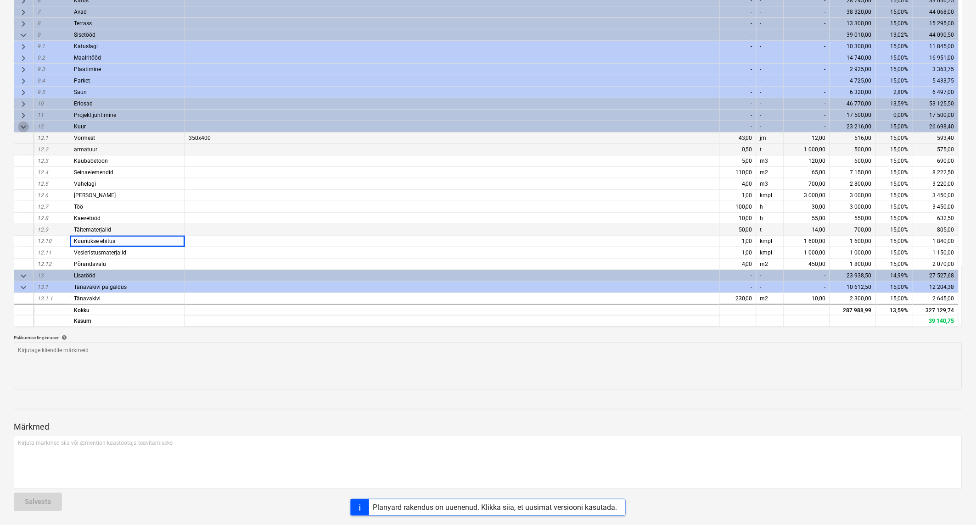
click at [24, 124] on span "keyboard_arrow_down" at bounding box center [23, 127] width 11 height 11
type textarea "x"
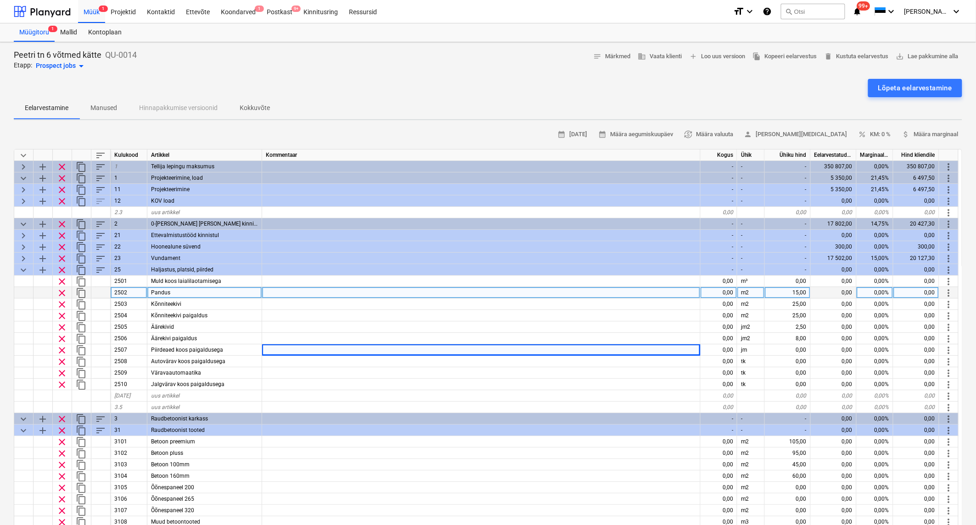
click at [726, 291] on div "0,00" at bounding box center [718, 292] width 37 height 11
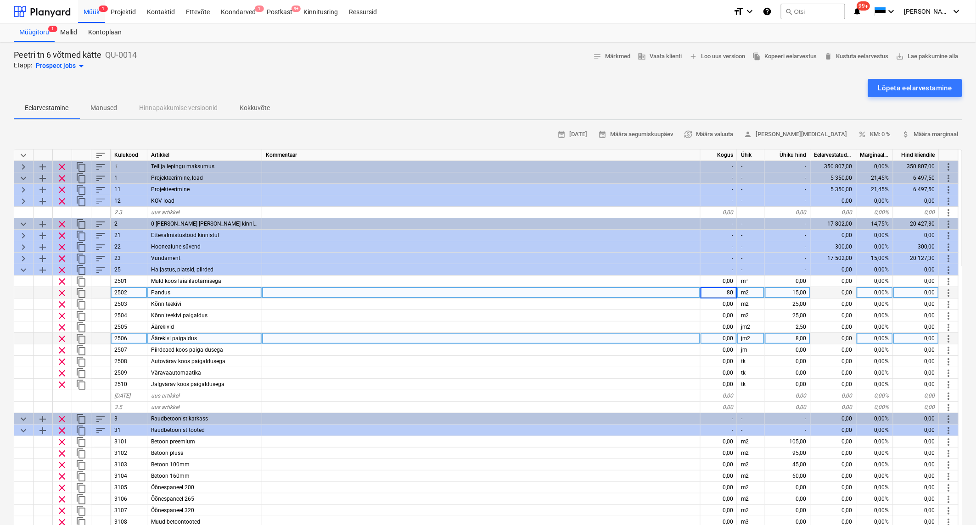
type input "8"
type input "40"
type textarea "x"
type input "25"
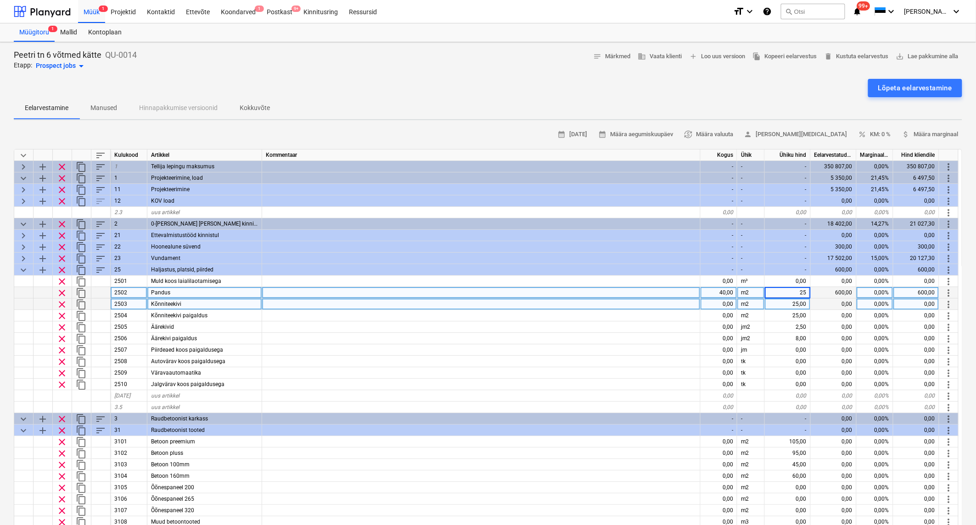
click at [726, 303] on div "0,00" at bounding box center [718, 304] width 37 height 11
type textarea "x"
click at [730, 301] on div "0,00" at bounding box center [718, 304] width 37 height 11
type input "230"
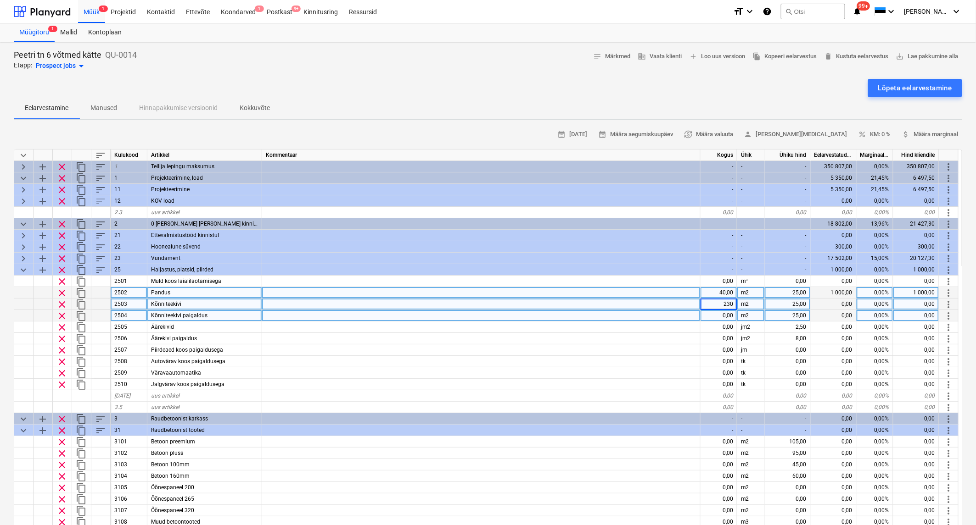
click at [727, 313] on div "0,00" at bounding box center [718, 315] width 37 height 11
type textarea "x"
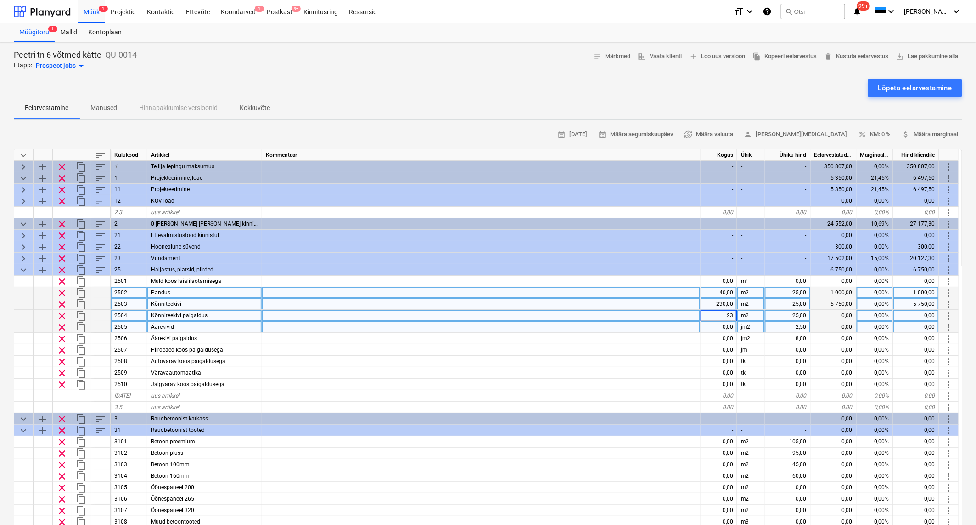
type input "230"
type textarea "x"
click at [722, 326] on div "0,00" at bounding box center [718, 327] width 37 height 11
type input "75"
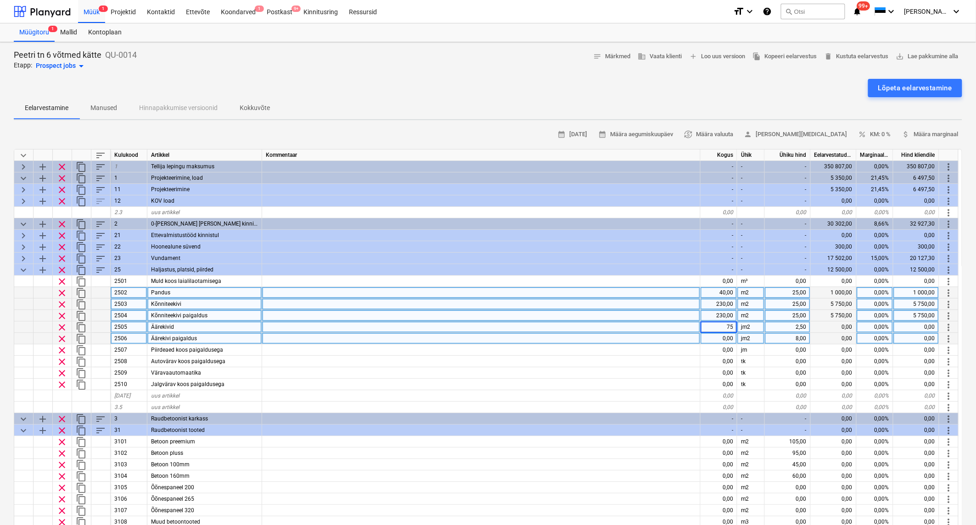
click at [726, 336] on div "0,00" at bounding box center [718, 338] width 37 height 11
type textarea "x"
type input "75"
click at [793, 324] on div "2,50" at bounding box center [788, 327] width 46 height 11
type textarea "x"
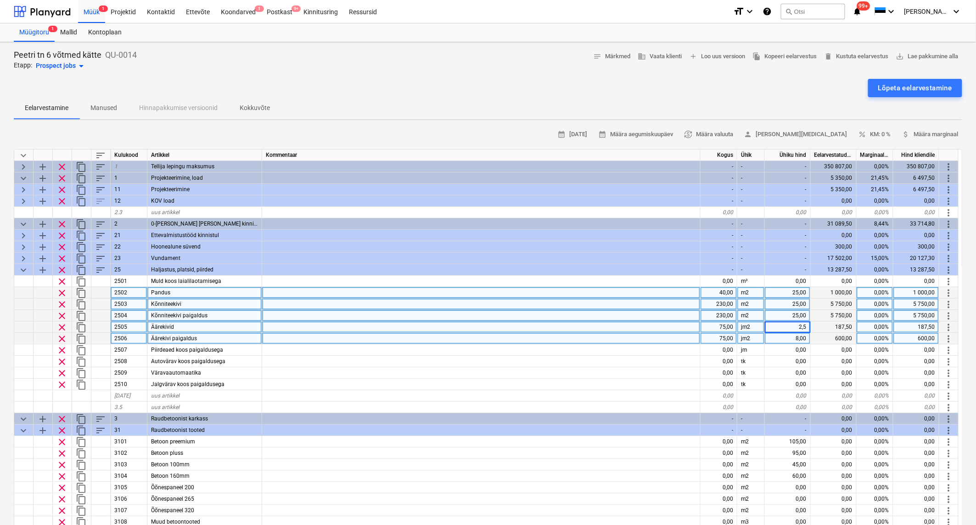
click at [797, 301] on div "25,00" at bounding box center [788, 304] width 46 height 11
type input "10"
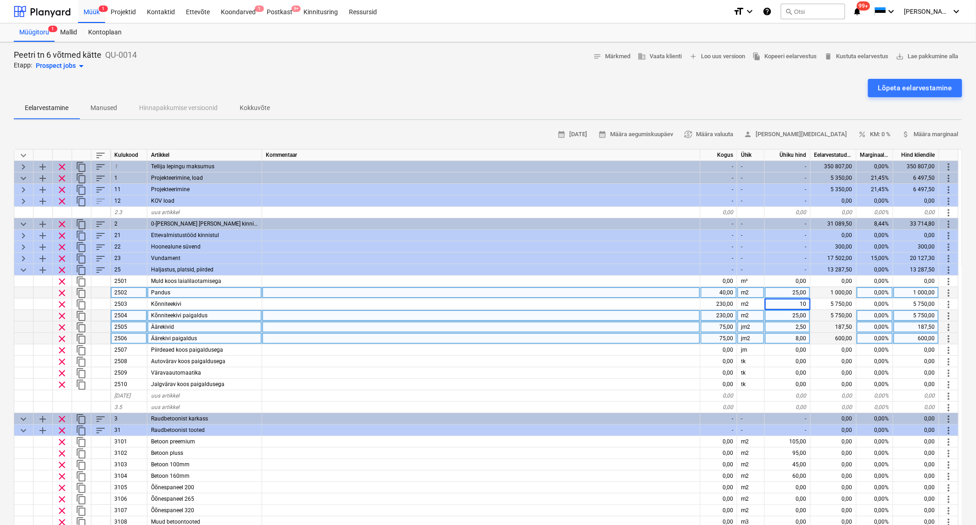
click at [873, 338] on div "0,00%" at bounding box center [874, 338] width 37 height 11
type textarea "x"
type input "j'"
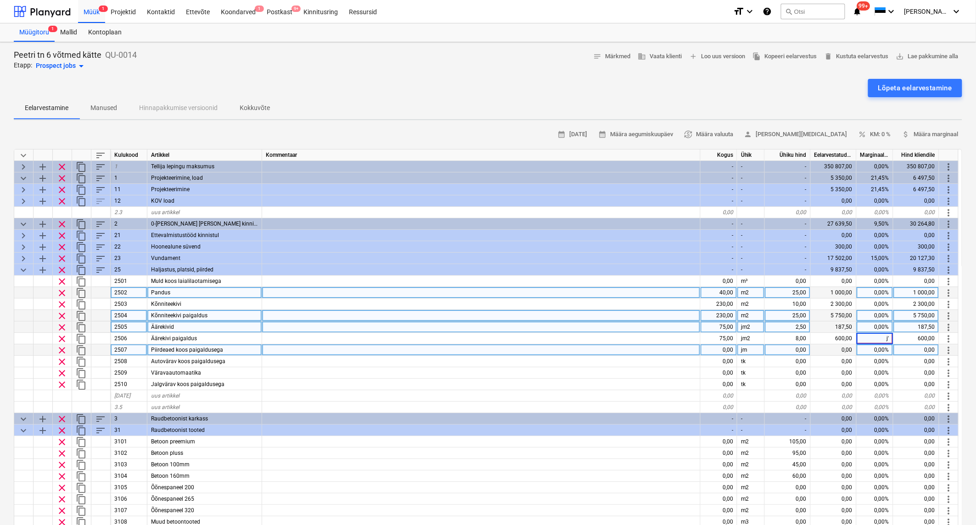
click at [842, 355] on div "0,00" at bounding box center [833, 350] width 46 height 11
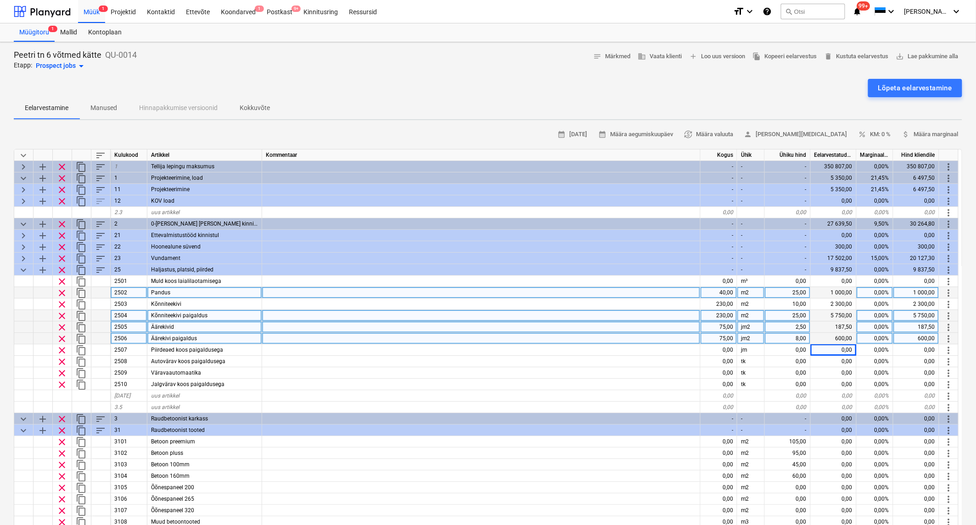
click at [879, 338] on div "0,00%" at bounding box center [874, 338] width 37 height 11
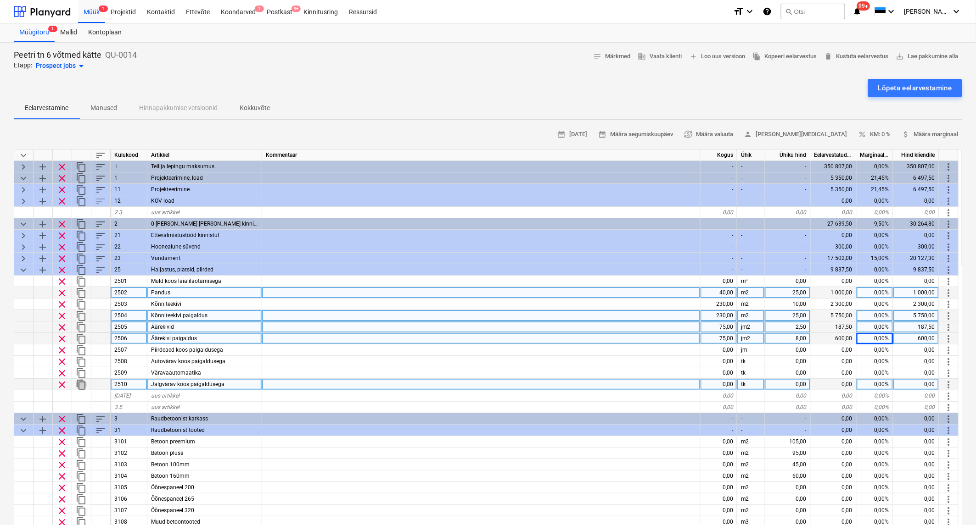
click at [80, 382] on span "content_copy" at bounding box center [81, 385] width 11 height 11
type textarea "x"
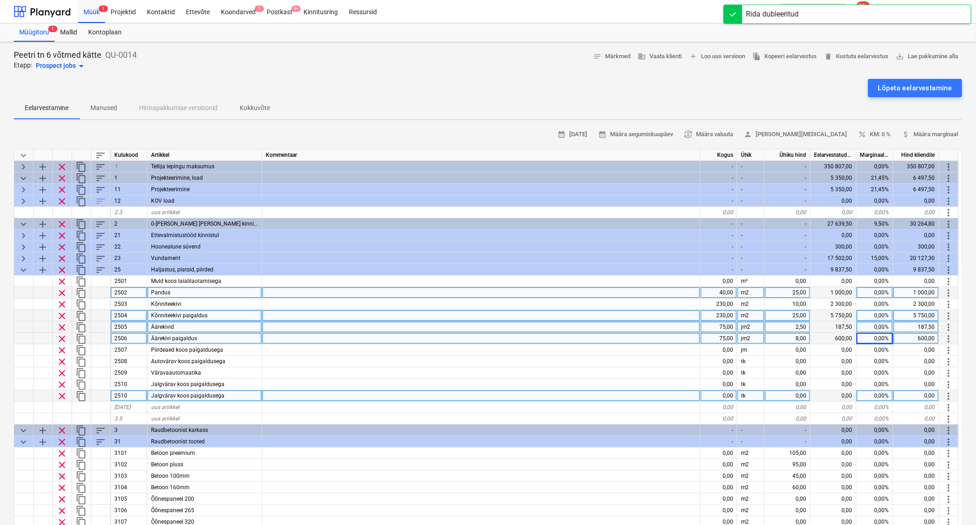
click at [130, 396] on div "2510" at bounding box center [129, 396] width 37 height 11
click at [130, 396] on input "2510" at bounding box center [129, 396] width 36 height 11
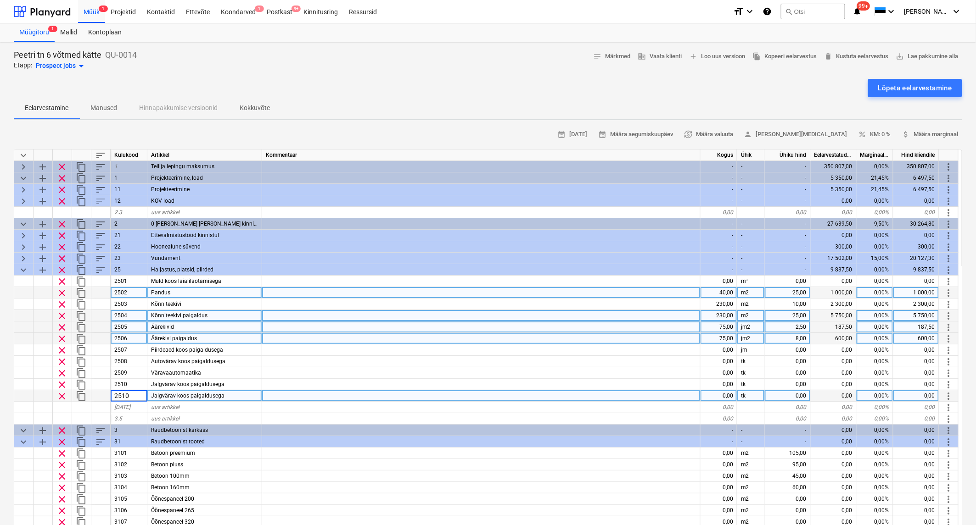
click at [130, 396] on input "2510" at bounding box center [129, 396] width 36 height 11
type input "2511"
type textarea "x"
type input "Täitematerjal kõnniteele"
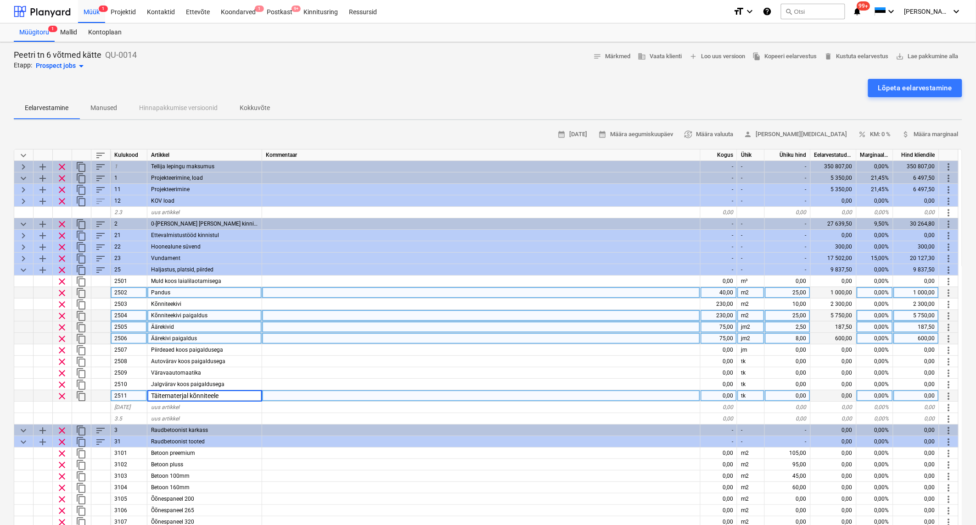
click at [722, 395] on div "0,00" at bounding box center [718, 396] width 37 height 11
type textarea "x"
type input "45"
type textarea "x"
click at [722, 395] on div "45,00" at bounding box center [718, 396] width 37 height 11
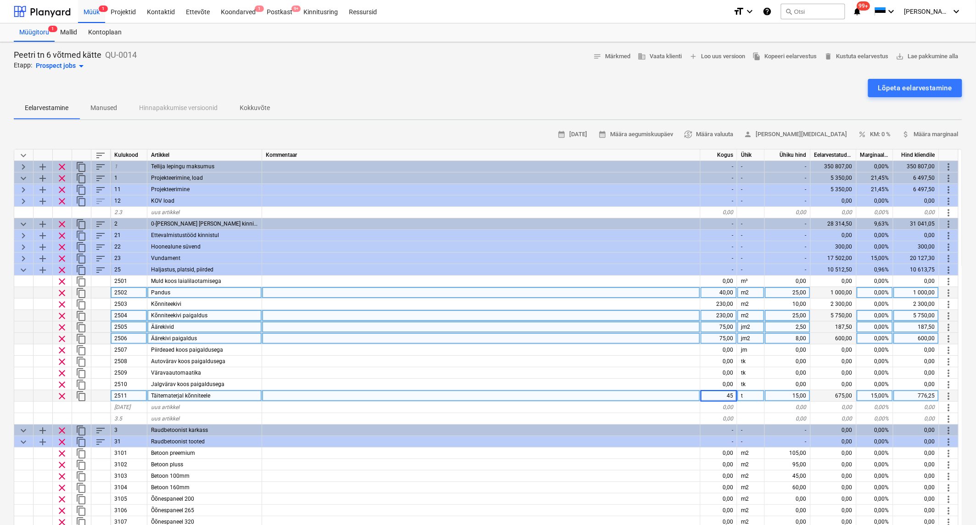
click at [722, 395] on input "45" at bounding box center [718, 396] width 36 height 11
type input "60"
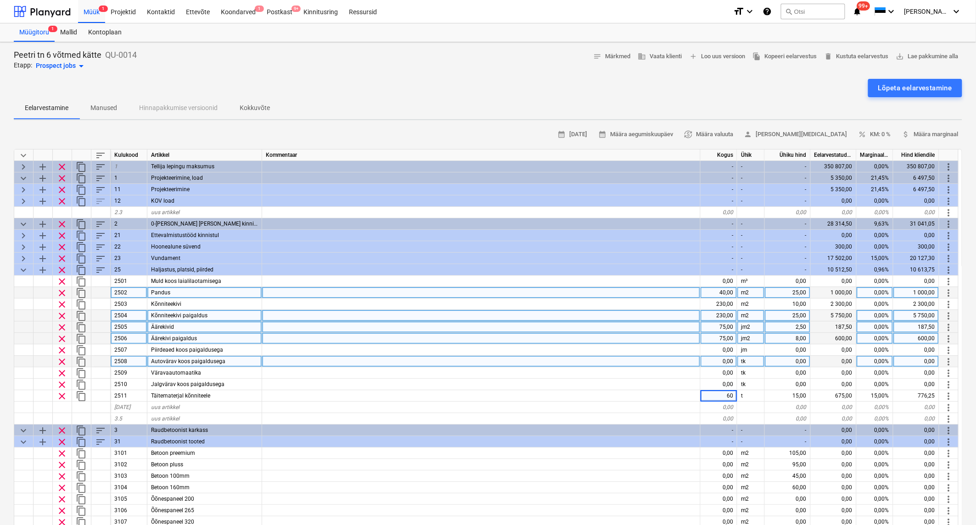
click at [678, 366] on div at bounding box center [481, 361] width 438 height 11
type textarea "x"
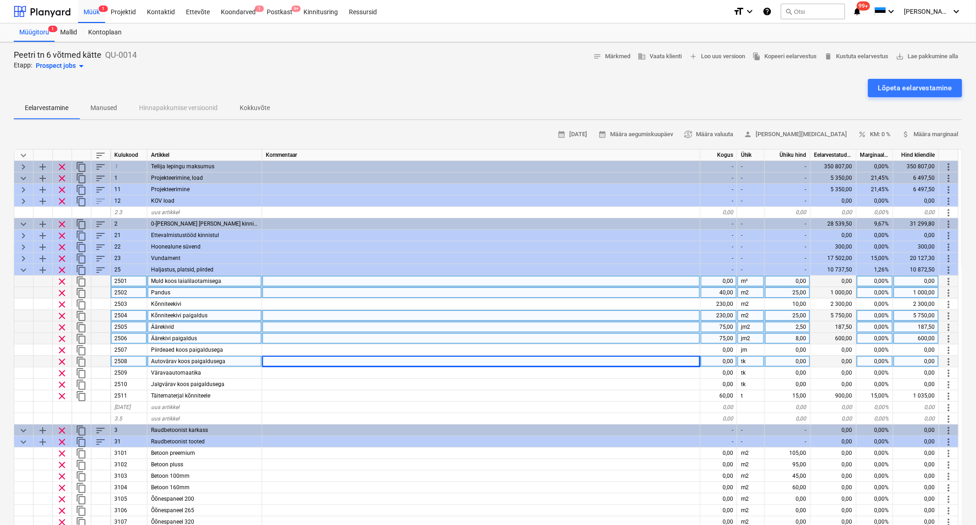
click at [875, 279] on div "0,00%" at bounding box center [874, 281] width 37 height 11
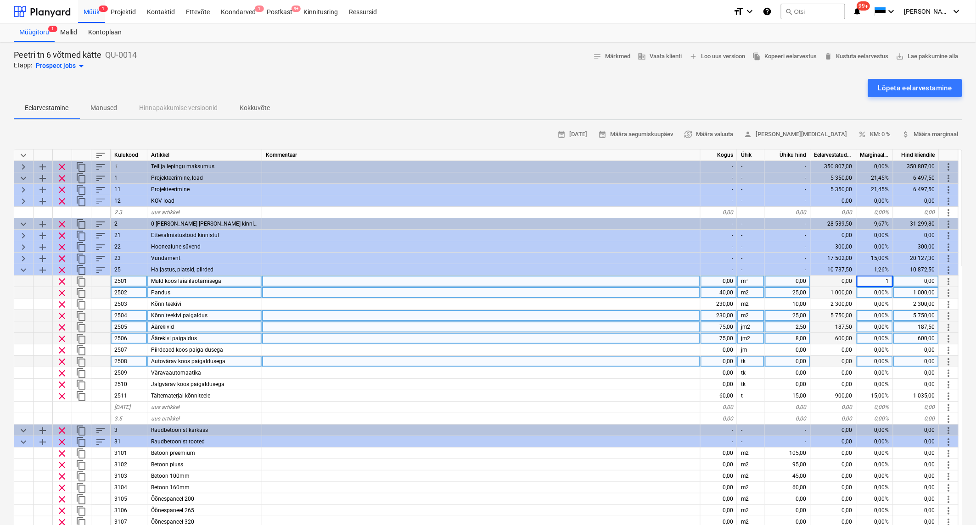
type input "15"
click at [880, 288] on div "0,00%" at bounding box center [874, 292] width 37 height 11
type textarea "x"
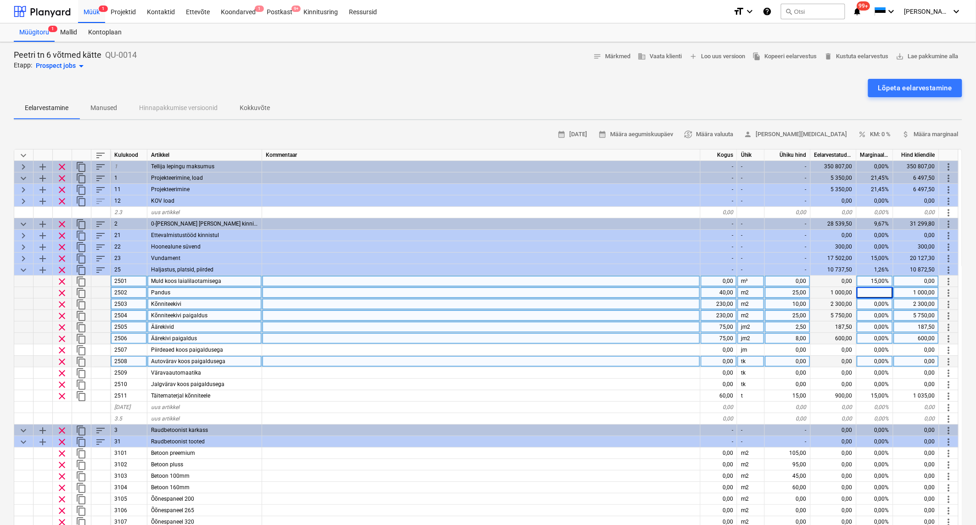
type input "5"
click at [880, 305] on div "0,00%" at bounding box center [874, 304] width 37 height 11
type textarea "x"
type input "5"
click at [877, 316] on div "0,00%" at bounding box center [874, 315] width 37 height 11
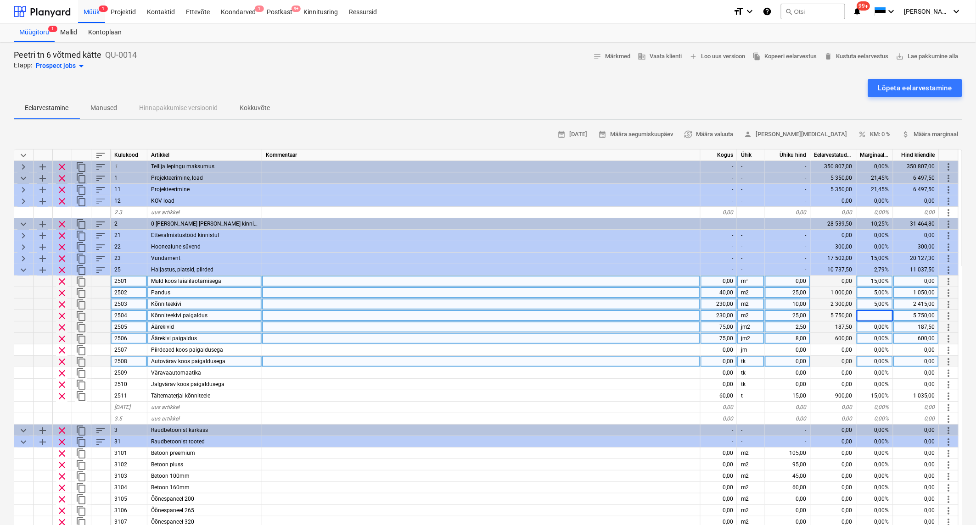
type textarea "x"
type input "5"
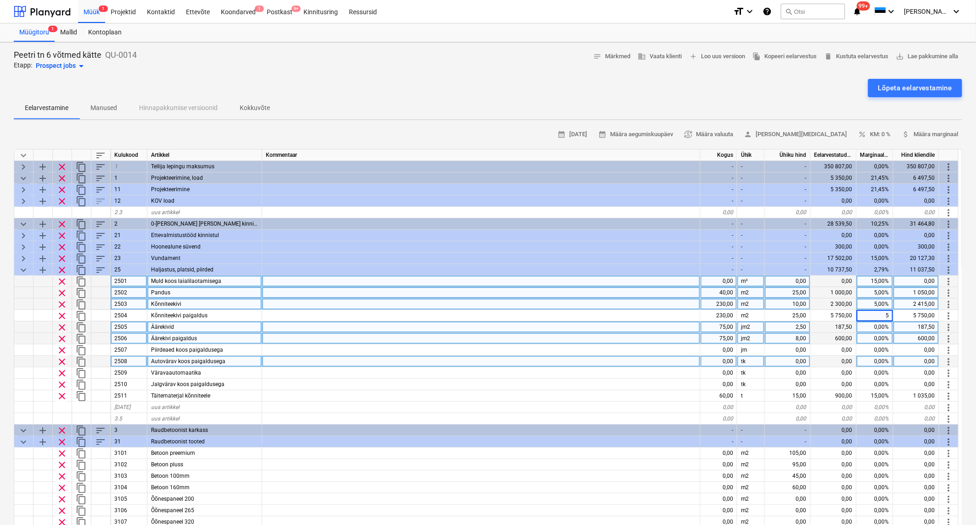
click at [879, 329] on div "0,00%" at bounding box center [874, 327] width 37 height 11
type textarea "x"
type input "15"
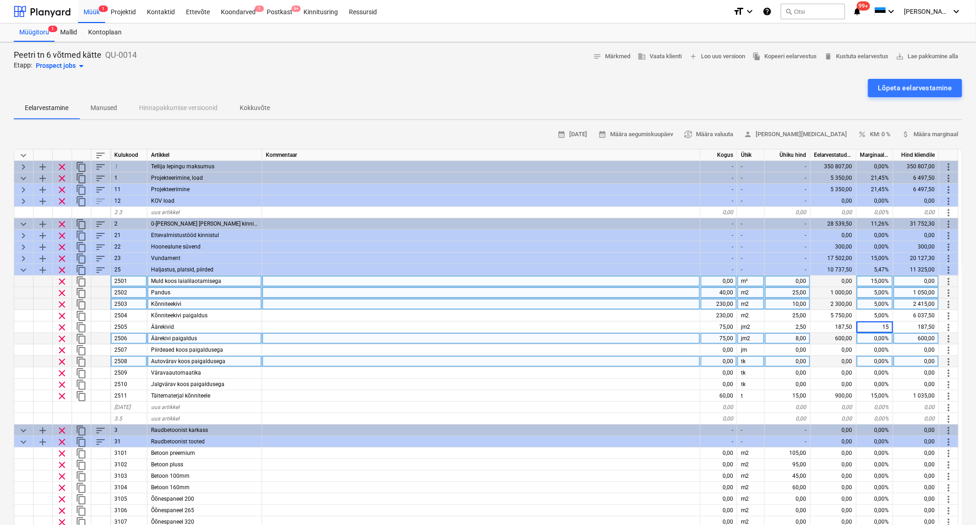
click at [875, 335] on div "0,00%" at bounding box center [874, 338] width 37 height 11
type textarea "x"
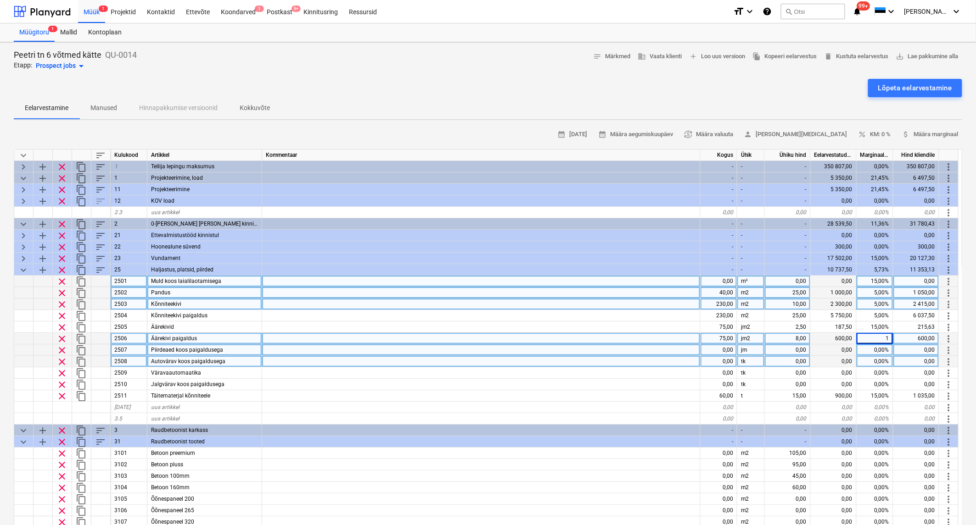
type input "15"
click at [876, 351] on div "0,00%" at bounding box center [874, 350] width 37 height 11
type textarea "x"
type input "15"
click at [875, 361] on div "0,00%" at bounding box center [874, 361] width 37 height 11
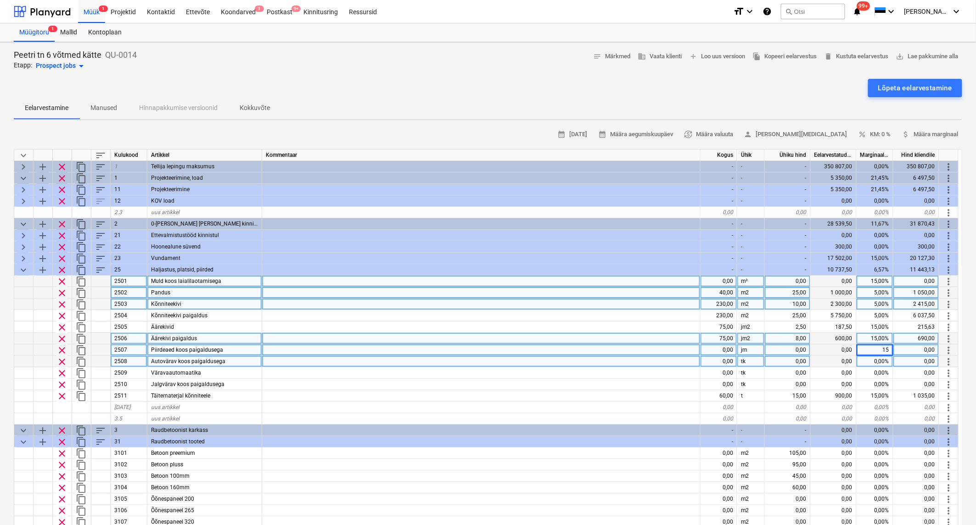
type textarea "x"
type input "15"
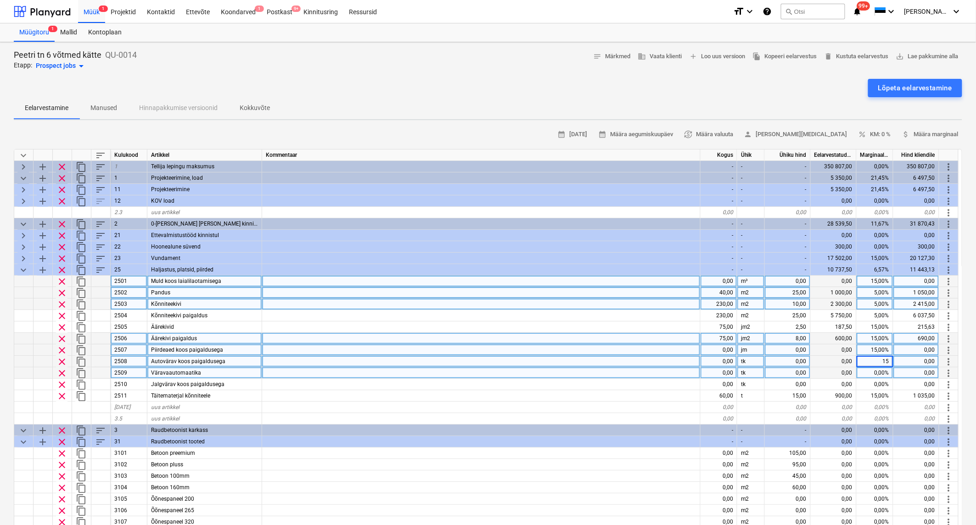
click at [875, 374] on div "0,00%" at bounding box center [874, 373] width 37 height 11
type textarea "x"
type input "15"
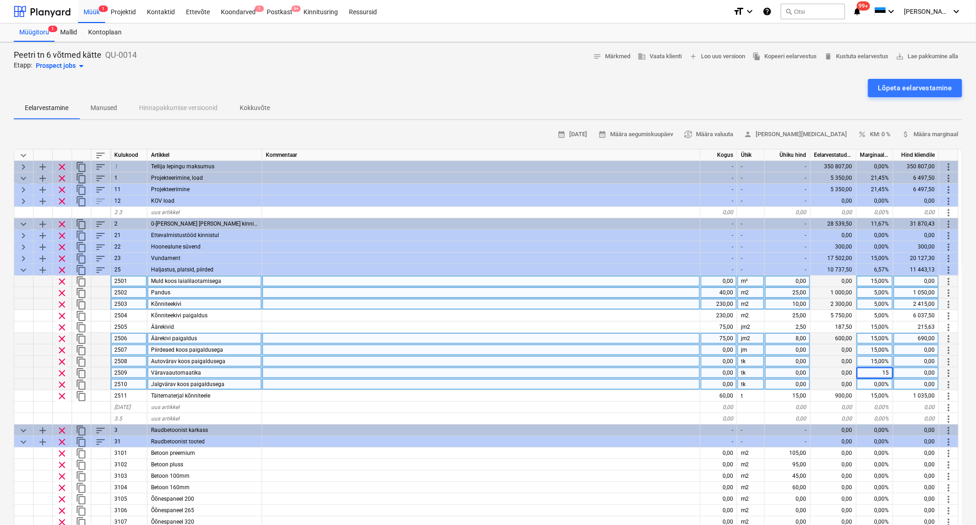
click at [875, 382] on div "0,00%" at bounding box center [874, 384] width 37 height 11
type textarea "x"
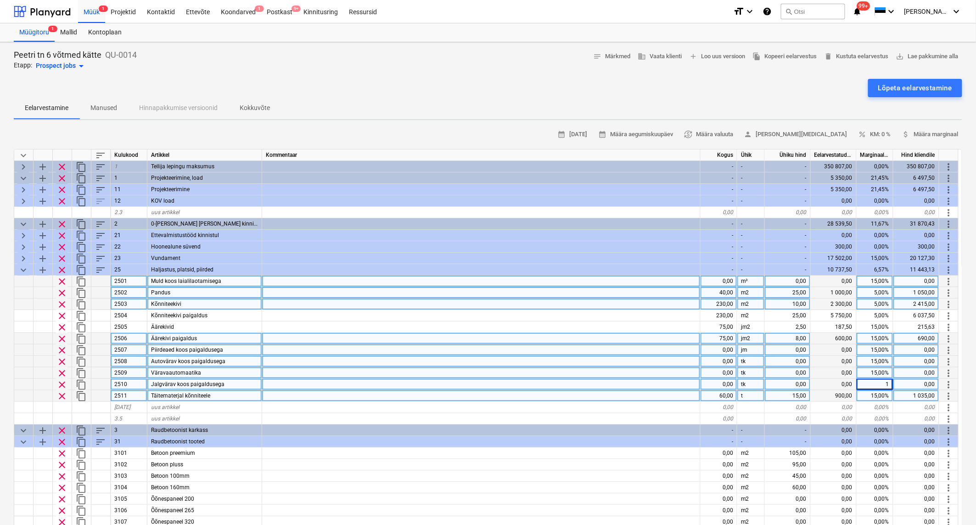
type input "15"
click at [819, 398] on div "900,00" at bounding box center [833, 396] width 46 height 11
type textarea "x"
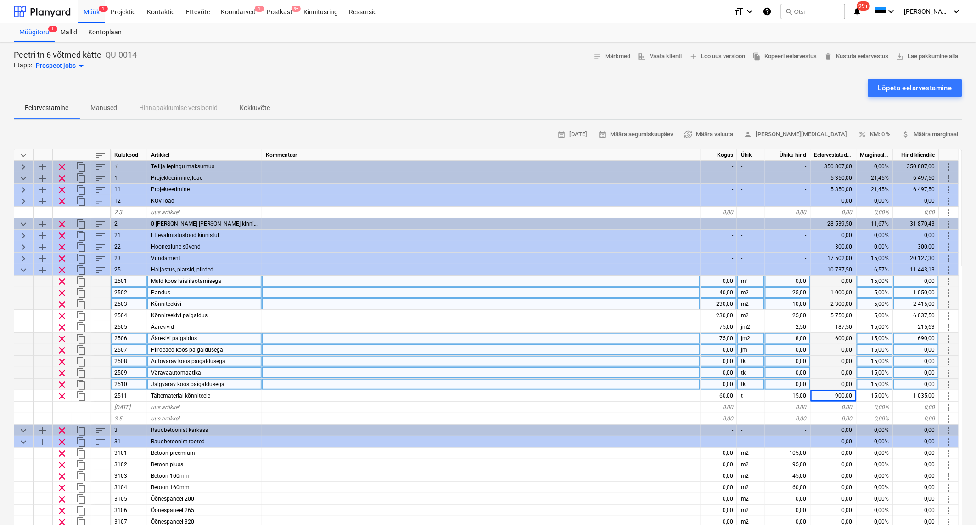
click at [875, 291] on div "5,00%" at bounding box center [874, 292] width 37 height 11
type input "15"
type textarea "x"
type input "15"
click at [874, 305] on div "5,00%" at bounding box center [874, 304] width 37 height 11
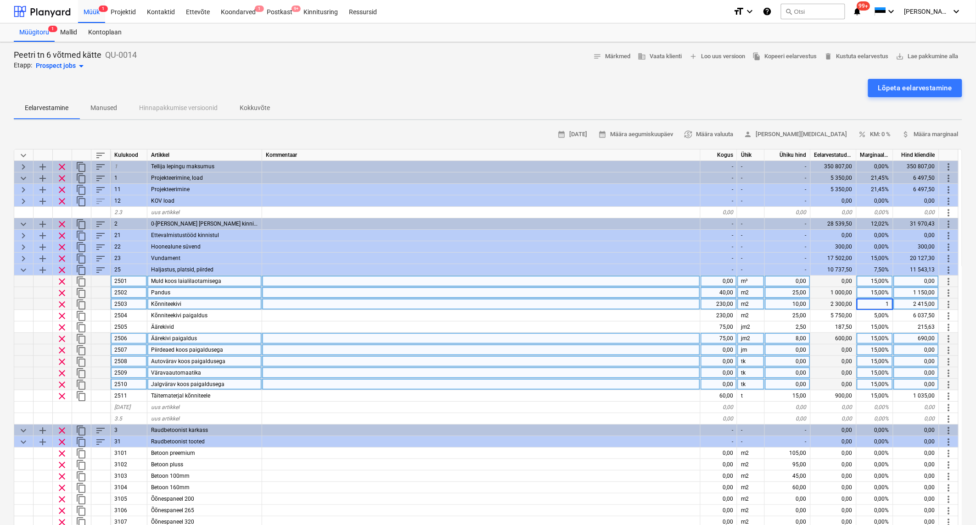
type input "15"
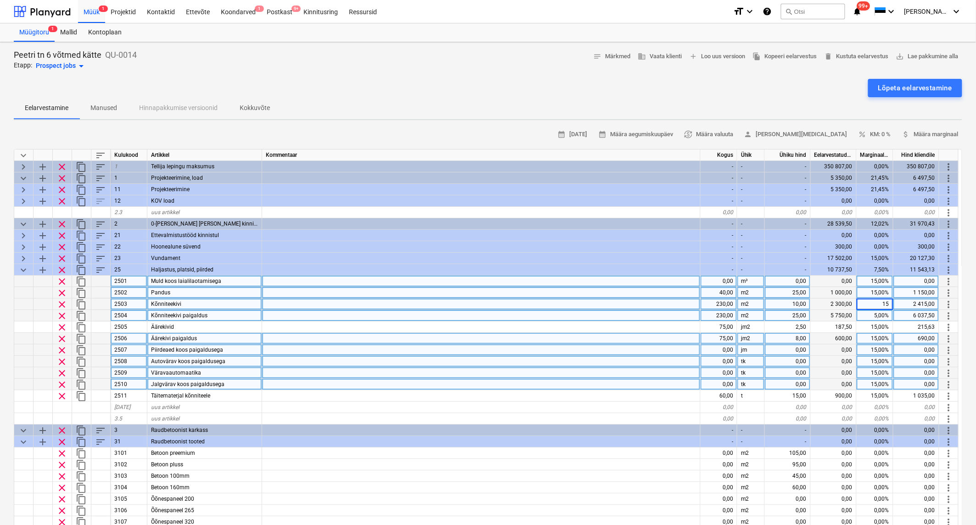
click at [871, 314] on div "5,00%" at bounding box center [874, 315] width 37 height 11
type textarea "x"
type input "15"
click at [625, 88] on div "Lõpeta eelarvestamine" at bounding box center [488, 88] width 948 height 18
type textarea "x"
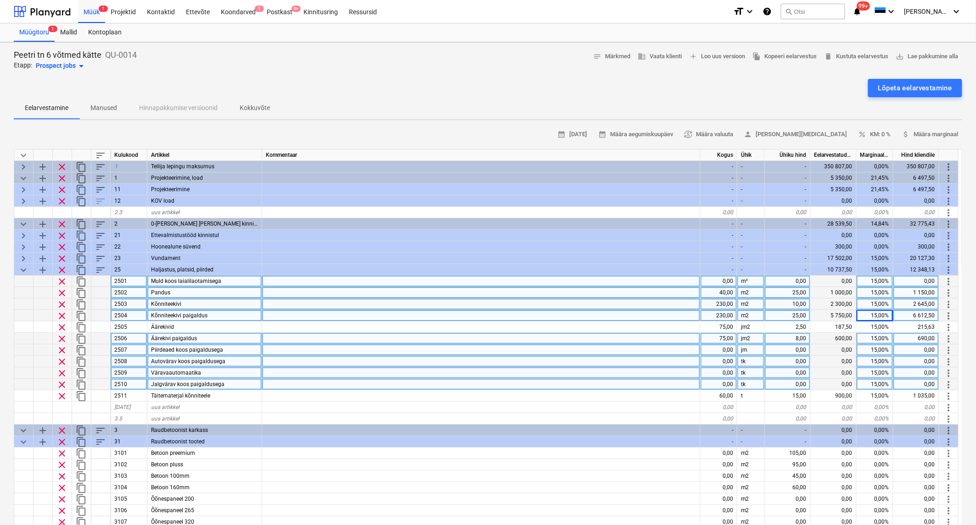
click at [722, 352] on div "0,00" at bounding box center [718, 350] width 37 height 11
type input "130"
click at [788, 351] on div "0,00" at bounding box center [788, 350] width 46 height 11
type textarea "x"
type input "32"
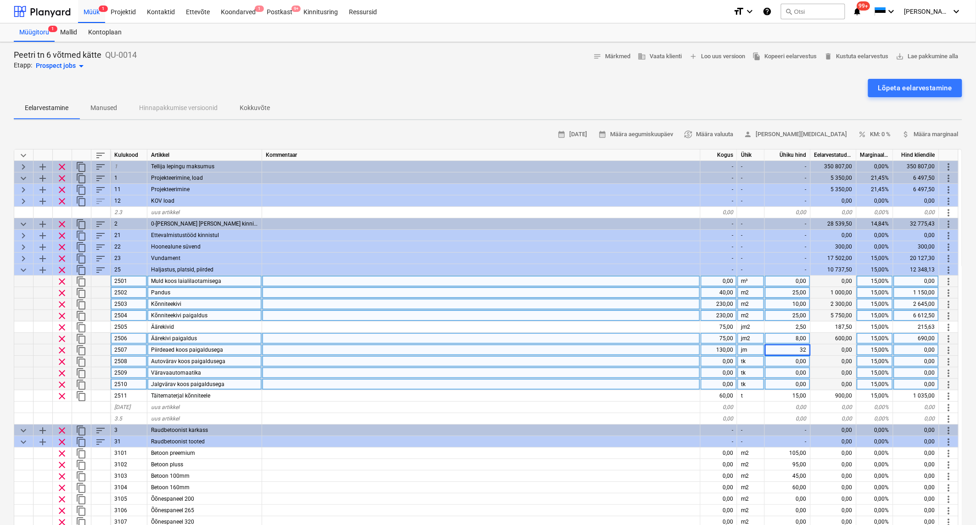
click at [687, 364] on div at bounding box center [481, 361] width 438 height 11
type textarea "x"
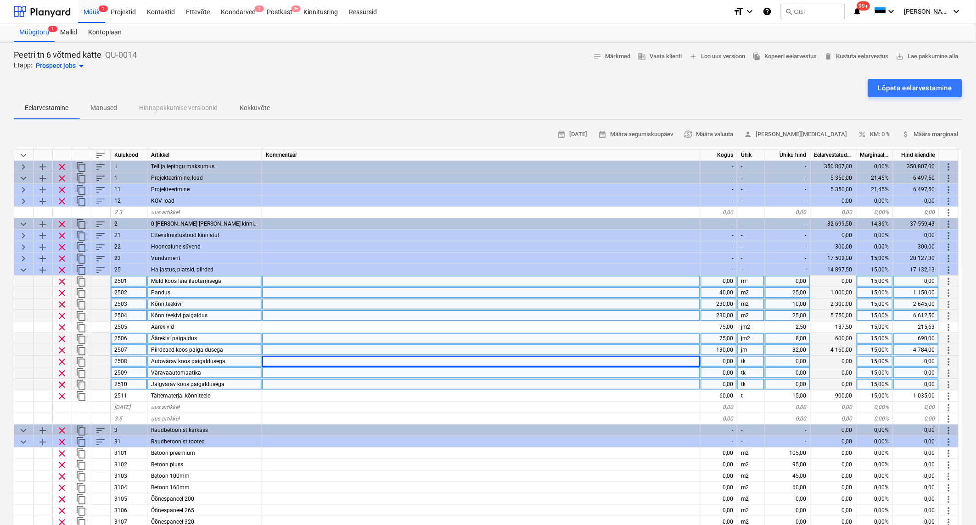
click at [718, 360] on div "0,00" at bounding box center [718, 361] width 37 height 11
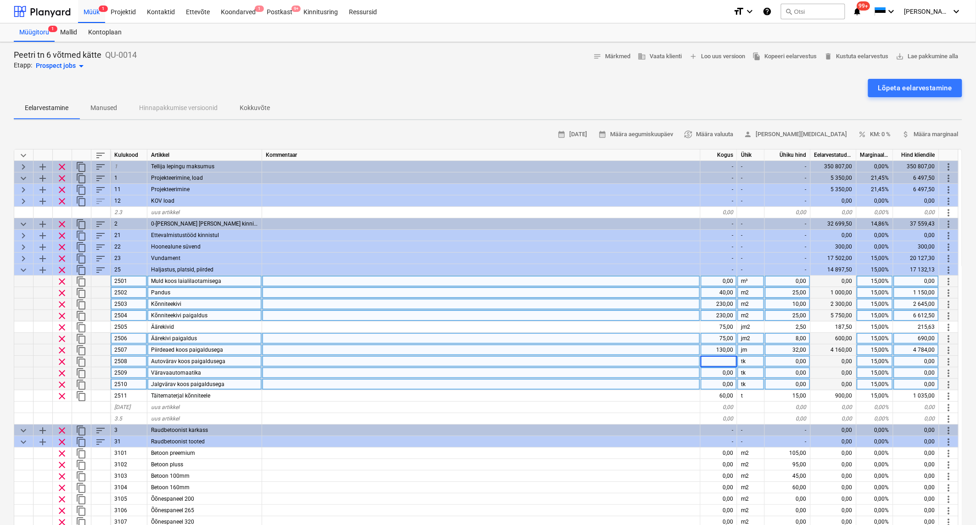
click at [718, 360] on input at bounding box center [718, 361] width 36 height 11
type input "1"
type textarea "x"
click at [800, 362] on div "0,00" at bounding box center [788, 361] width 46 height 11
type input "1500"
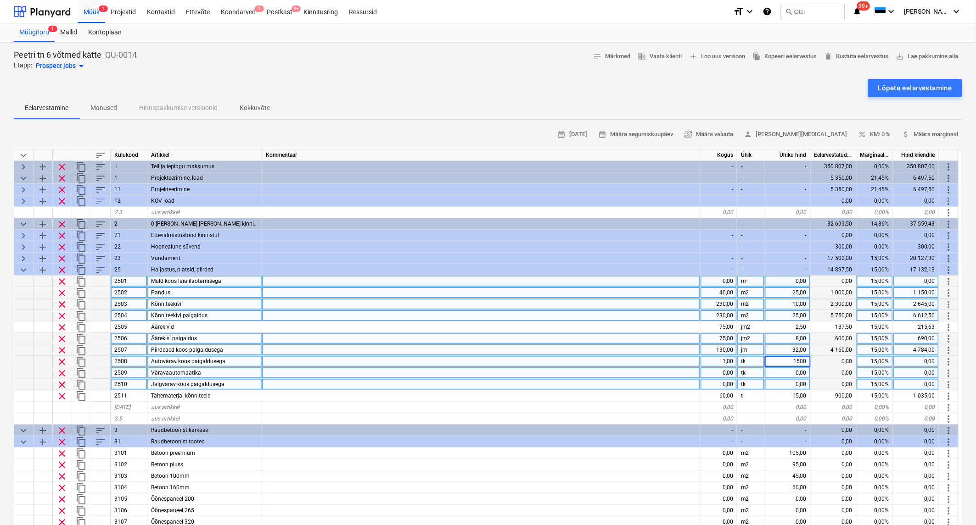
click at [791, 379] on div "0,00" at bounding box center [788, 384] width 46 height 11
type textarea "x"
click at [723, 374] on div "0,00" at bounding box center [718, 373] width 37 height 11
type input "1"
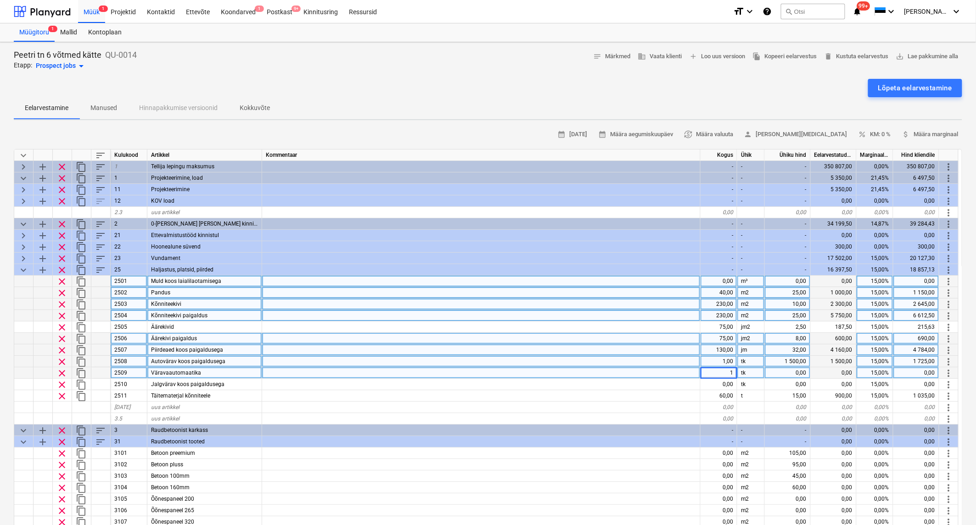
type textarea "x"
click at [797, 371] on div "0,00" at bounding box center [788, 373] width 46 height 11
type input "500"
type textarea "x"
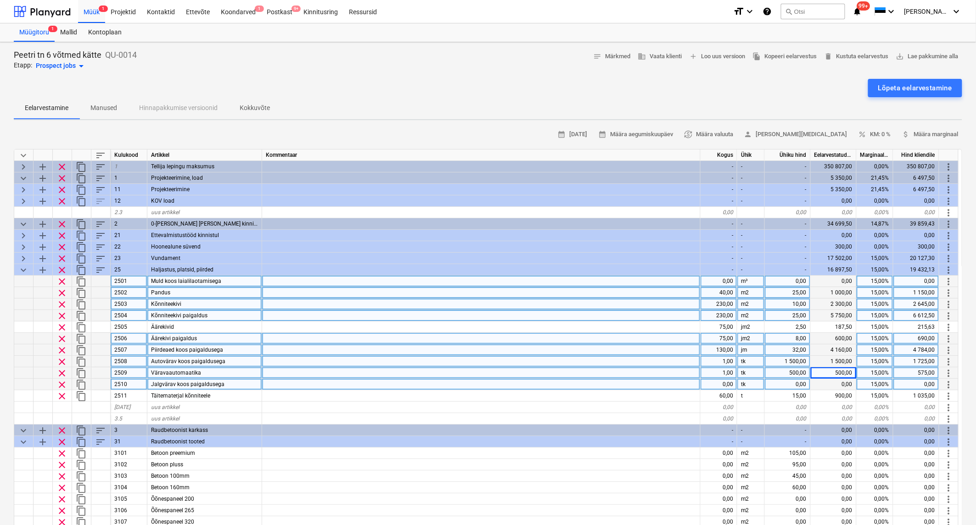
click at [724, 384] on div "0,00" at bounding box center [718, 384] width 37 height 11
type input "1"
click at [798, 384] on div "0,00" at bounding box center [788, 384] width 46 height 11
type textarea "x"
type input "5"
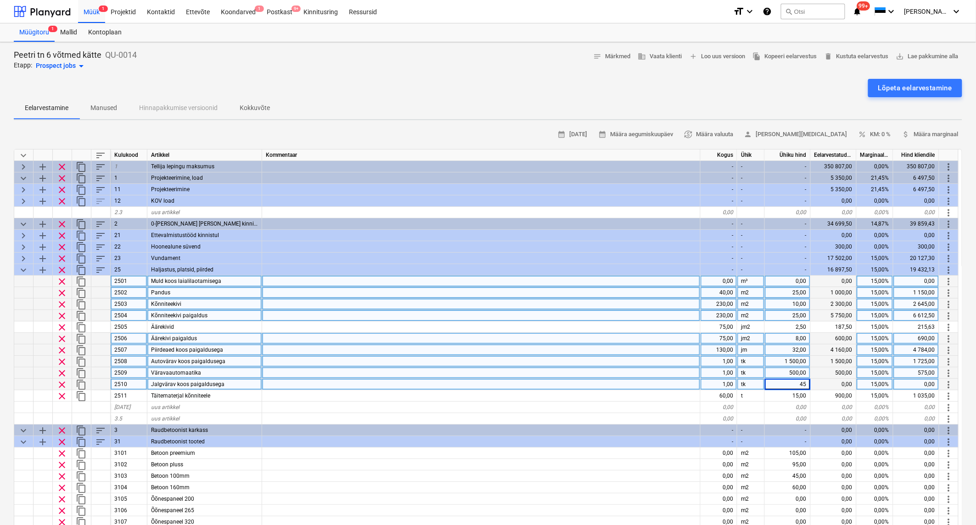
type input "450"
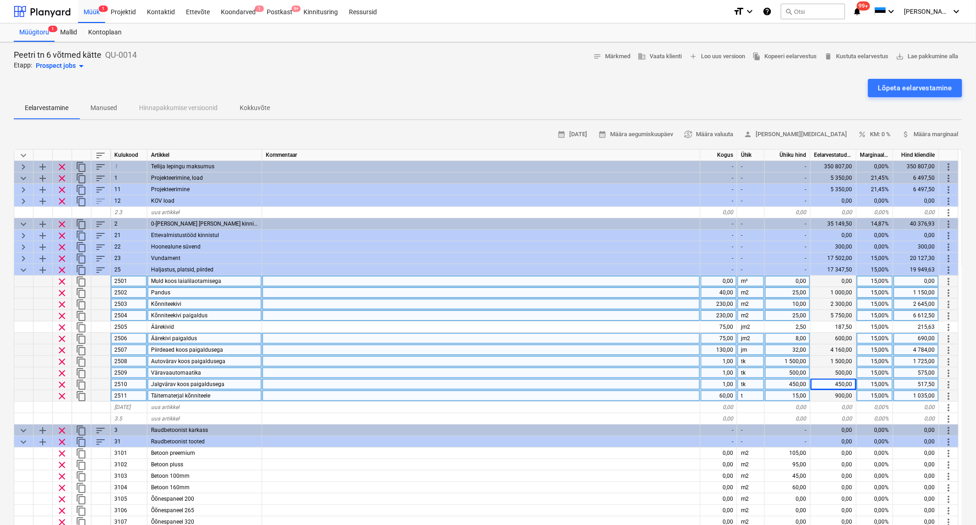
click at [79, 392] on span "content_copy" at bounding box center [81, 396] width 11 height 11
type textarea "x"
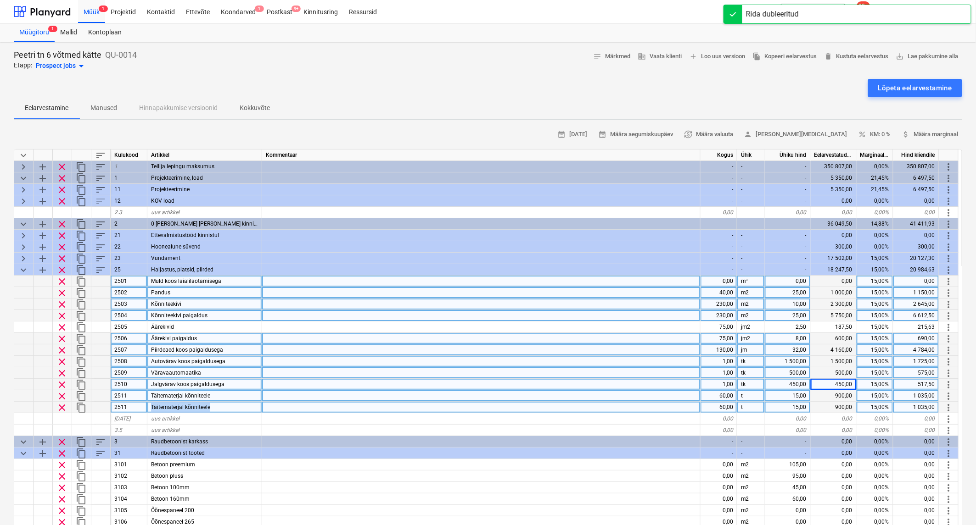
drag, startPoint x: 223, startPoint y: 408, endPoint x: 147, endPoint y: 406, distance: 76.7
click at [0, 0] on div "clear content_copy 2511 Täitematerjal kõnniteele 60,00 t 15,00 900,00 15,00% 1 …" at bounding box center [0, 0] width 0 height 0
click at [214, 407] on div "Täitematerjal kõnniteele" at bounding box center [204, 407] width 115 height 11
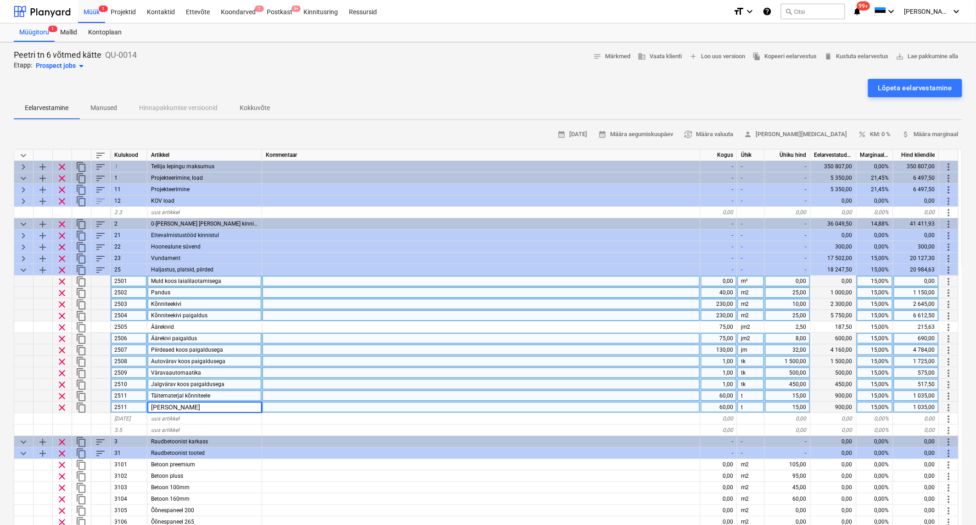
type input "Betoon aiaosa"
type textarea "x"
type input "kmpl"
type textarea "x"
type input "4300"
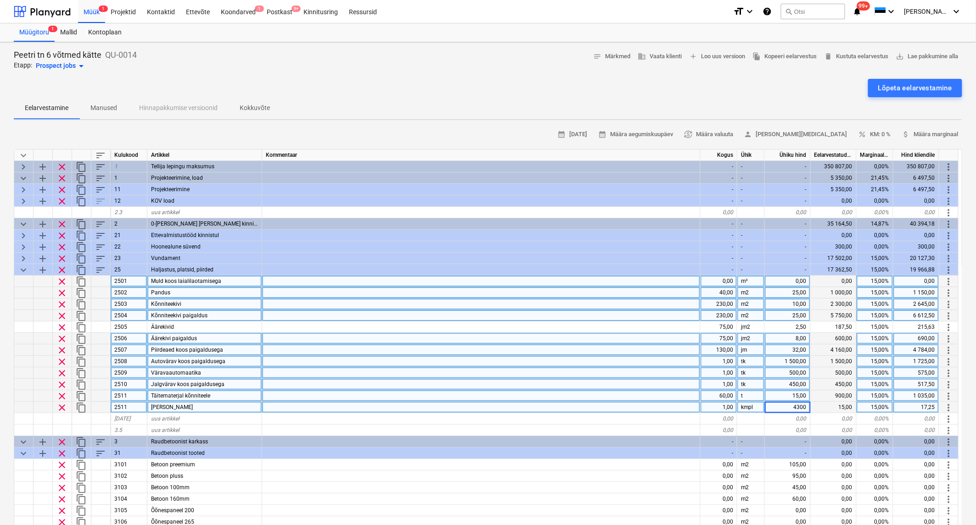
type textarea "x"
click at [190, 416] on div "uus artikkel" at bounding box center [204, 418] width 115 height 11
type input "Metall aed )maja ees"
drag, startPoint x: 211, startPoint y: 421, endPoint x: 140, endPoint y: 421, distance: 71.1
click at [0, 0] on div "3.6.13 Metall aed )maja ees 0,00 0,00 0,00 0,00% 0,00 more_vert" at bounding box center [0, 0] width 0 height 0
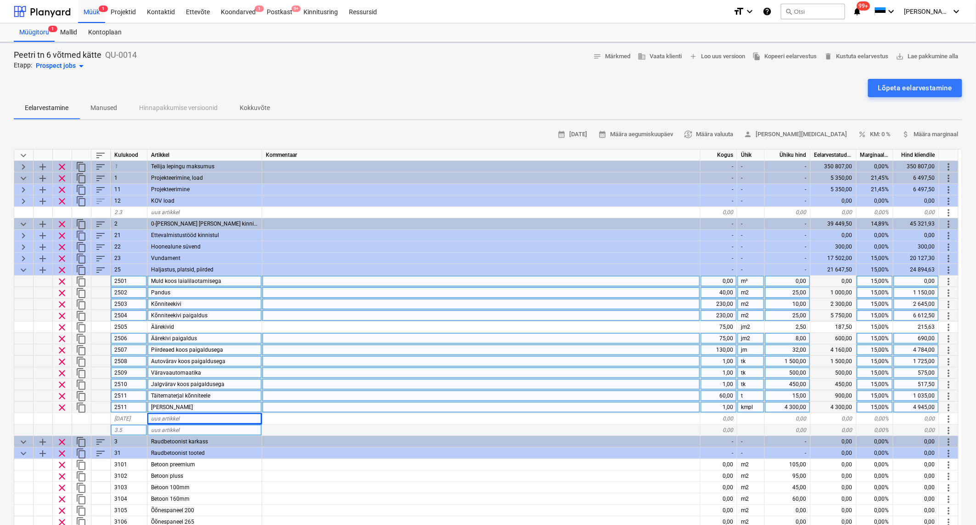
type textarea "x"
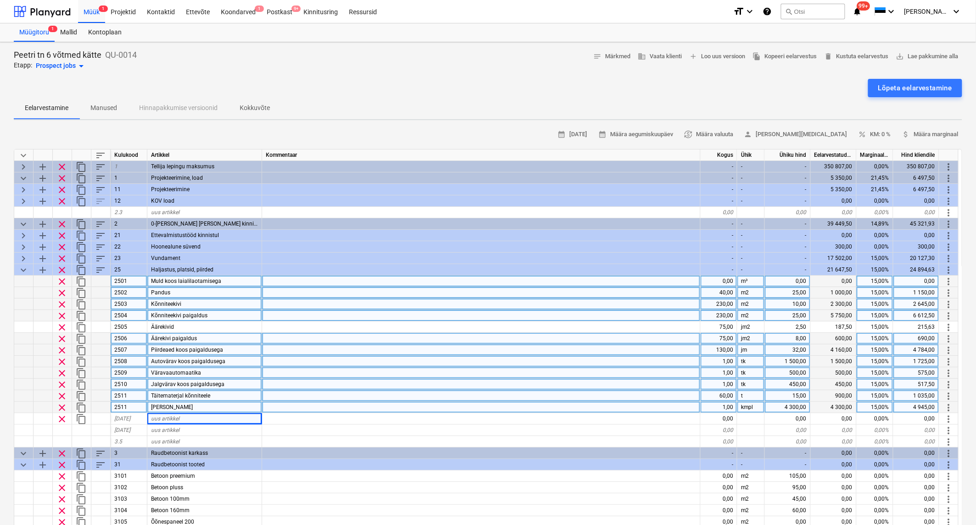
click at [133, 407] on div "2511" at bounding box center [129, 407] width 37 height 11
click at [133, 407] on input "2511" at bounding box center [129, 407] width 36 height 11
type input "2512"
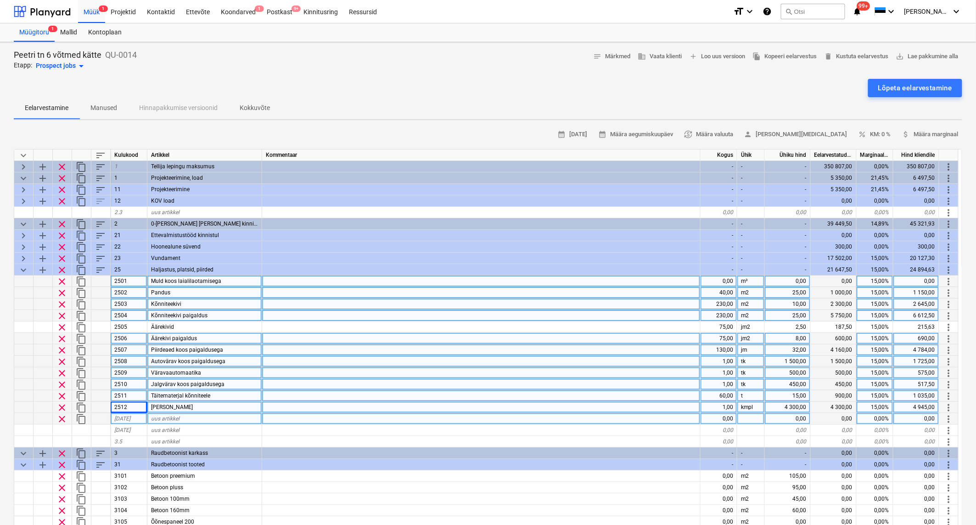
click at [62, 418] on span "clear" at bounding box center [61, 419] width 11 height 11
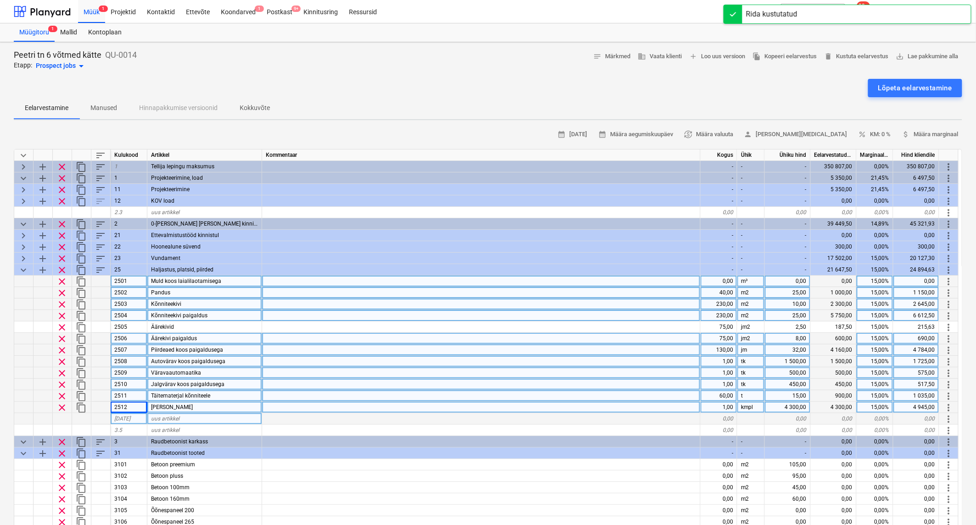
click at [79, 405] on span "content_copy" at bounding box center [81, 407] width 11 height 11
type textarea "x"
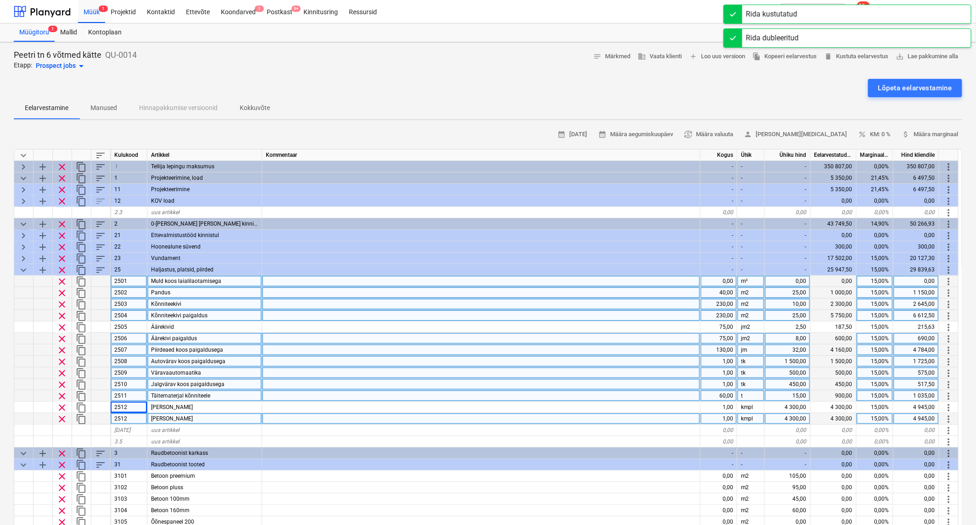
click at [128, 419] on div "2512" at bounding box center [129, 418] width 37 height 11
click at [128, 419] on input "2512" at bounding box center [129, 418] width 36 height 11
type input "2513"
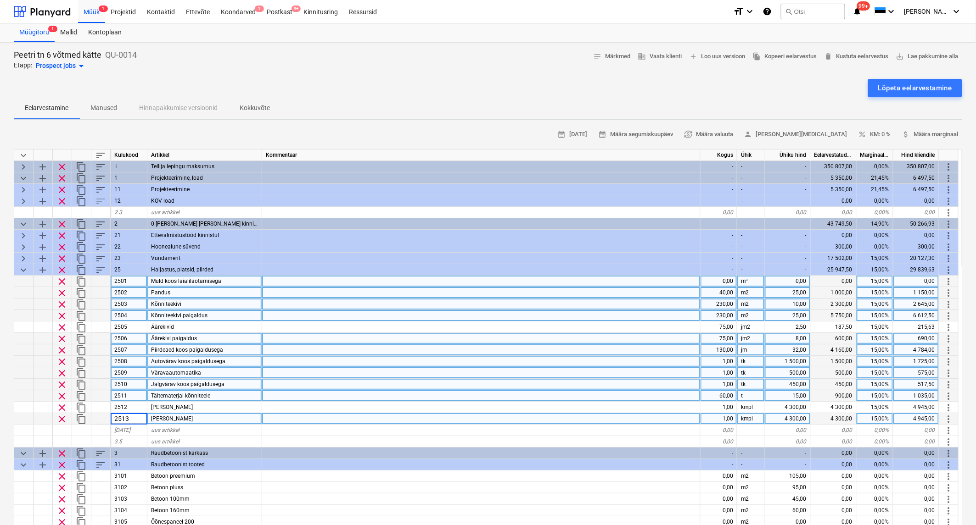
click at [207, 418] on div "Betoon aiaosa" at bounding box center [204, 418] width 115 height 11
type textarea "x"
type input "Metallaed"
type textarea "x"
click at [726, 416] on div "1,00" at bounding box center [718, 418] width 37 height 11
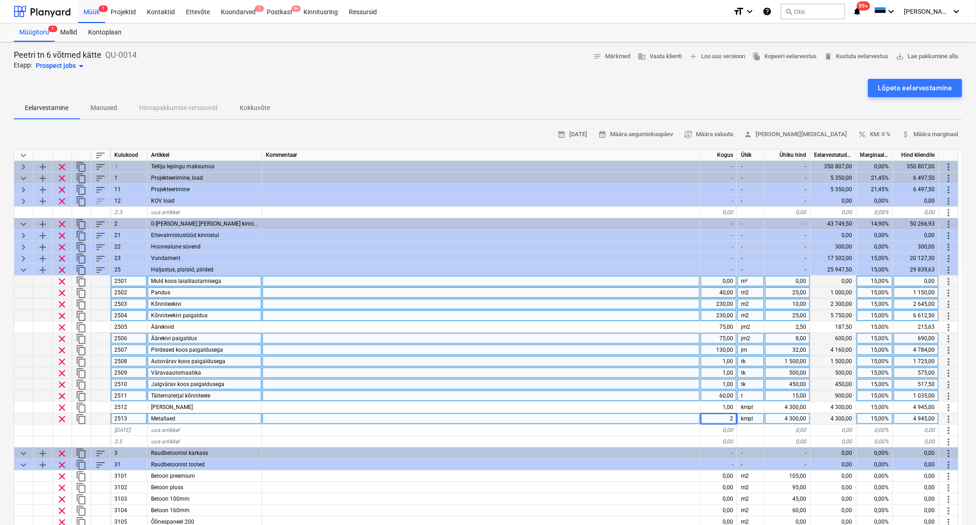
type input "28"
type textarea "x"
type input "120"
click at [636, 349] on div at bounding box center [481, 350] width 438 height 11
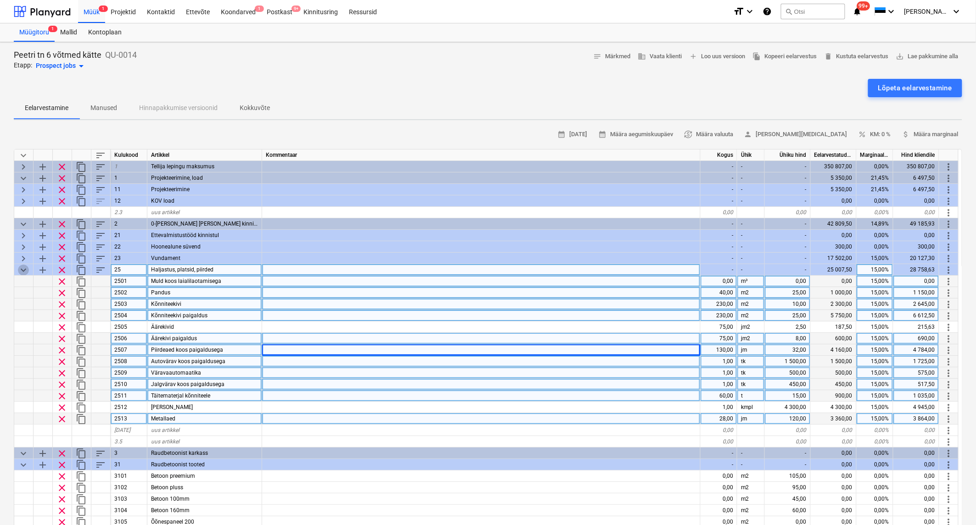
click at [23, 265] on span "keyboard_arrow_down" at bounding box center [23, 270] width 11 height 11
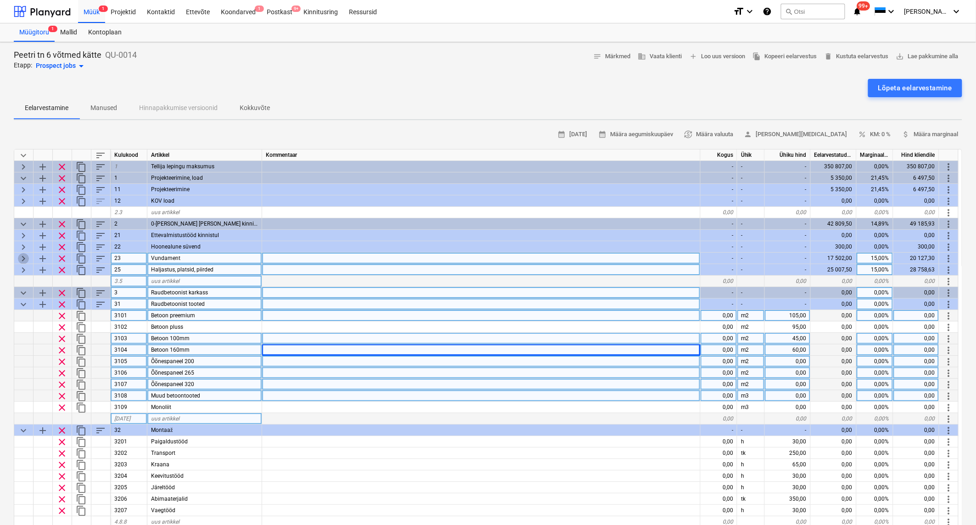
click at [22, 256] on span "keyboard_arrow_right" at bounding box center [23, 258] width 11 height 11
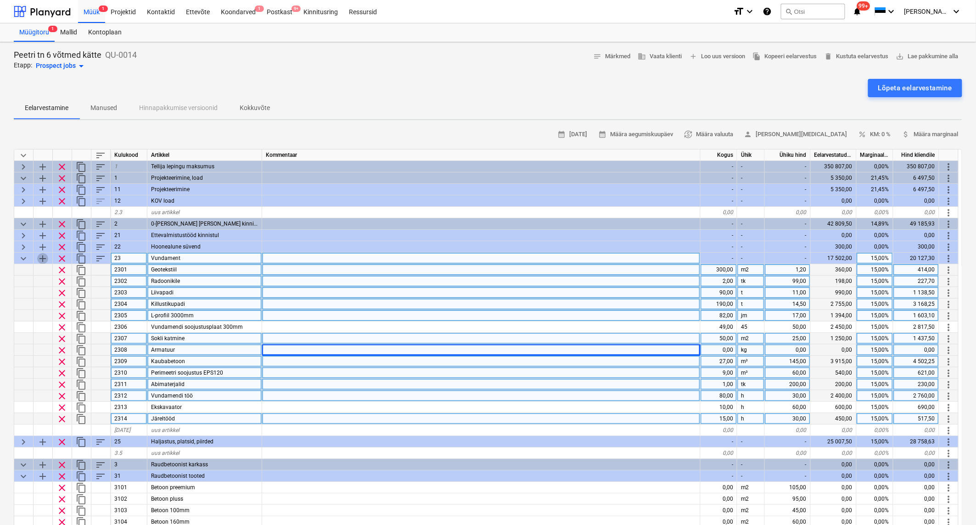
click at [42, 254] on span "add" at bounding box center [42, 258] width 11 height 11
type textarea "x"
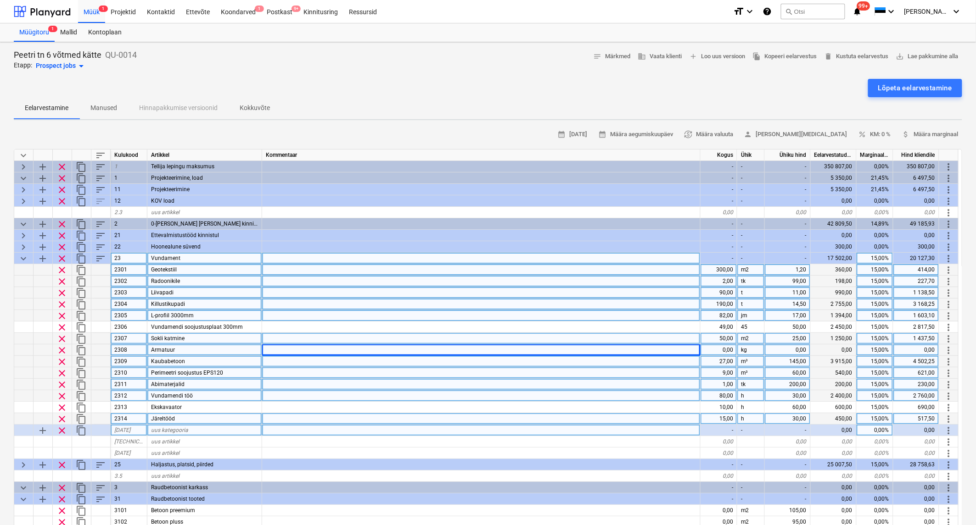
click at [127, 428] on span "[DATE]" at bounding box center [122, 430] width 16 height 6
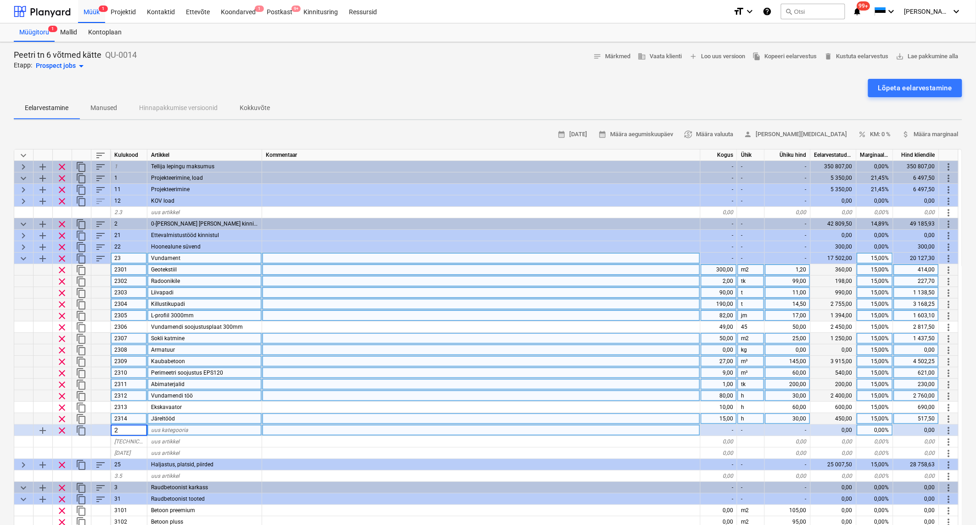
type input "24"
type textarea "x"
click at [168, 428] on span "uus kategooria" at bounding box center [169, 430] width 37 height 6
type input "Kuur"
type textarea "x"
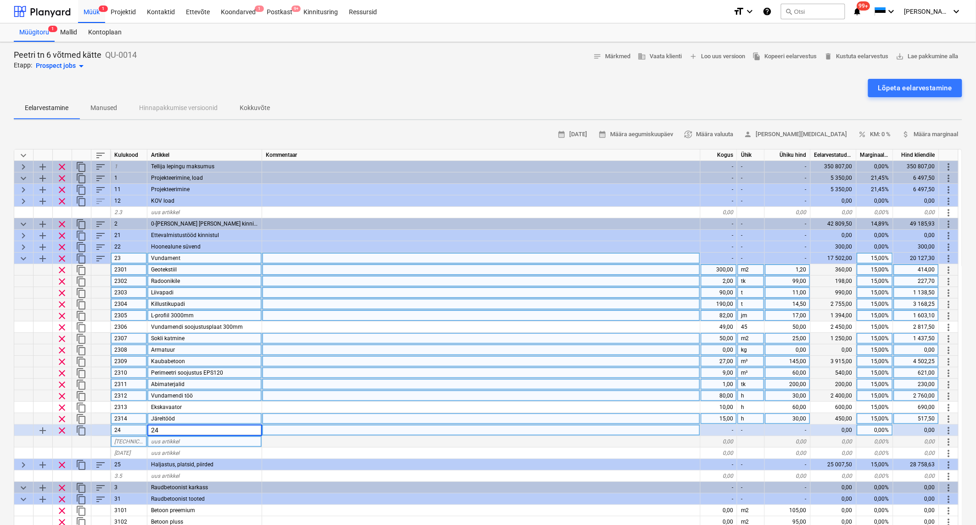
type input "2"
type input "Kuur"
click at [158, 442] on span "uus artikkel" at bounding box center [165, 442] width 28 height 6
click at [132, 441] on span "3.5.15.1" at bounding box center [134, 442] width 40 height 6
type input "2401"
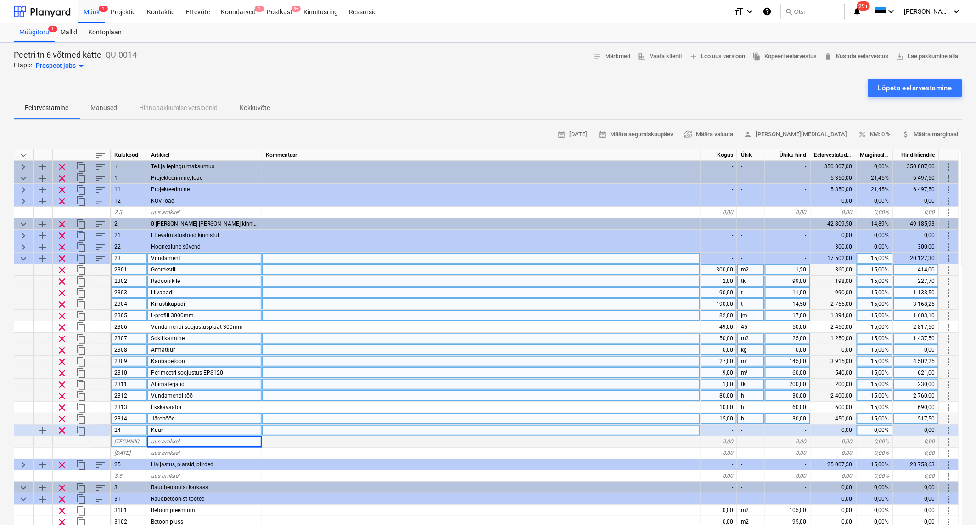
type textarea "x"
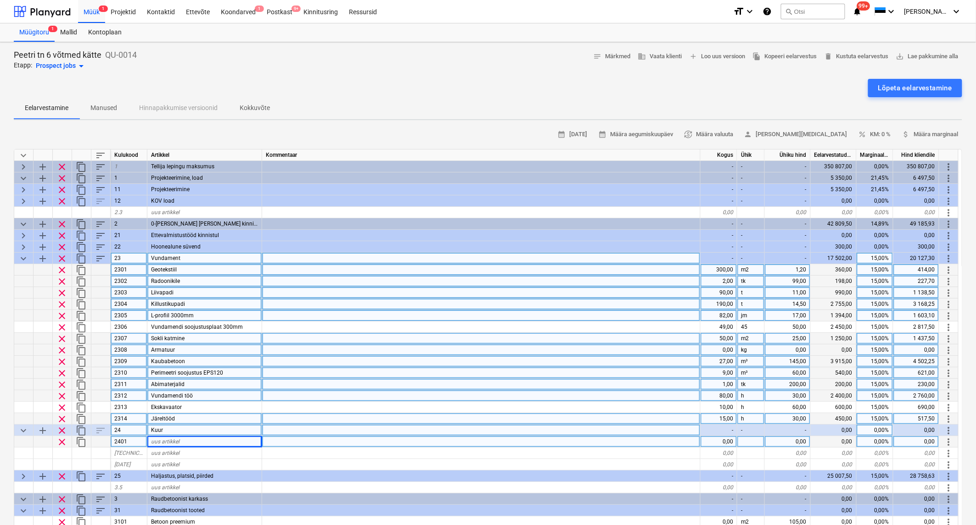
click at [163, 442] on span "uus artikkel" at bounding box center [165, 442] width 28 height 6
type input "Vormest"
click at [722, 440] on div "0,00" at bounding box center [718, 441] width 37 height 11
type textarea "x"
type input "43"
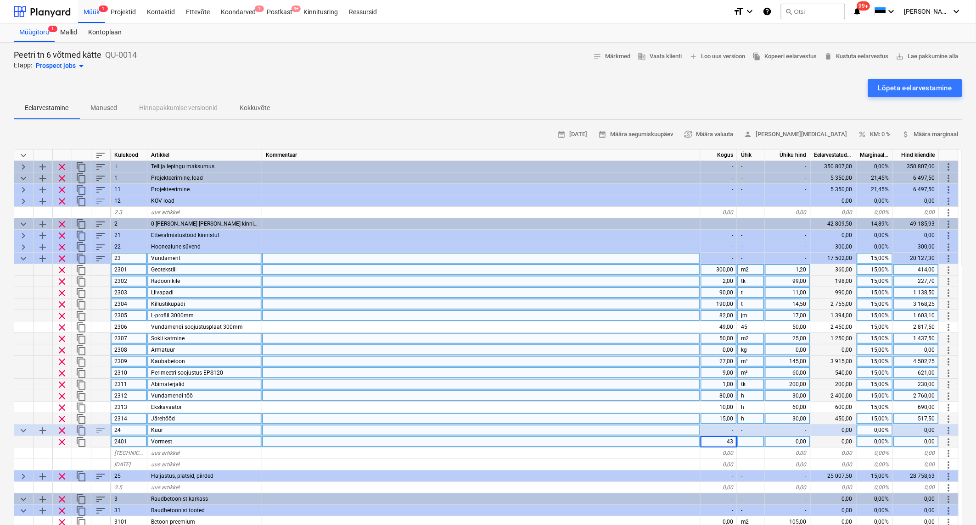
type textarea "x"
type input "jm"
type textarea "x"
type input "12"
type textarea "x"
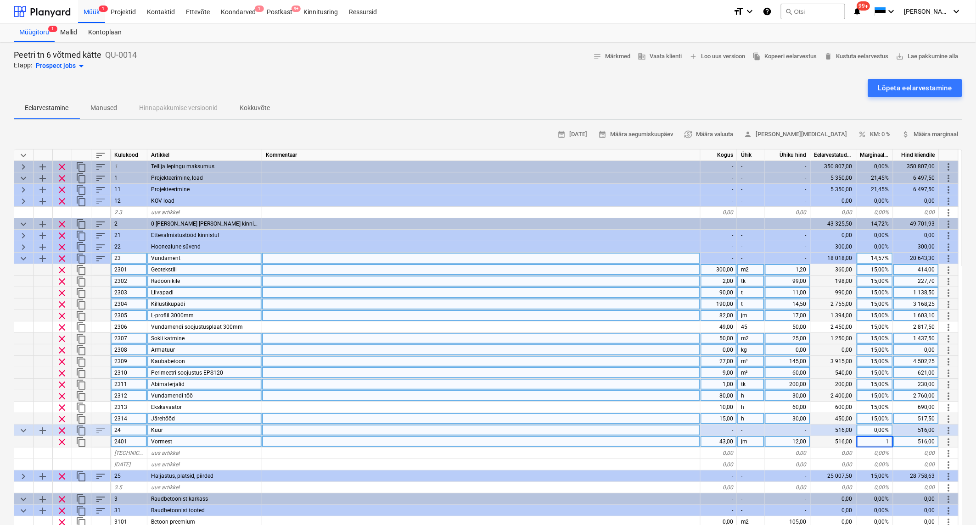
type input "15"
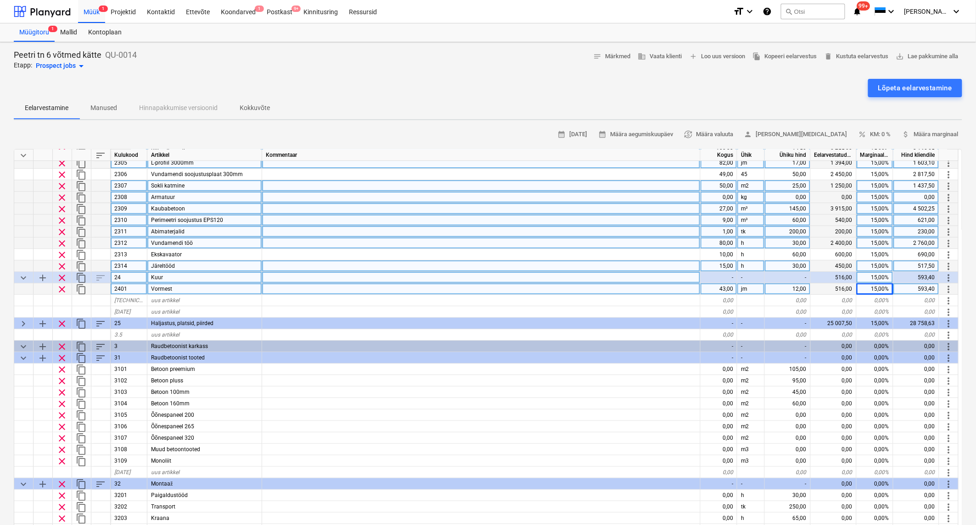
click at [83, 287] on span "content_copy" at bounding box center [81, 289] width 11 height 11
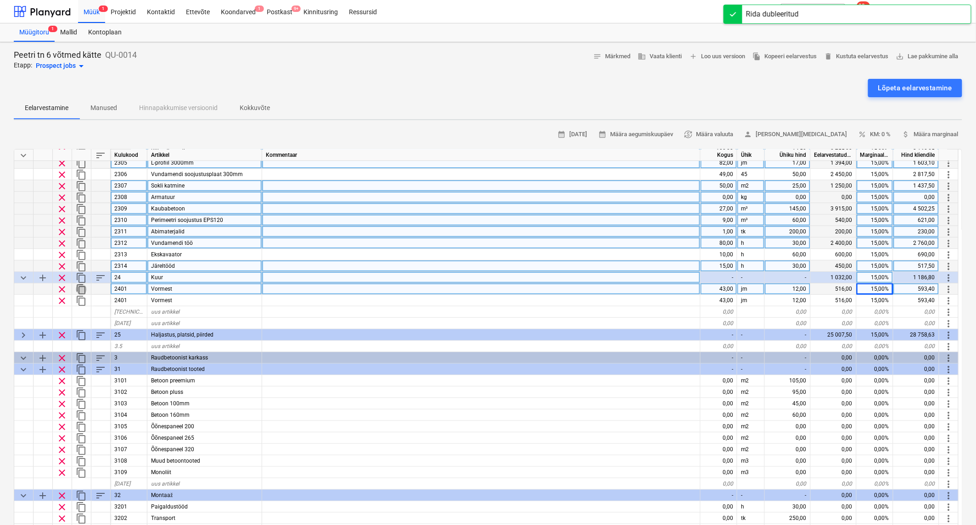
click at [83, 287] on span "content_copy" at bounding box center [81, 289] width 11 height 11
type textarea "x"
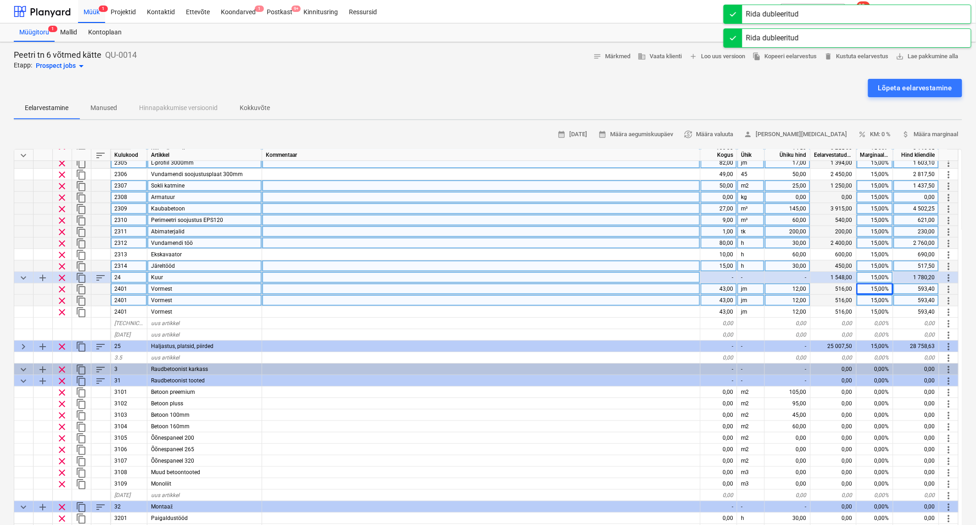
click at [139, 299] on div "2401" at bounding box center [129, 300] width 37 height 11
click at [139, 299] on input "2401" at bounding box center [129, 300] width 36 height 11
type input "2402"
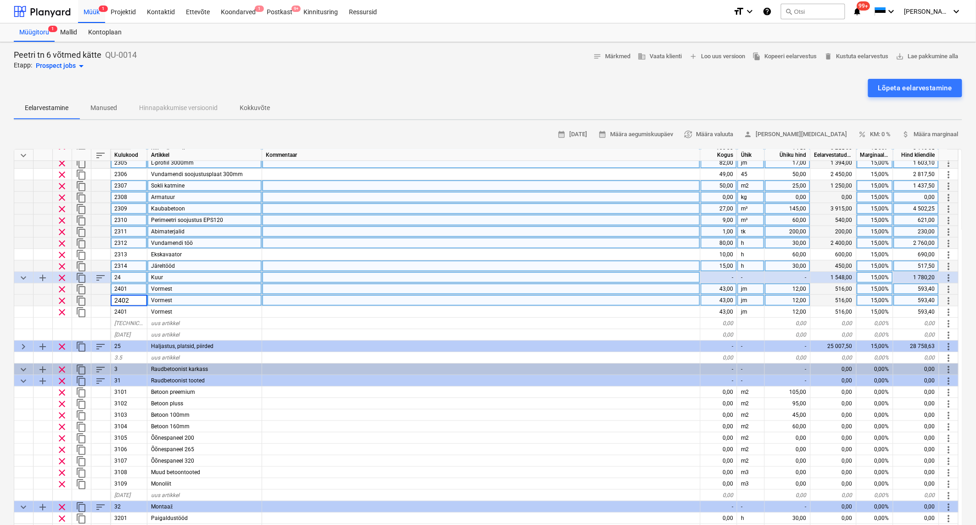
type textarea "x"
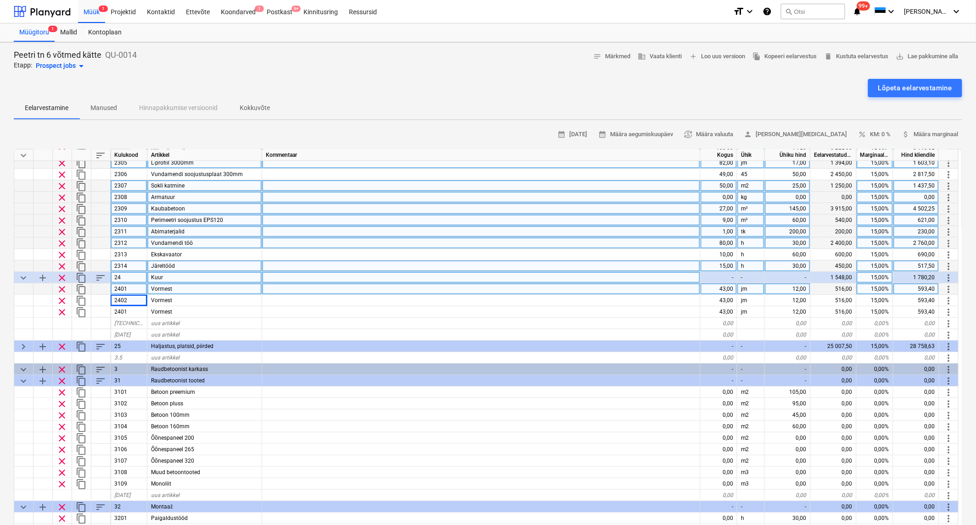
drag, startPoint x: 184, startPoint y: 296, endPoint x: 164, endPoint y: 299, distance: 20.3
click at [151, 299] on div "Vormest" at bounding box center [204, 300] width 115 height 11
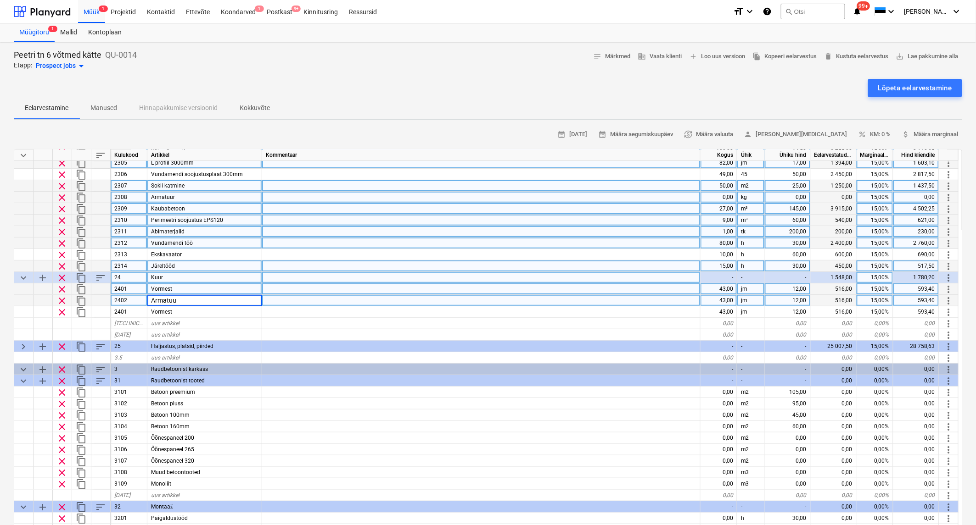
type input "Armatuur"
click at [726, 300] on div "43,00" at bounding box center [718, 300] width 37 height 11
type textarea "x"
type input "0,52"
type textarea "x"
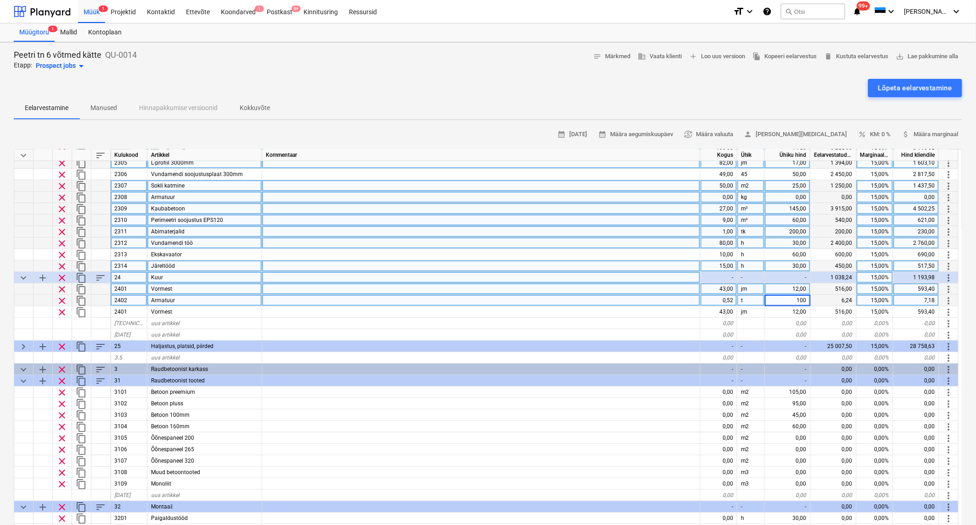
type input "1000"
type textarea "x"
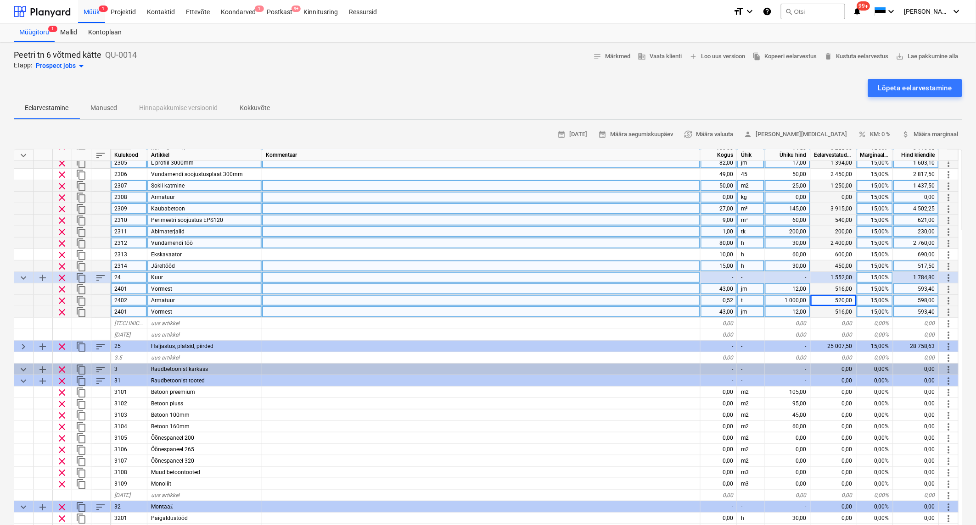
click at [129, 310] on div "2401" at bounding box center [129, 312] width 37 height 11
click at [129, 310] on input "2401" at bounding box center [129, 312] width 36 height 11
type input "2403"
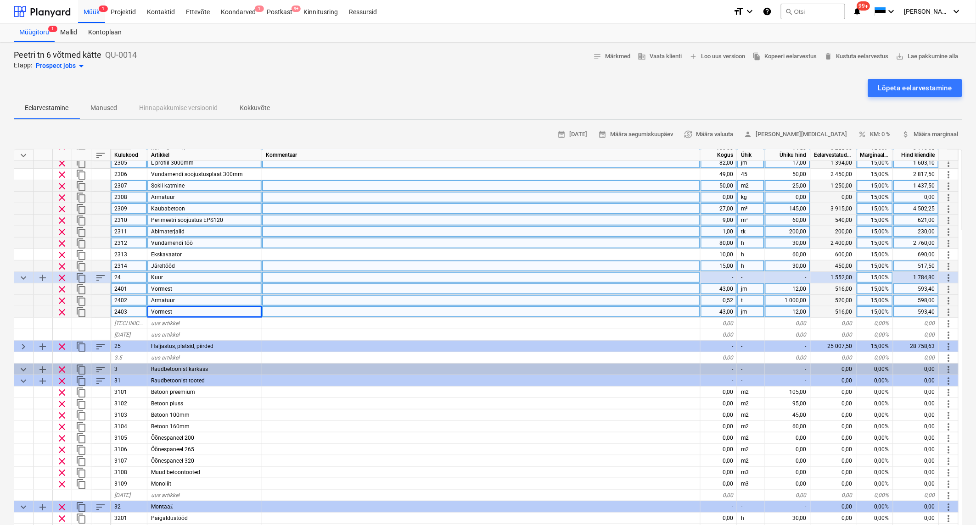
type textarea "x"
type input "Kaubabetoon"
type textarea "x"
type input "m3"
type textarea "x"
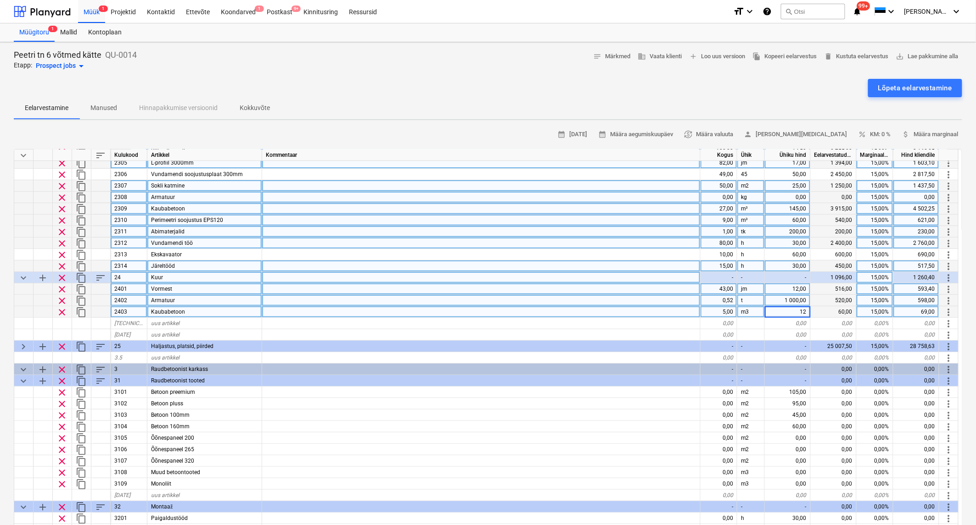
type input "120"
click at [79, 307] on span "content_copy" at bounding box center [81, 312] width 11 height 11
type textarea "x"
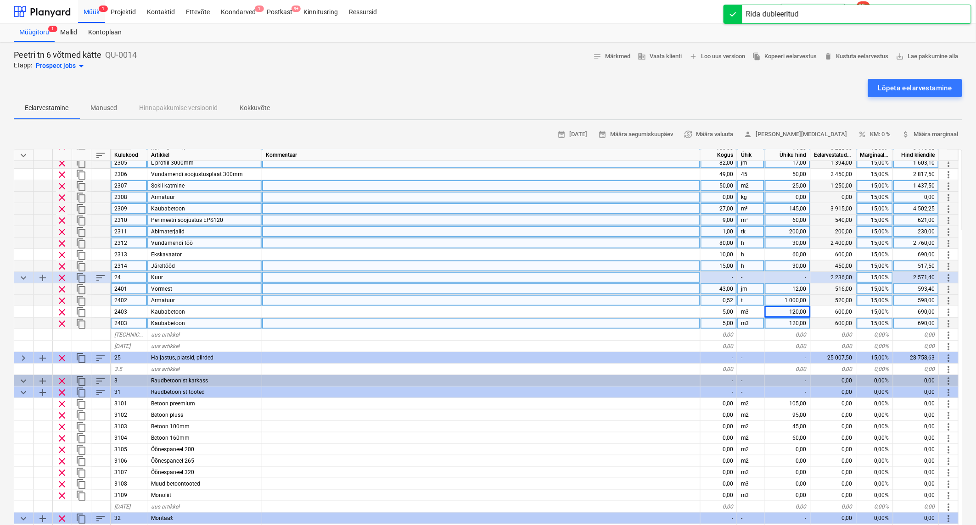
click at [131, 322] on div "2403" at bounding box center [129, 323] width 37 height 11
click at [131, 322] on input "2403" at bounding box center [129, 323] width 36 height 11
type input "2404"
type textarea "x"
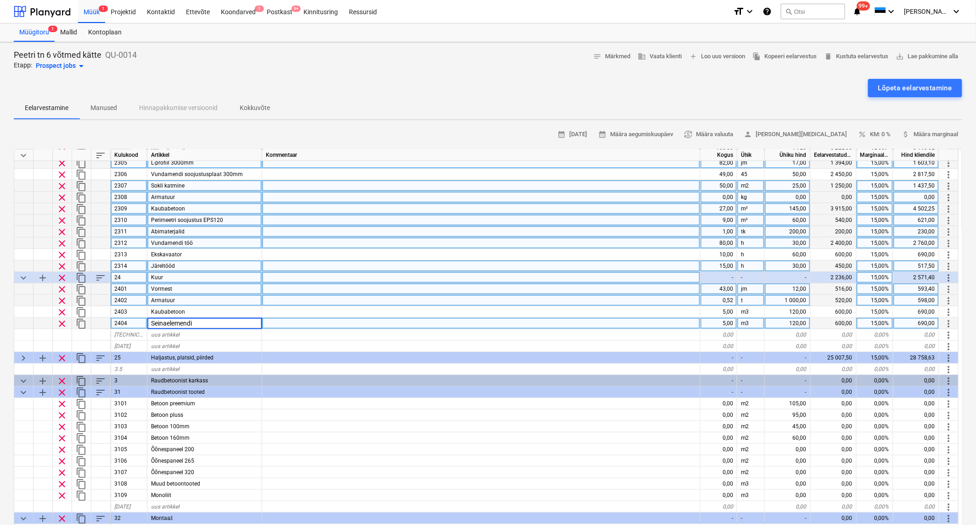
type input "Seinaelemendid"
click at [724, 323] on div "5,00" at bounding box center [718, 323] width 37 height 11
type textarea "x"
type input "110"
type textarea "x"
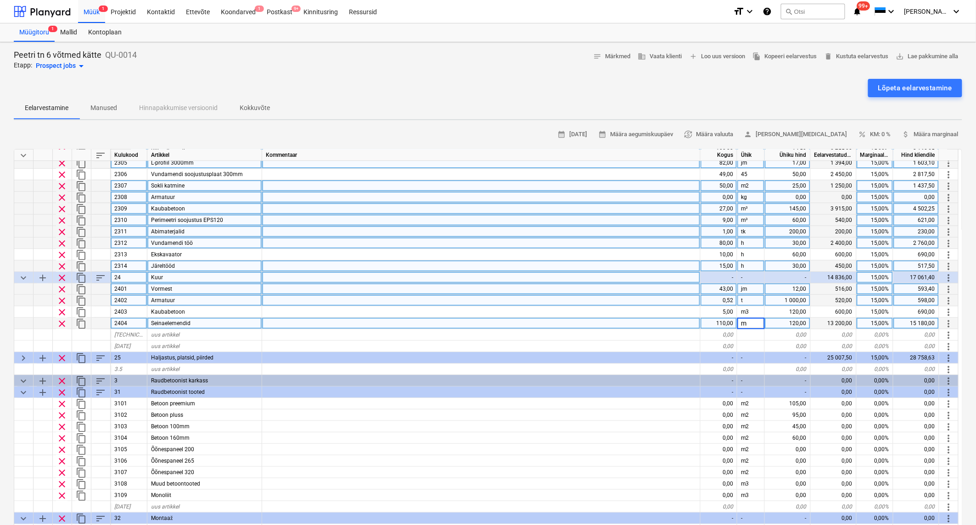
type input "m2"
type textarea "x"
type input "65"
click at [79, 323] on span "content_copy" at bounding box center [81, 323] width 11 height 11
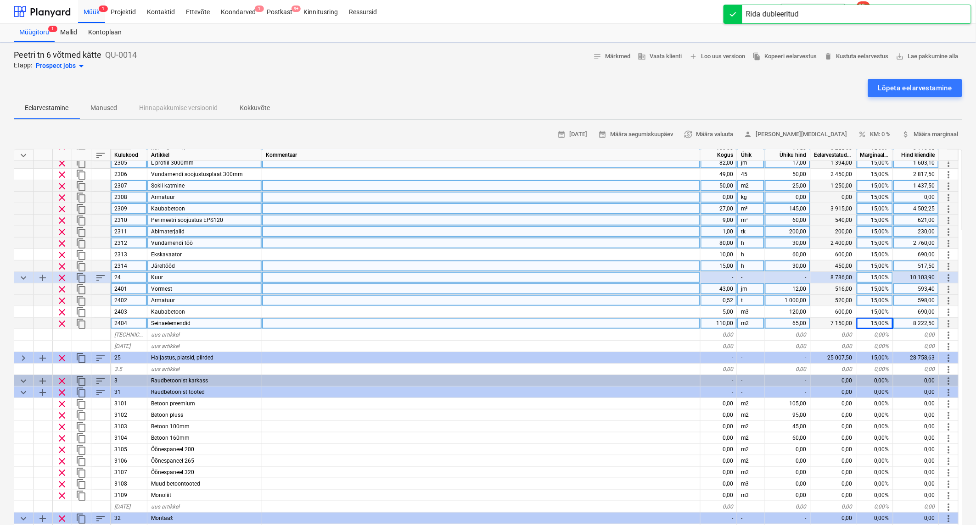
type textarea "x"
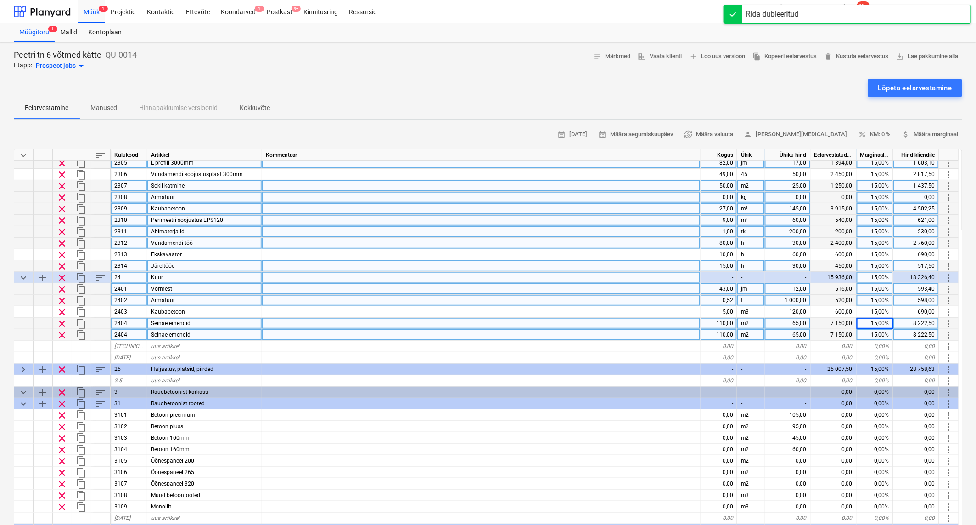
click at [133, 334] on div "2404" at bounding box center [129, 334] width 37 height 11
click at [133, 334] on input "2404" at bounding box center [129, 334] width 36 height 11
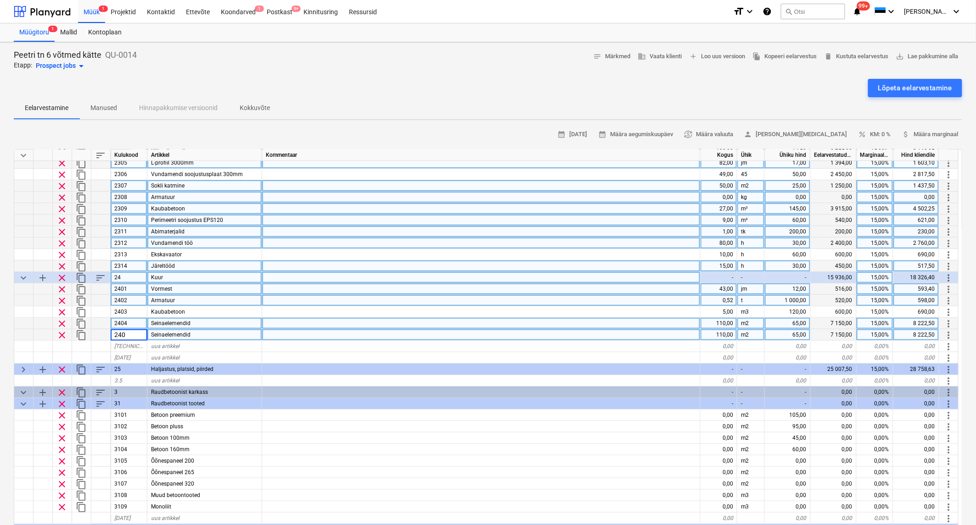
type input "2405"
click at [200, 334] on div "Seinaelemendid" at bounding box center [204, 334] width 115 height 11
type textarea "x"
click at [202, 333] on input "VAhelagi" at bounding box center [204, 334] width 114 height 11
click at [158, 334] on input "VAhelagi" at bounding box center [204, 334] width 114 height 11
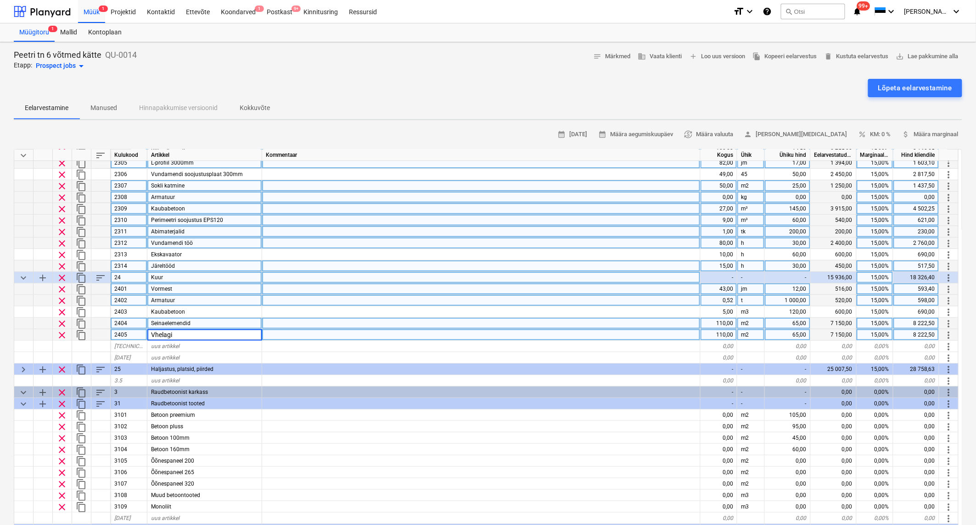
type input "Vahelagi"
type textarea "x"
type input "m3"
type textarea "x"
type input "700"
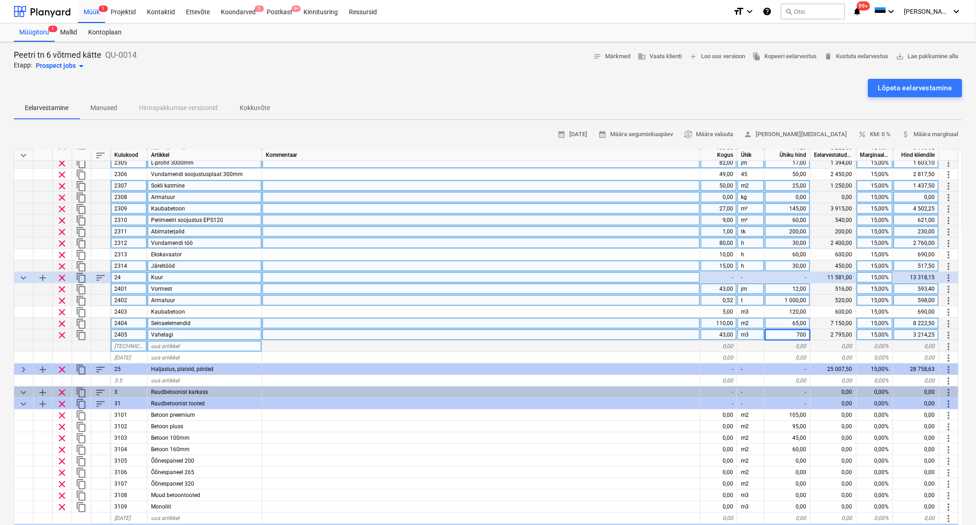
type textarea "x"
click at [719, 333] on div "43,00" at bounding box center [718, 334] width 37 height 11
type input "4"
click at [794, 334] on div "700,00" at bounding box center [788, 334] width 46 height 11
type textarea "x"
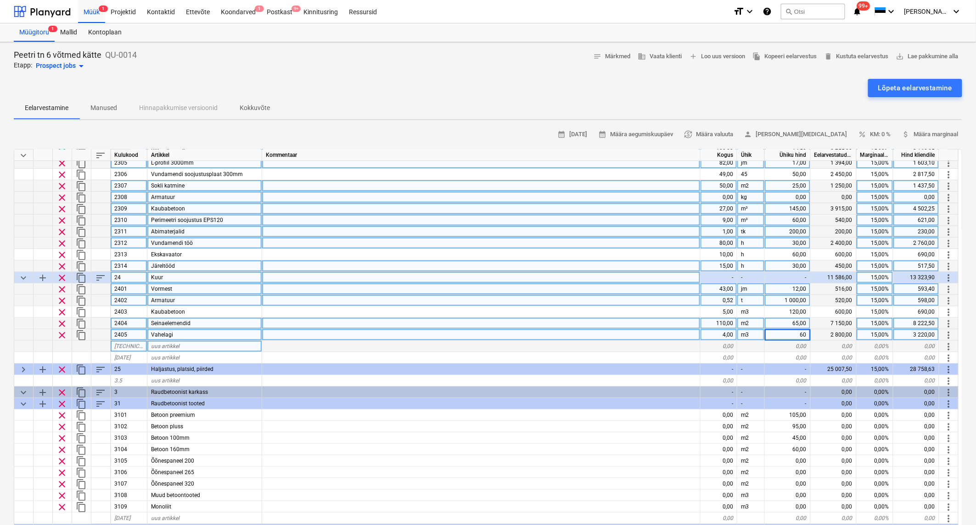
type input "600"
click at [682, 350] on div at bounding box center [481, 346] width 438 height 11
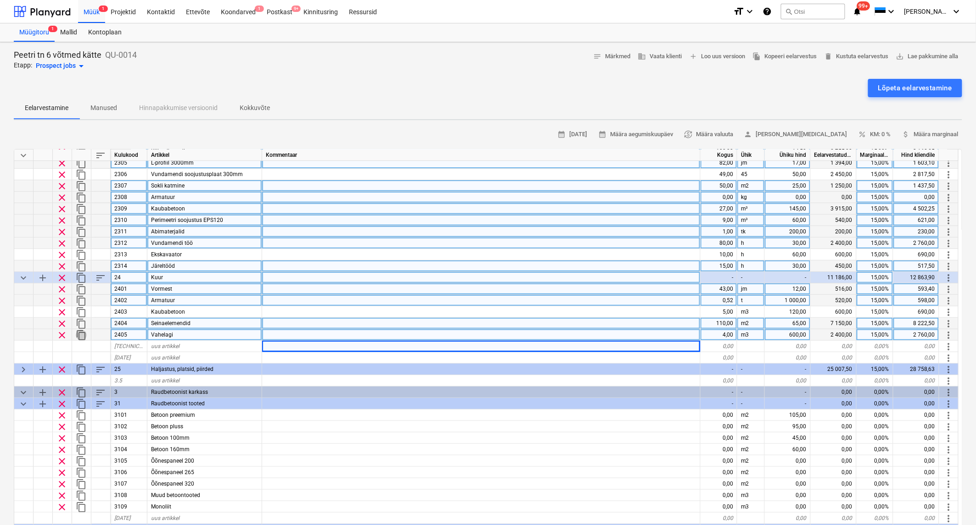
click at [81, 334] on span "content_copy" at bounding box center [81, 335] width 11 height 11
type textarea "x"
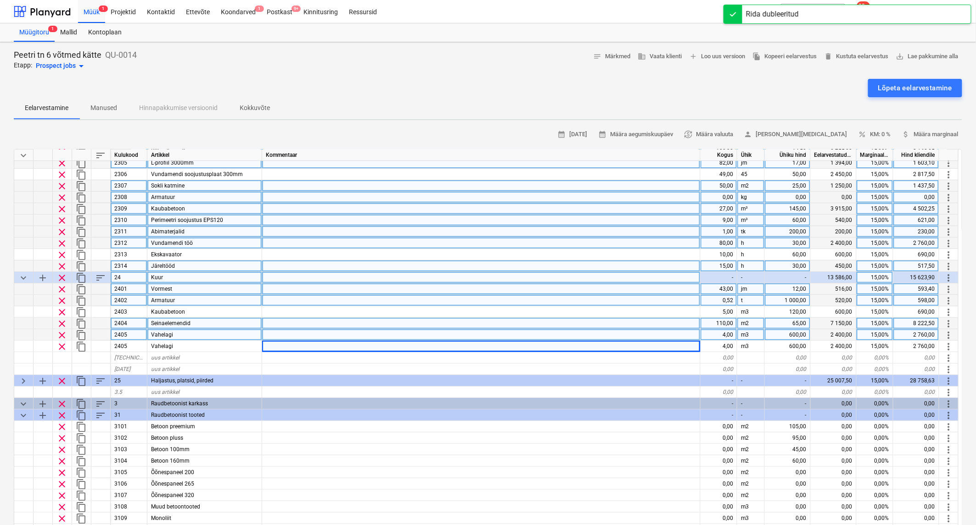
click at [138, 343] on div "2405" at bounding box center [129, 346] width 37 height 11
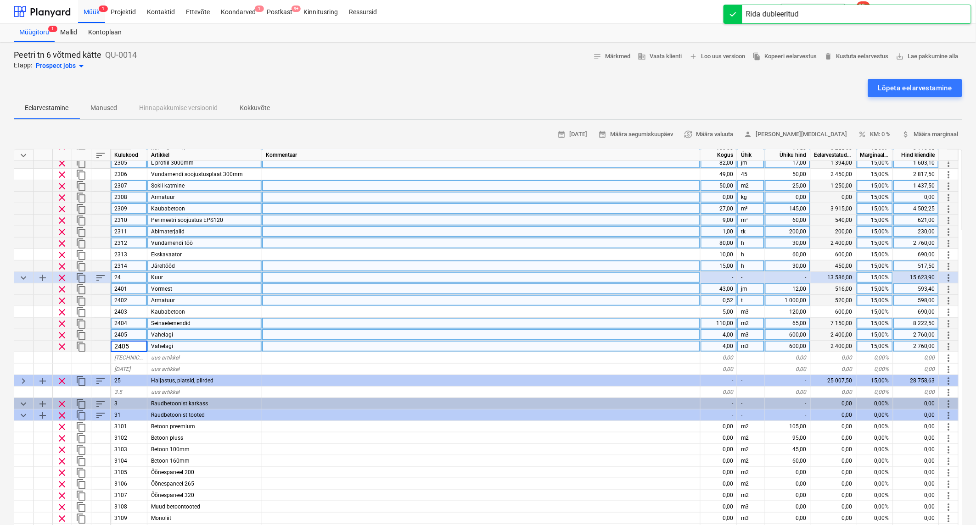
click at [136, 344] on input "2405" at bounding box center [129, 346] width 36 height 11
click at [134, 346] on input "2405" at bounding box center [129, 346] width 36 height 11
type input "2406"
type textarea "x"
type input "Trepp"
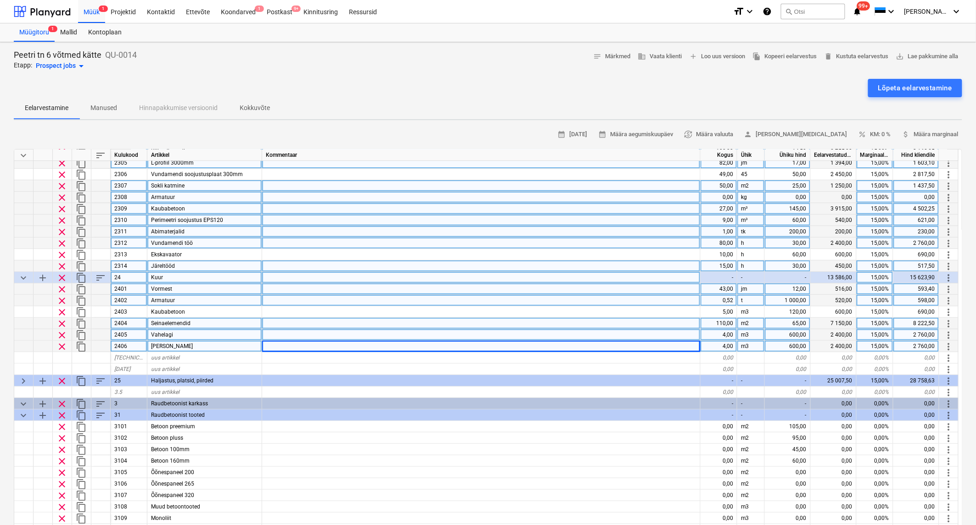
type textarea "x"
click at [717, 345] on div "4,00" at bounding box center [718, 346] width 37 height 11
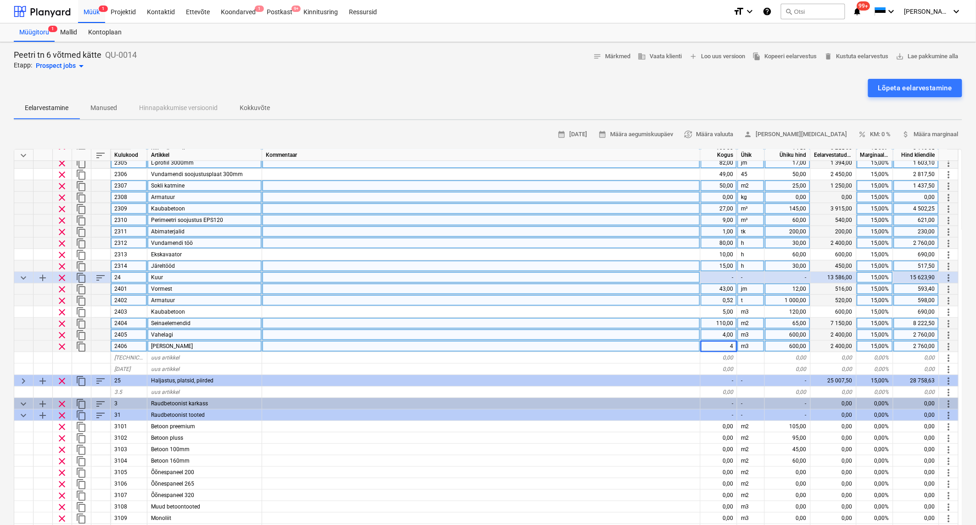
type input "1"
type textarea "x"
type input "kmpl"
type textarea "x"
type input "3000"
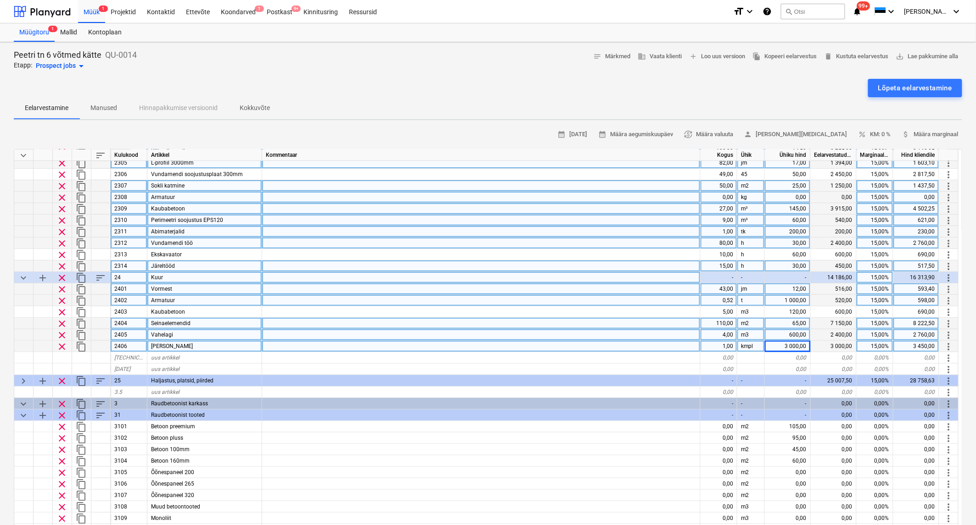
click at [80, 346] on span "content_copy" at bounding box center [81, 346] width 11 height 11
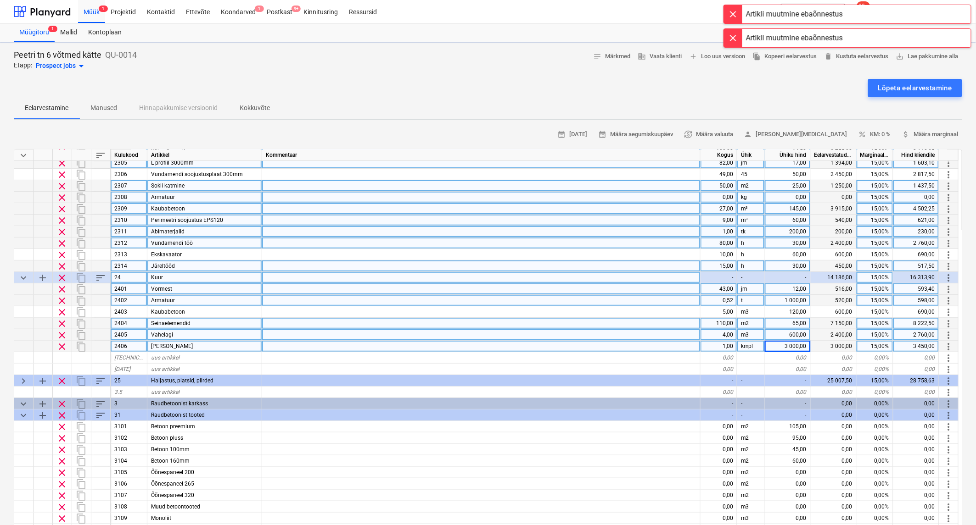
click at [78, 342] on div "content_copy" at bounding box center [81, 346] width 19 height 11
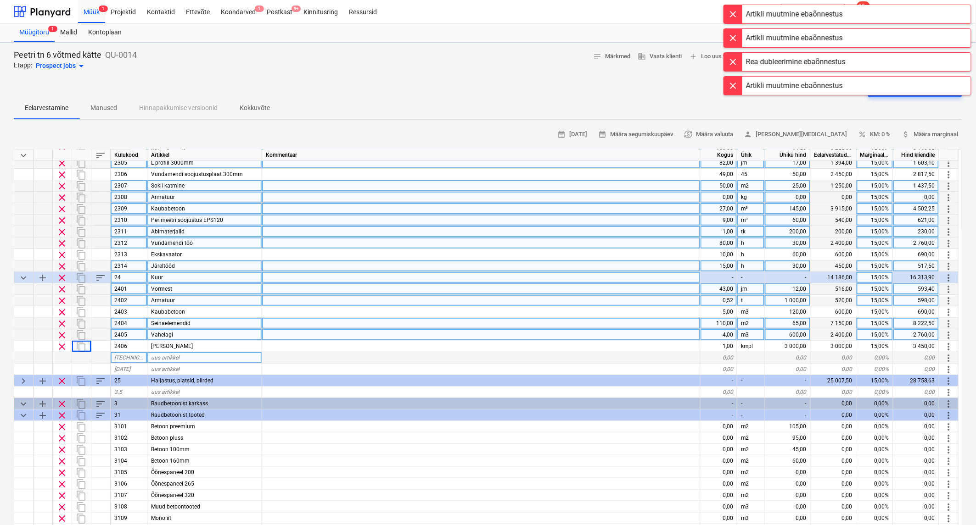
click at [167, 357] on span "uus artikkel" at bounding box center [165, 358] width 28 height 6
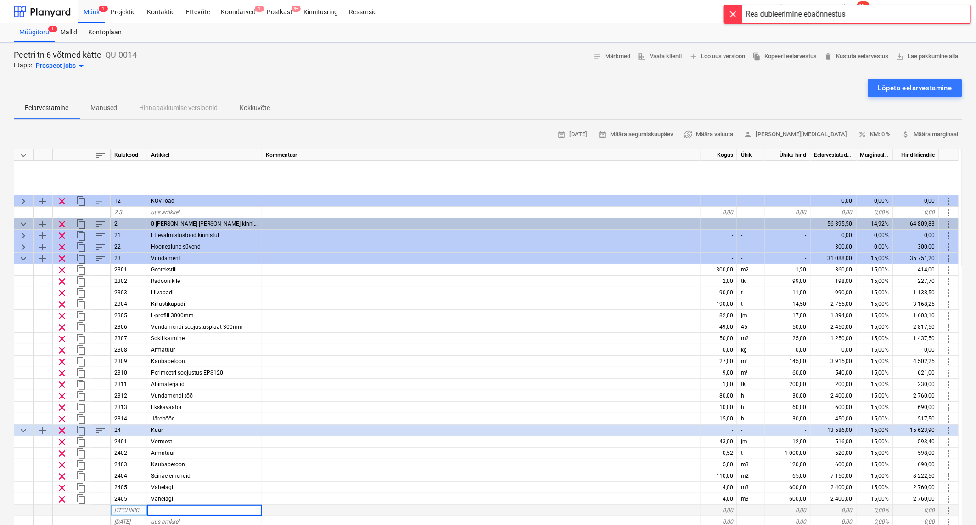
scroll to position [102, 0]
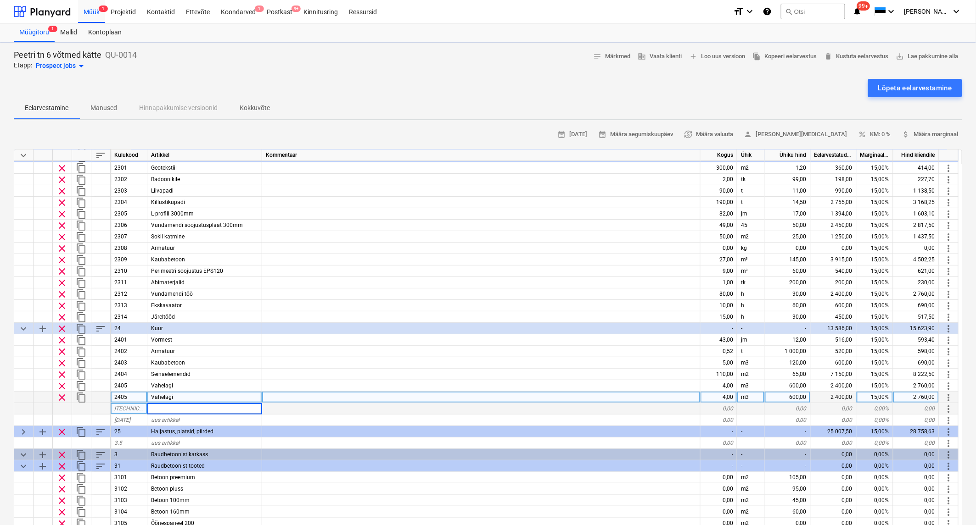
click at [80, 396] on span "content_copy" at bounding box center [81, 397] width 11 height 11
type textarea "x"
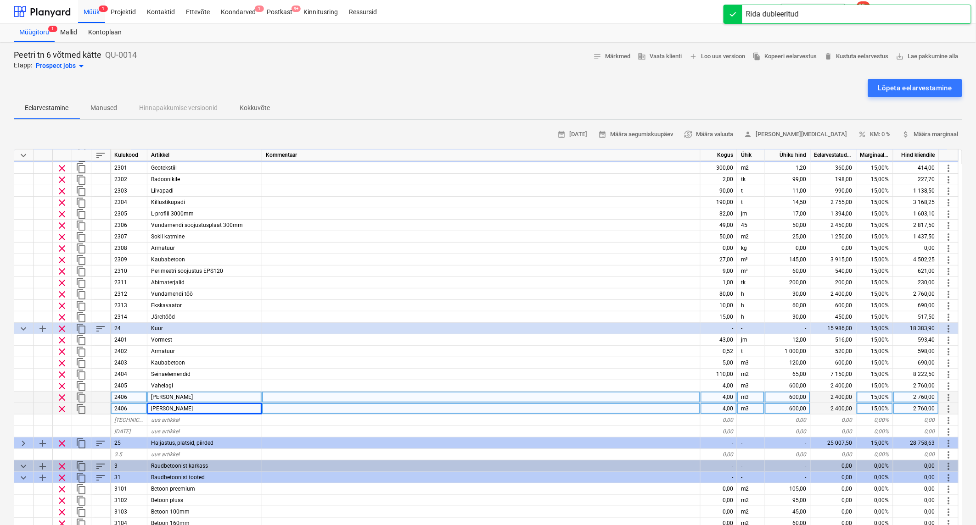
click at [130, 406] on div "2406" at bounding box center [129, 408] width 37 height 11
click at [130, 406] on input "2406" at bounding box center [129, 408] width 36 height 11
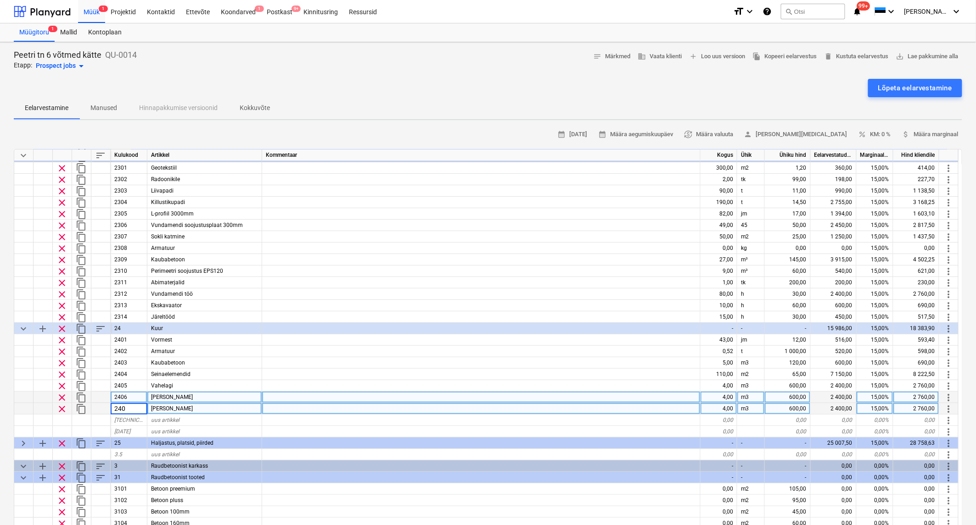
type input "2407"
type textarea "x"
click at [165, 407] on div "Trepp" at bounding box center [204, 408] width 115 height 11
type input "Töö"
type textarea "x"
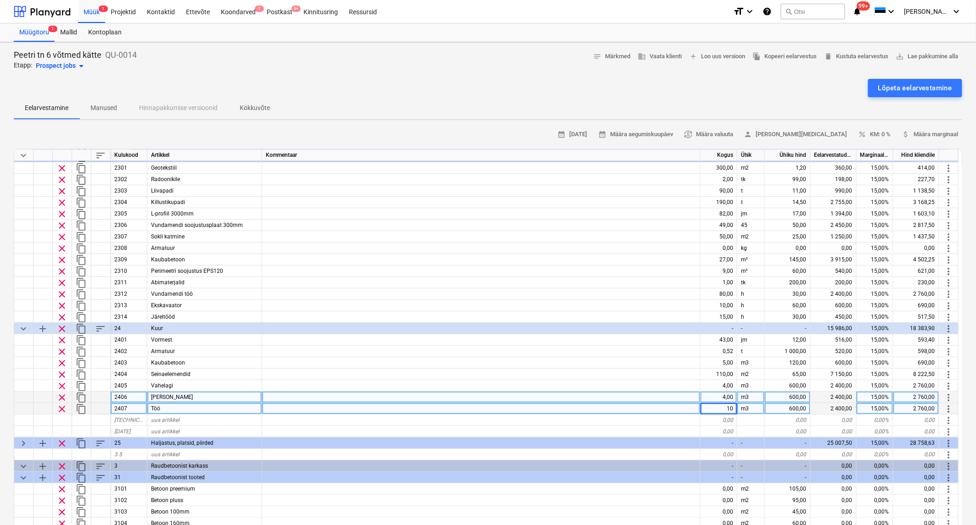
type input "100"
type textarea "x"
type input "30"
click at [81, 405] on span "content_copy" at bounding box center [81, 409] width 11 height 11
type textarea "x"
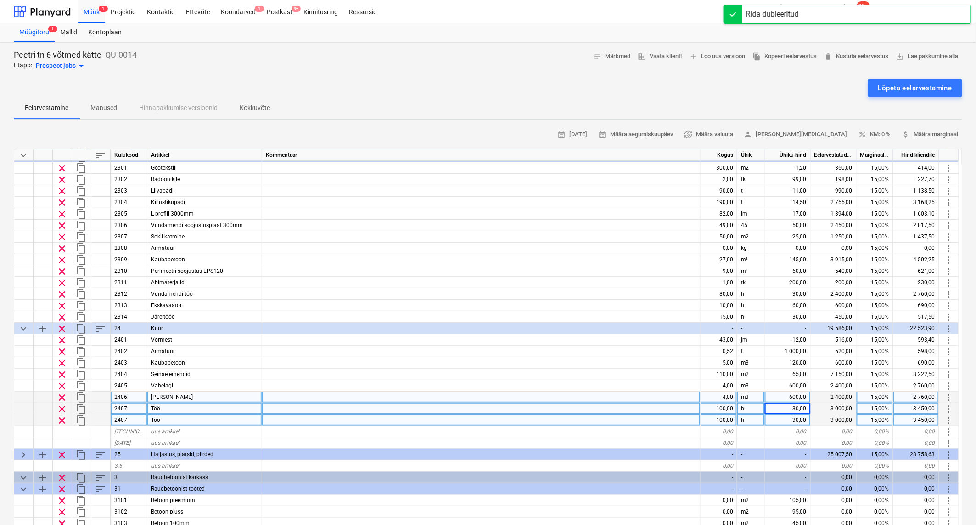
click at [171, 420] on div "Töö" at bounding box center [204, 420] width 115 height 11
type input "Kaevetööd"
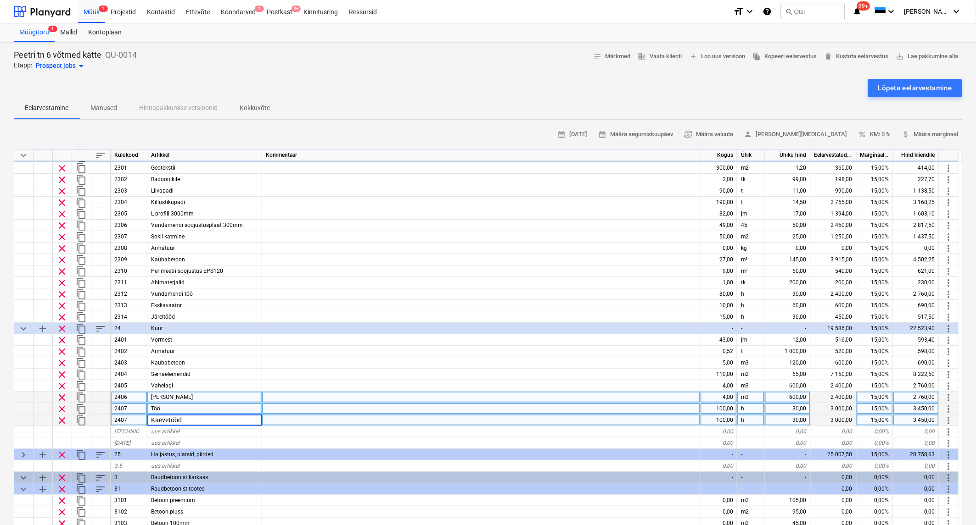
click at [724, 418] on div "100,00" at bounding box center [718, 420] width 37 height 11
type textarea "x"
type input "10"
type textarea "x"
type input "55"
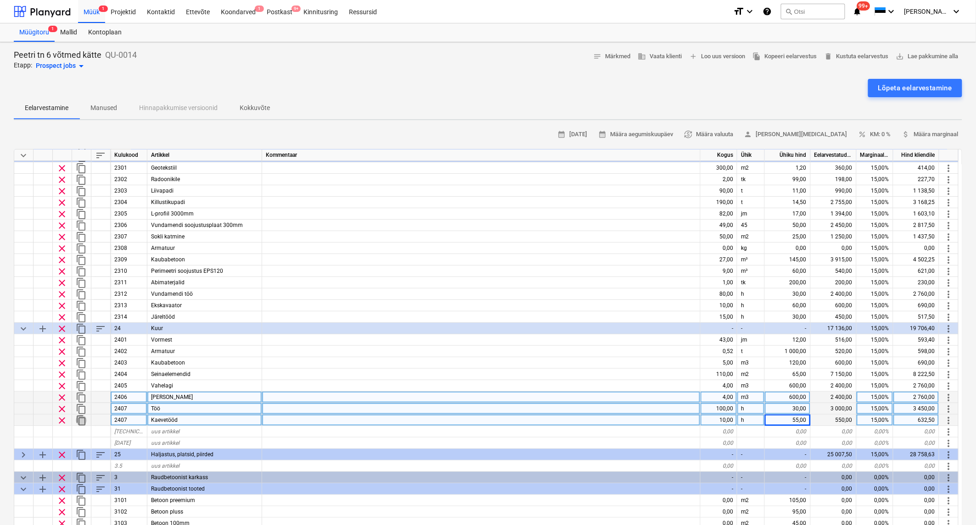
click at [81, 416] on span "content_copy" at bounding box center [81, 420] width 11 height 11
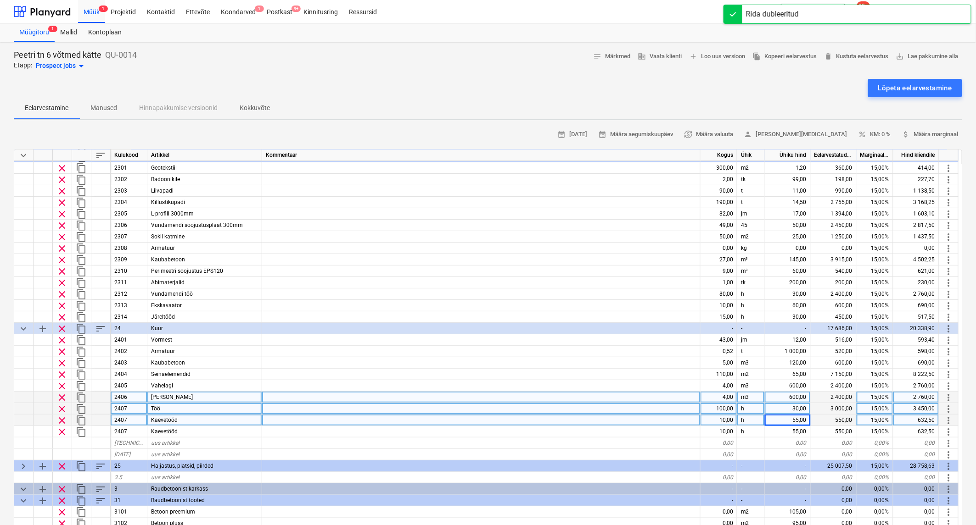
type textarea "x"
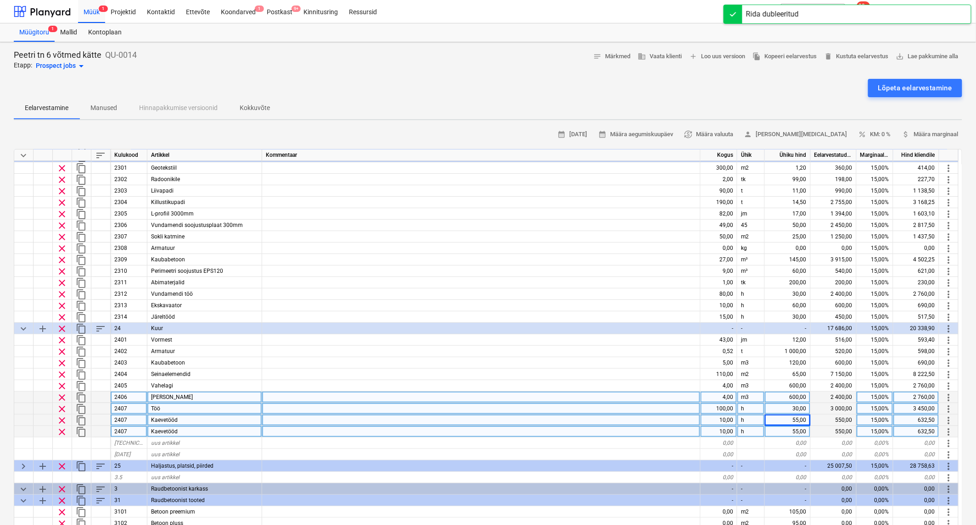
click at [134, 429] on div "2407" at bounding box center [129, 431] width 37 height 11
click at [134, 429] on input "2407" at bounding box center [129, 431] width 36 height 11
click at [130, 418] on div "2407" at bounding box center [129, 420] width 37 height 11
click at [130, 418] on input "2407" at bounding box center [129, 420] width 36 height 11
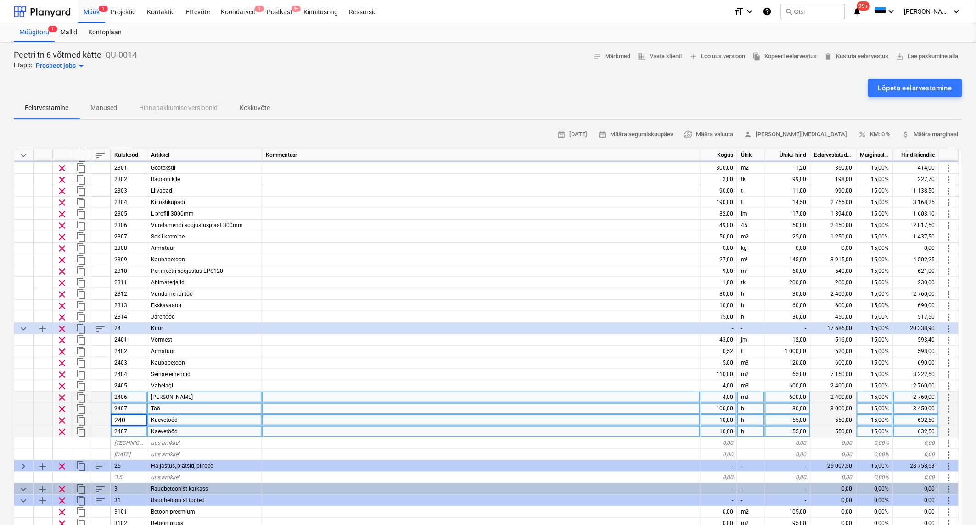
type input "2408"
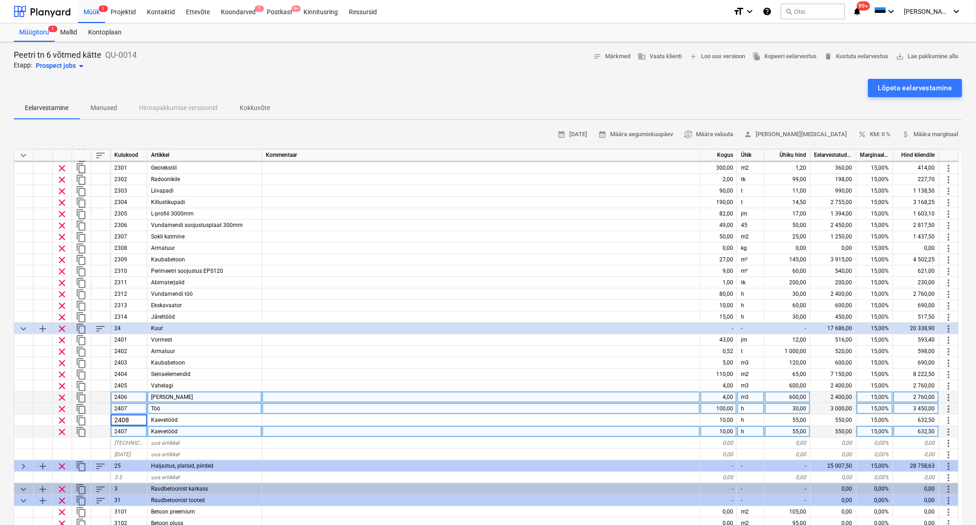
click at [130, 432] on div "2407" at bounding box center [129, 431] width 37 height 11
type textarea "x"
click at [130, 433] on input "2407" at bounding box center [129, 431] width 36 height 11
type input "2408"
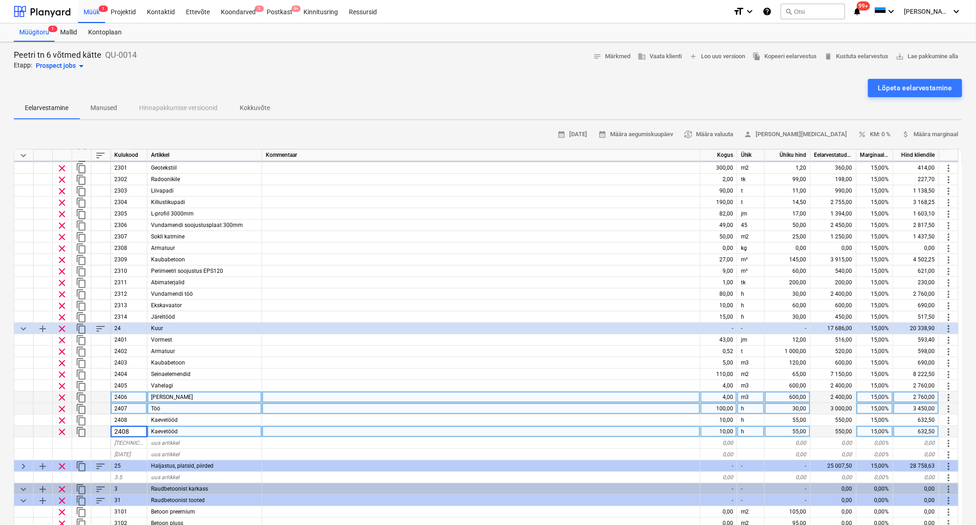
click at [182, 432] on div "Kaevetööd" at bounding box center [204, 431] width 115 height 11
type textarea "x"
type input "Vesieristusmaterjal"
click at [722, 430] on div "10,00" at bounding box center [718, 431] width 37 height 11
type textarea "x"
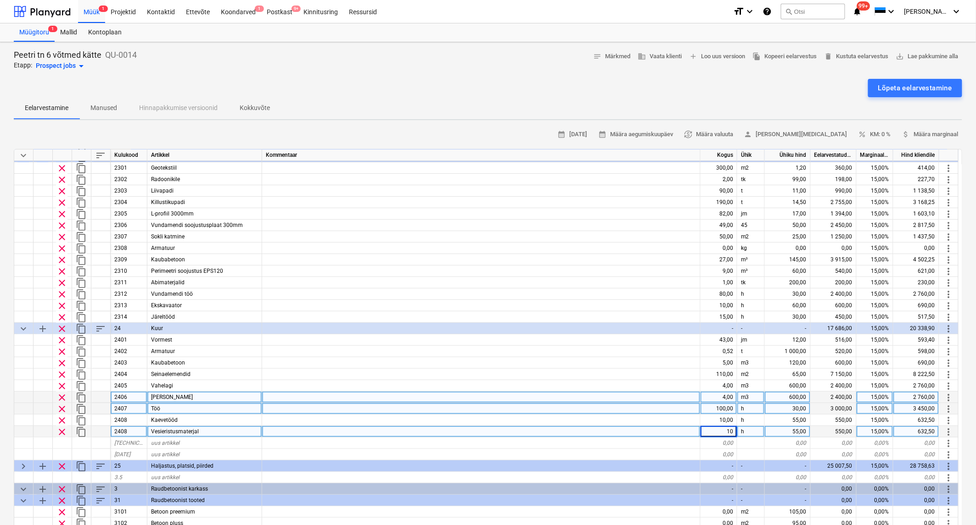
type input "1"
click at [746, 432] on div "h" at bounding box center [751, 431] width 28 height 11
type textarea "x"
type input "kmpl"
type textarea "x"
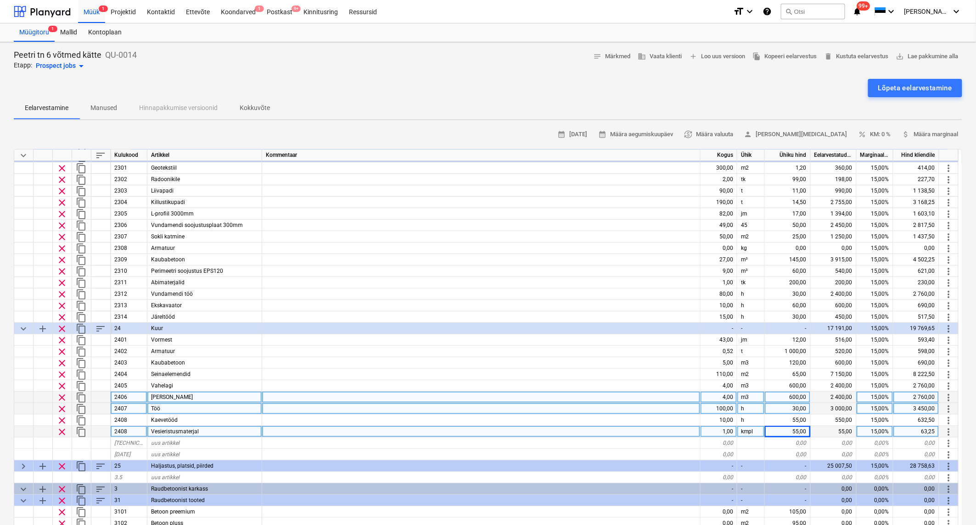
click at [787, 433] on div "55,00" at bounding box center [788, 431] width 46 height 11
type input "1000"
click at [83, 430] on span "content_copy" at bounding box center [81, 432] width 11 height 11
type textarea "x"
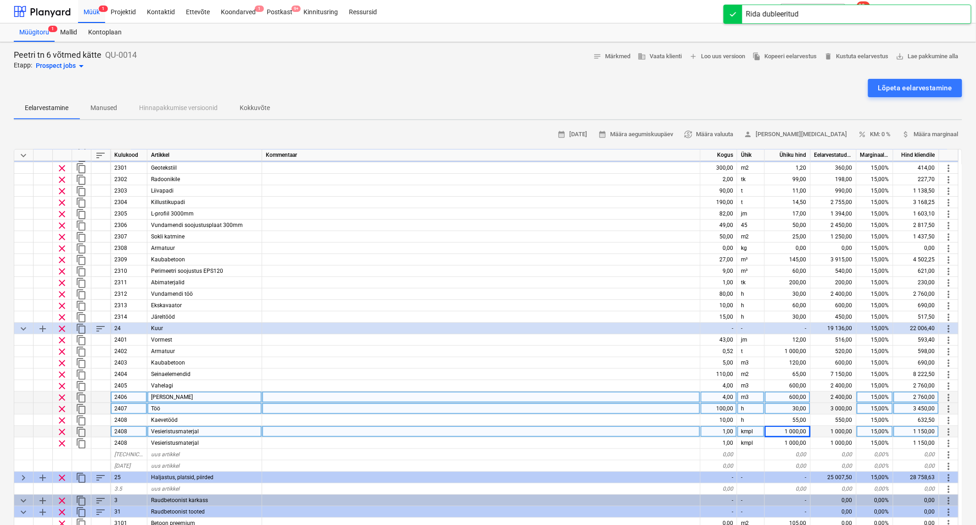
click at [130, 432] on div "2408" at bounding box center [129, 431] width 37 height 11
click at [130, 432] on input "2408" at bounding box center [129, 431] width 36 height 11
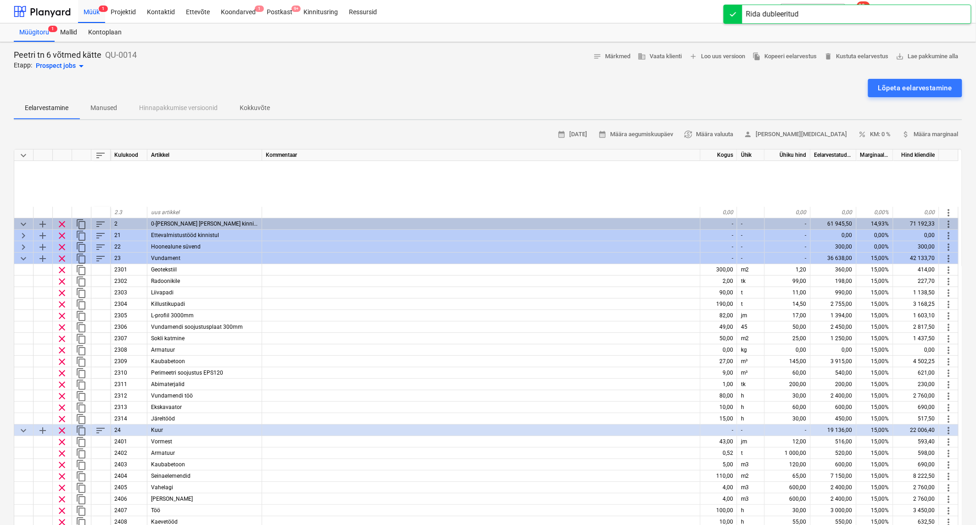
scroll to position [102, 0]
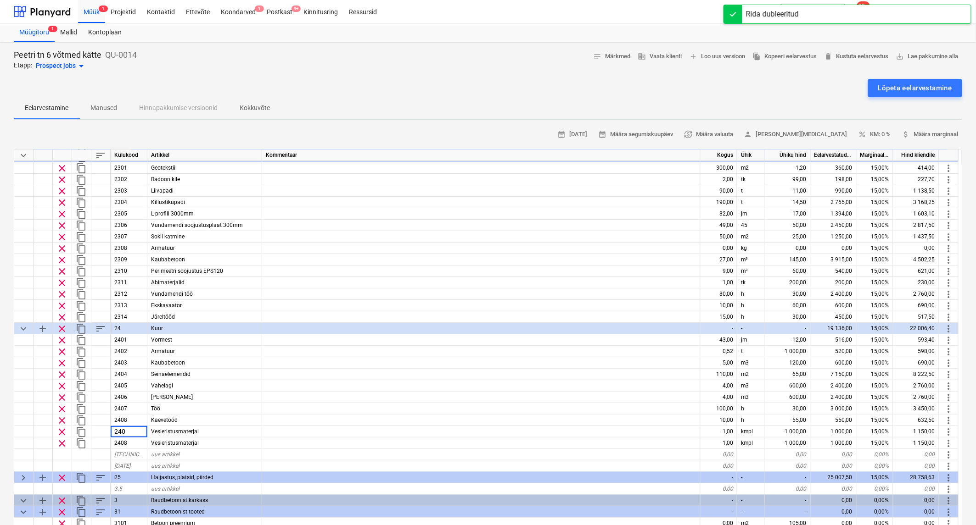
type input "2409"
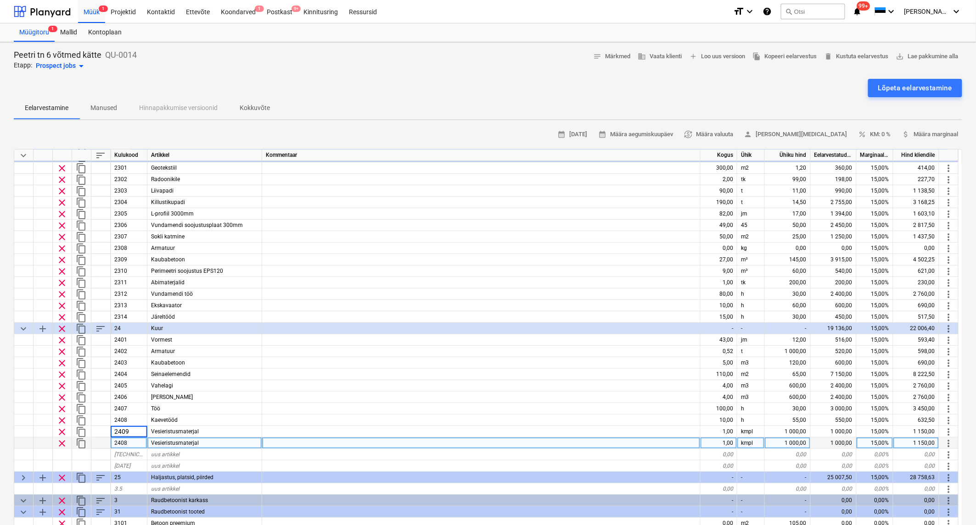
click at [132, 440] on div "2408" at bounding box center [129, 443] width 37 height 11
type textarea "x"
click at [132, 440] on input "2408" at bounding box center [129, 443] width 36 height 11
type input "2410"
type textarea "x"
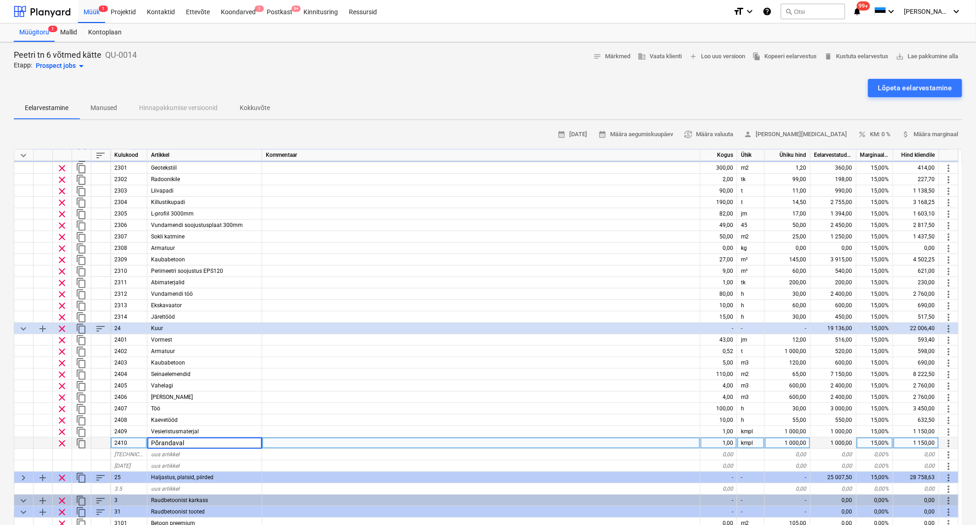
type input "Põrandavalu"
type textarea "x"
type input "m3"
type textarea "x"
type input "450"
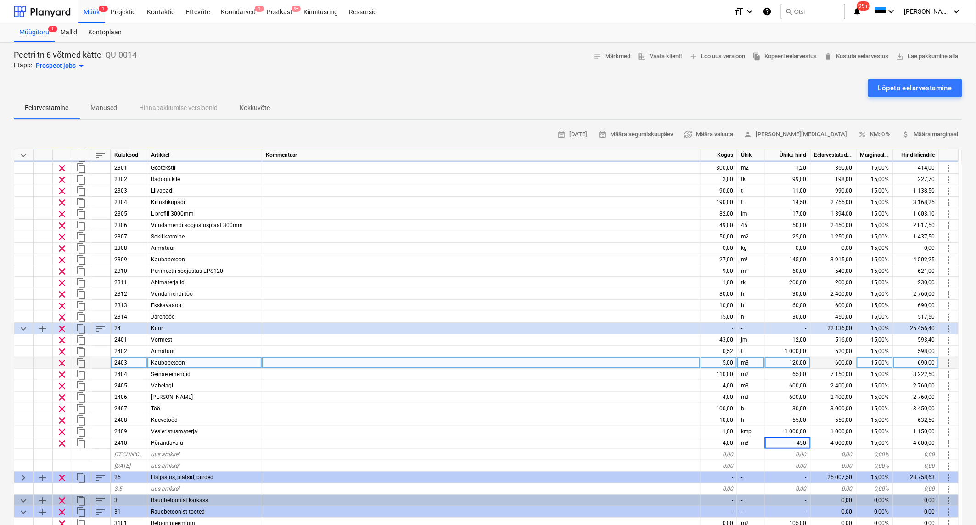
click at [124, 363] on div "2403" at bounding box center [129, 362] width 37 height 11
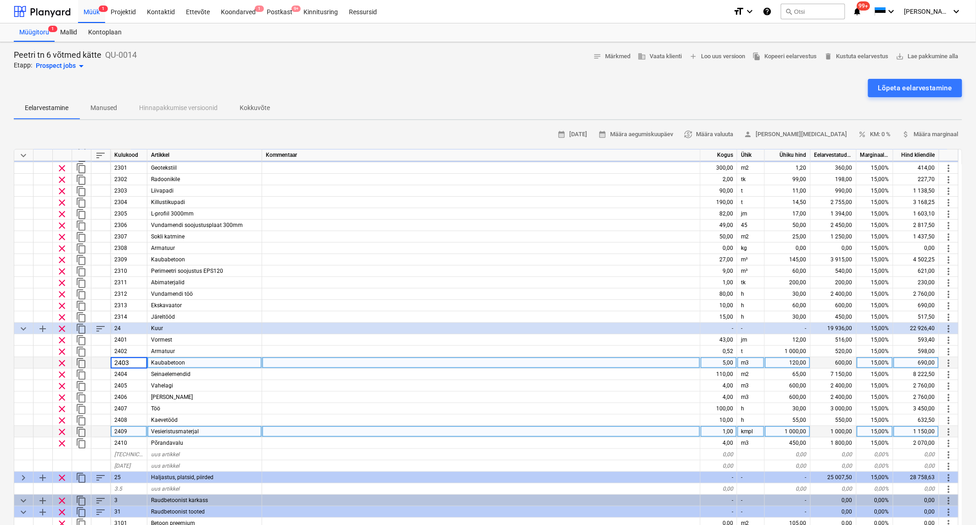
click at [308, 427] on div at bounding box center [481, 431] width 438 height 11
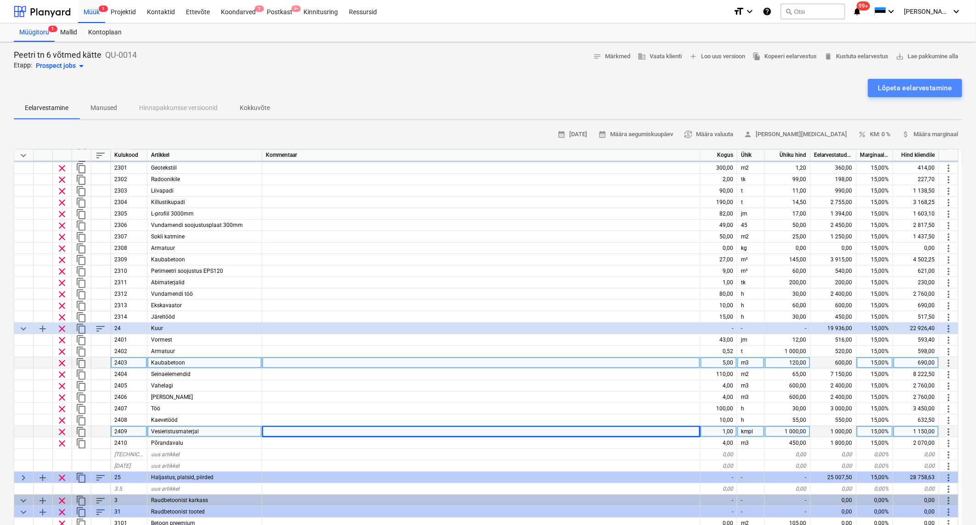
click at [934, 85] on div "Lõpeta eelarvestamine" at bounding box center [915, 88] width 74 height 12
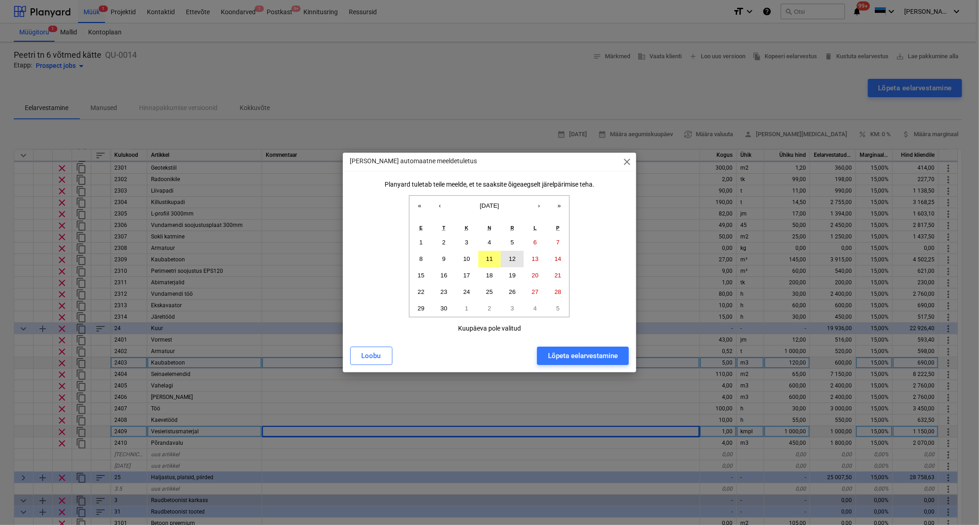
click at [507, 256] on button "12" at bounding box center [512, 259] width 23 height 17
click at [575, 357] on div "Lõpeta eelarvestamine" at bounding box center [583, 356] width 70 height 12
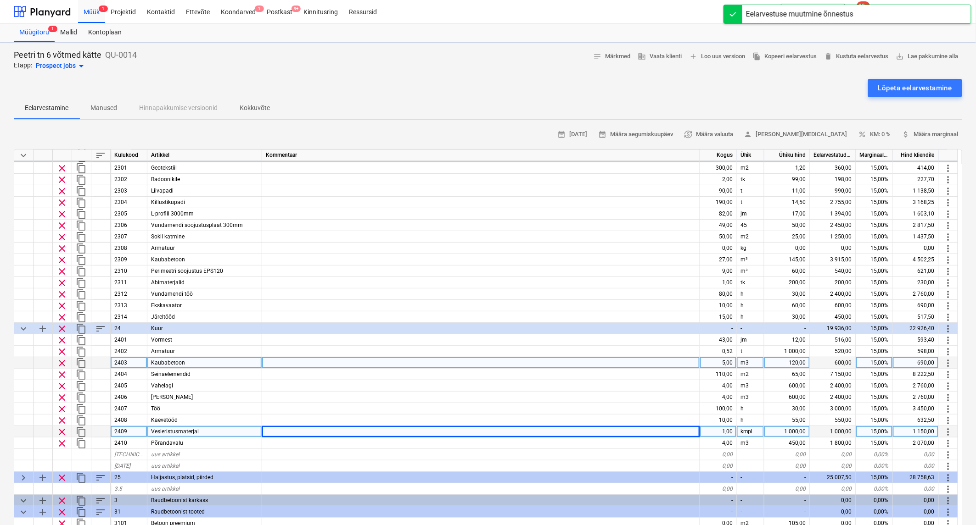
type textarea "x"
